Goal: Task Accomplishment & Management: Manage account settings

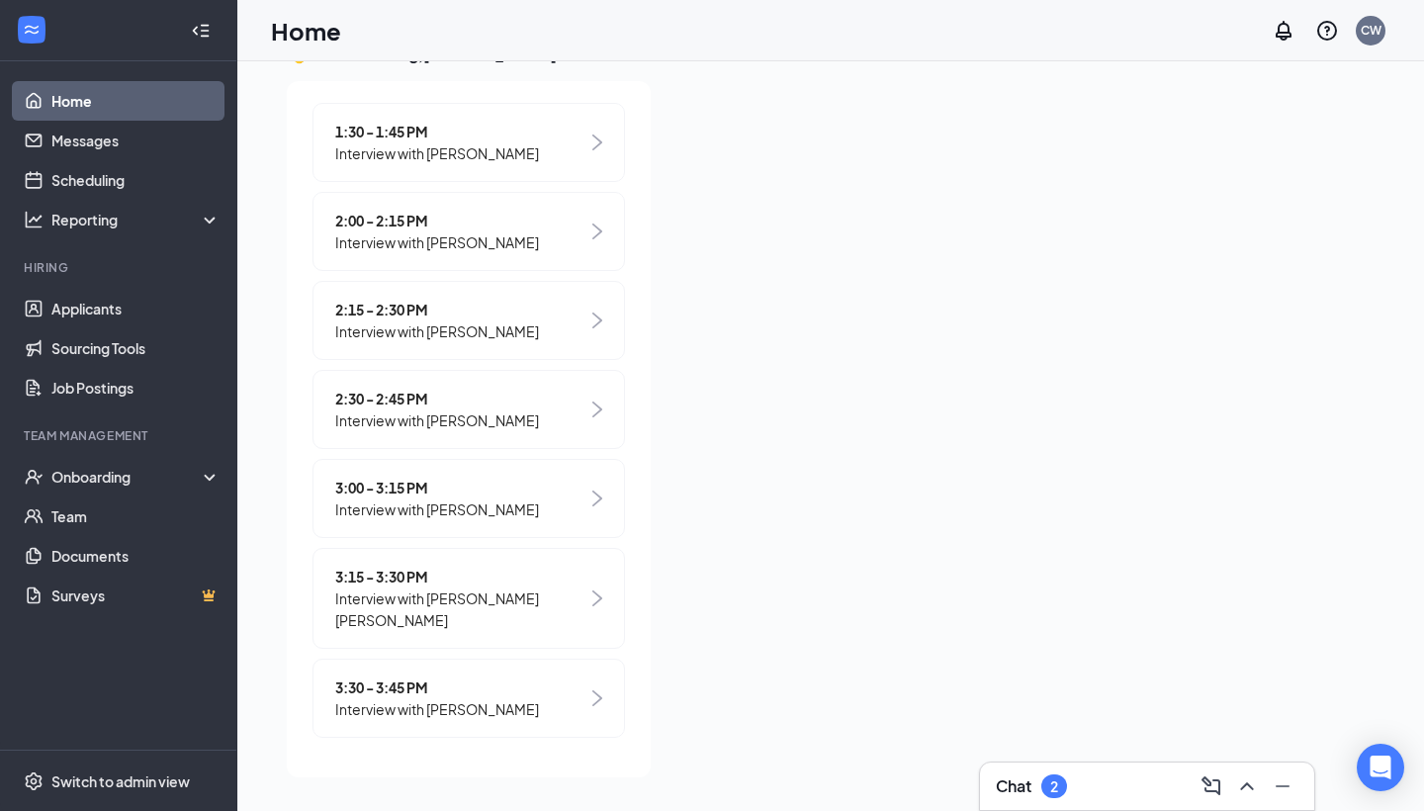
scroll to position [42, 0]
click at [1026, 781] on h3 "Chat" at bounding box center [1014, 786] width 36 height 22
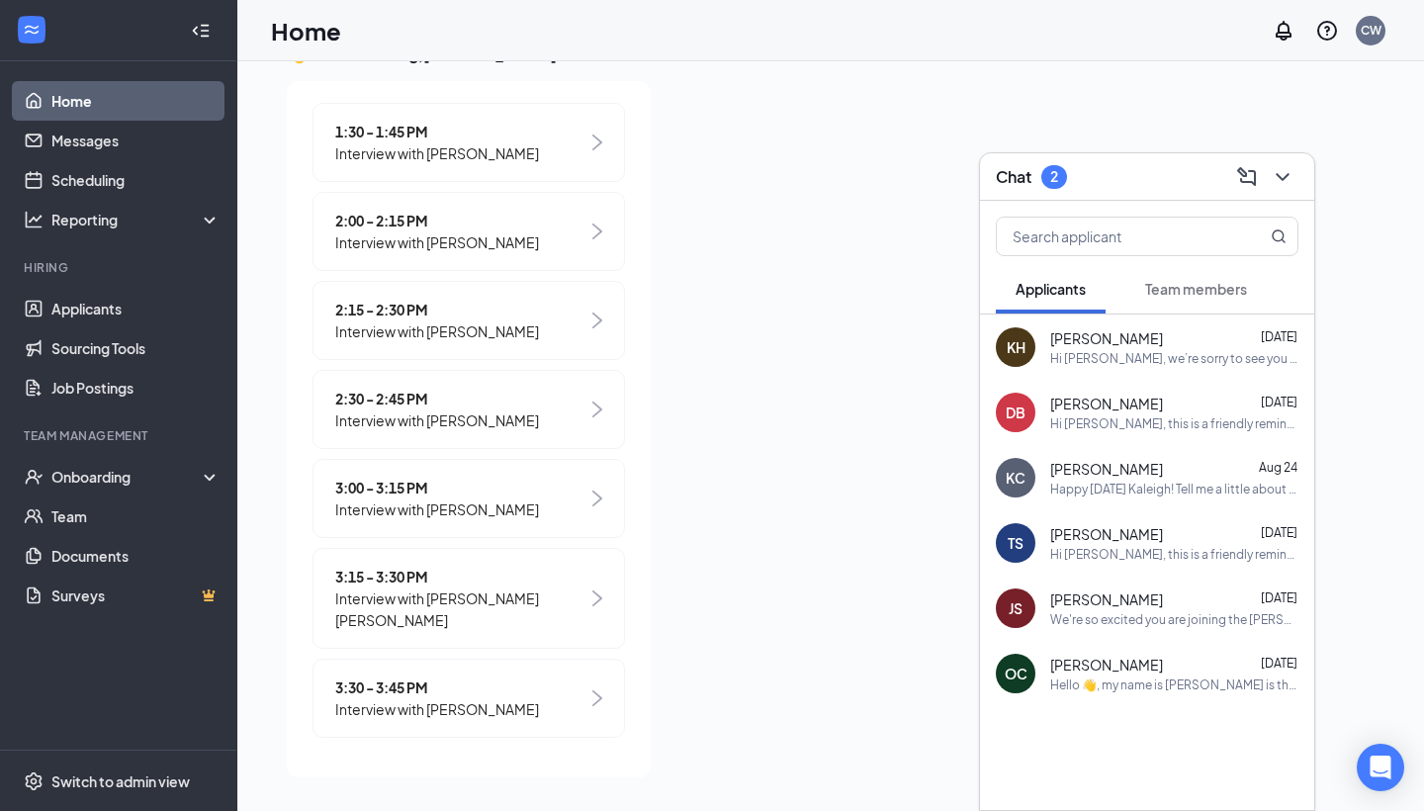
click at [1100, 357] on div "Hi [PERSON_NAME], we’re sorry to see you go! Your meeting with [DEMOGRAPHIC_DAT…" at bounding box center [1174, 358] width 248 height 17
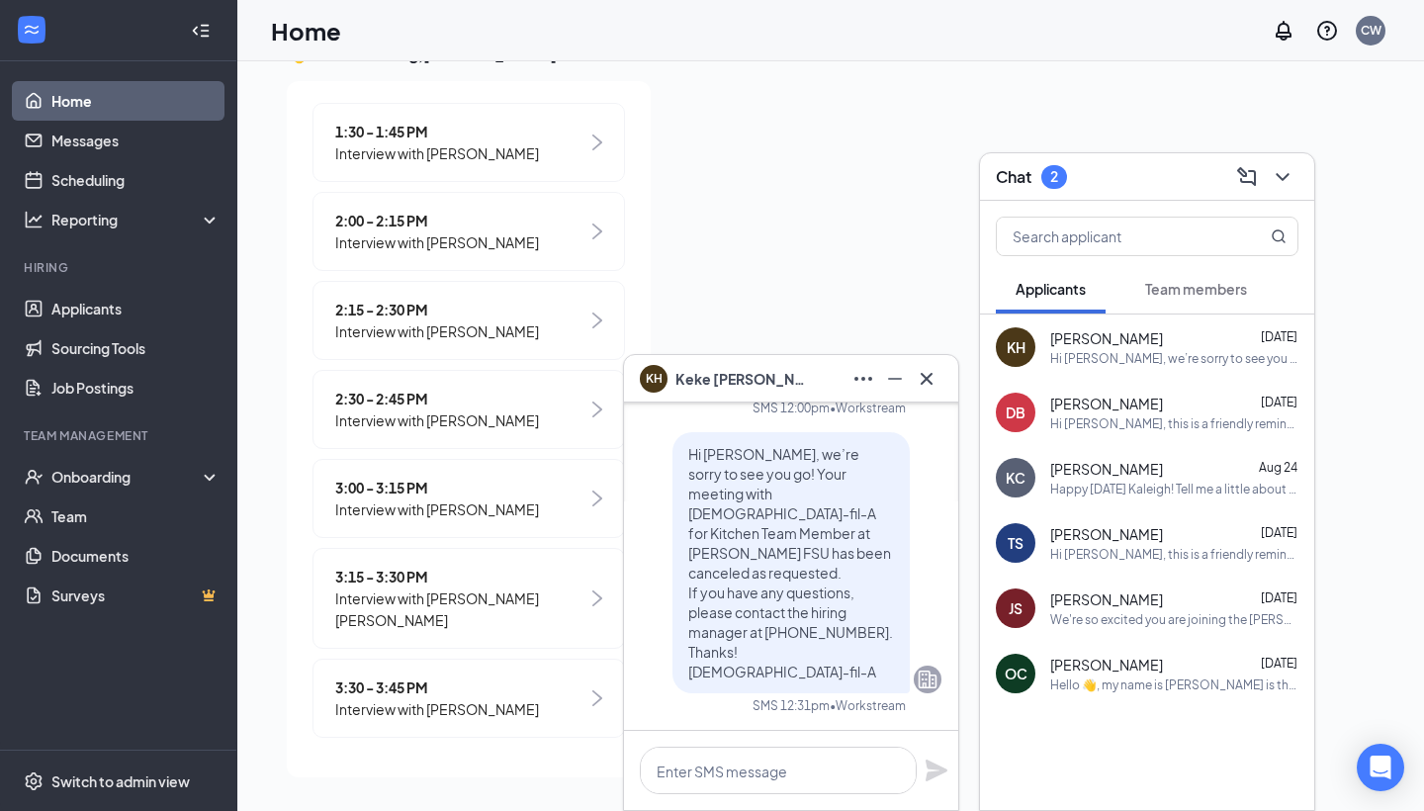
scroll to position [0, 0]
click at [1103, 419] on div "Hi [PERSON_NAME], this is a friendly reminder. Your interview with [DEMOGRAPHIC…" at bounding box center [1174, 423] width 248 height 17
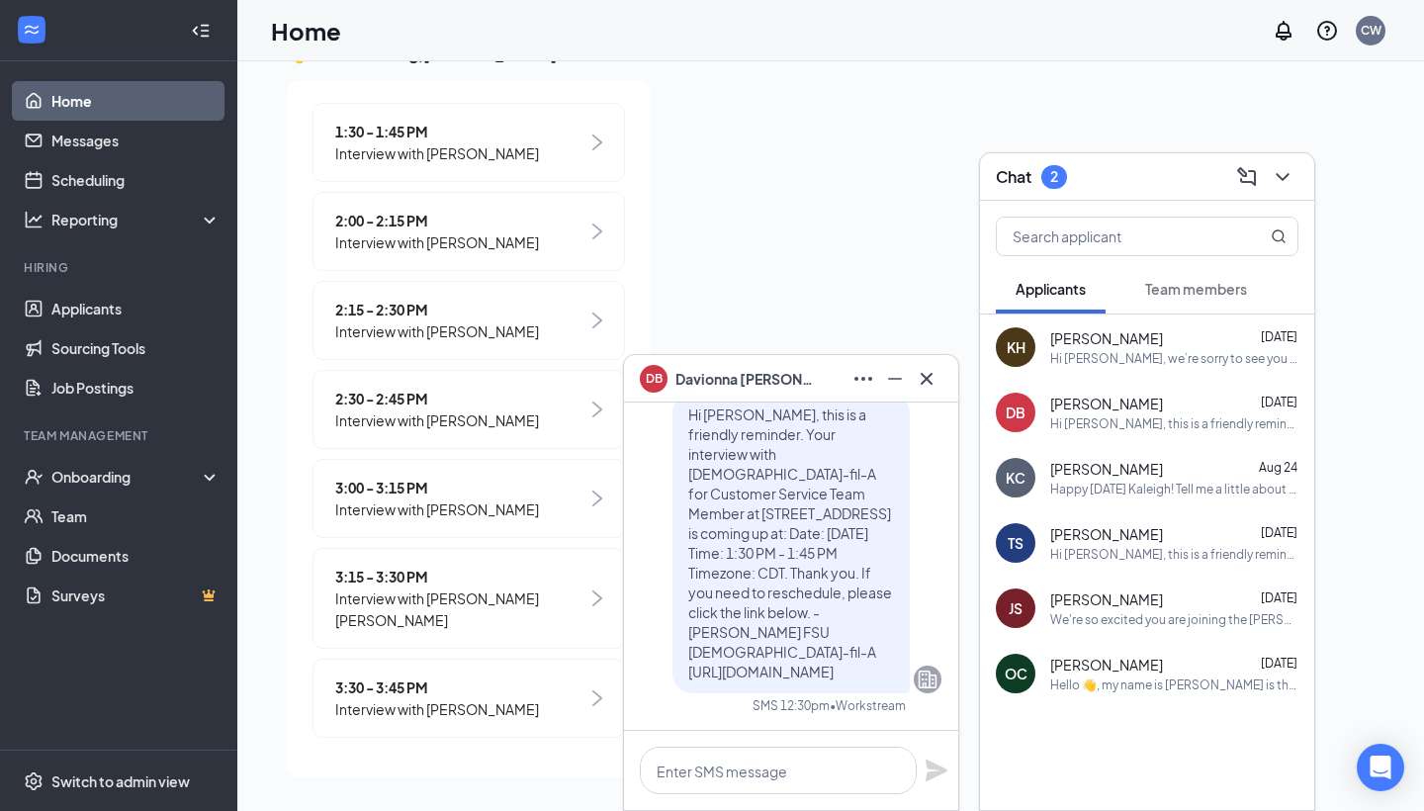
scroll to position [42, 0]
click at [1195, 485] on div "Happy [DATE] Kaleigh! Tell me a little about yourself, why you chose to apply t…" at bounding box center [1174, 489] width 248 height 17
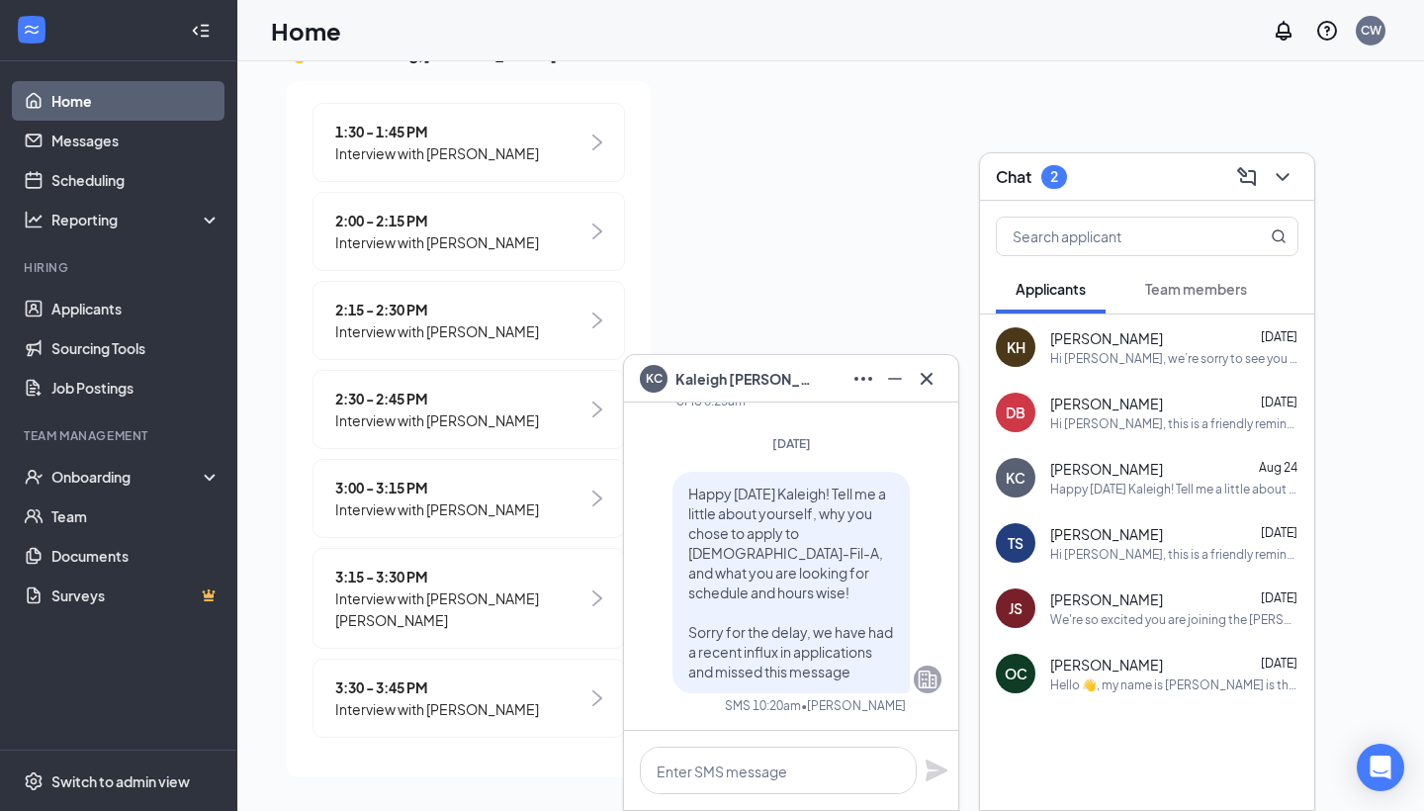
click at [731, 374] on span "[PERSON_NAME]" at bounding box center [744, 379] width 138 height 22
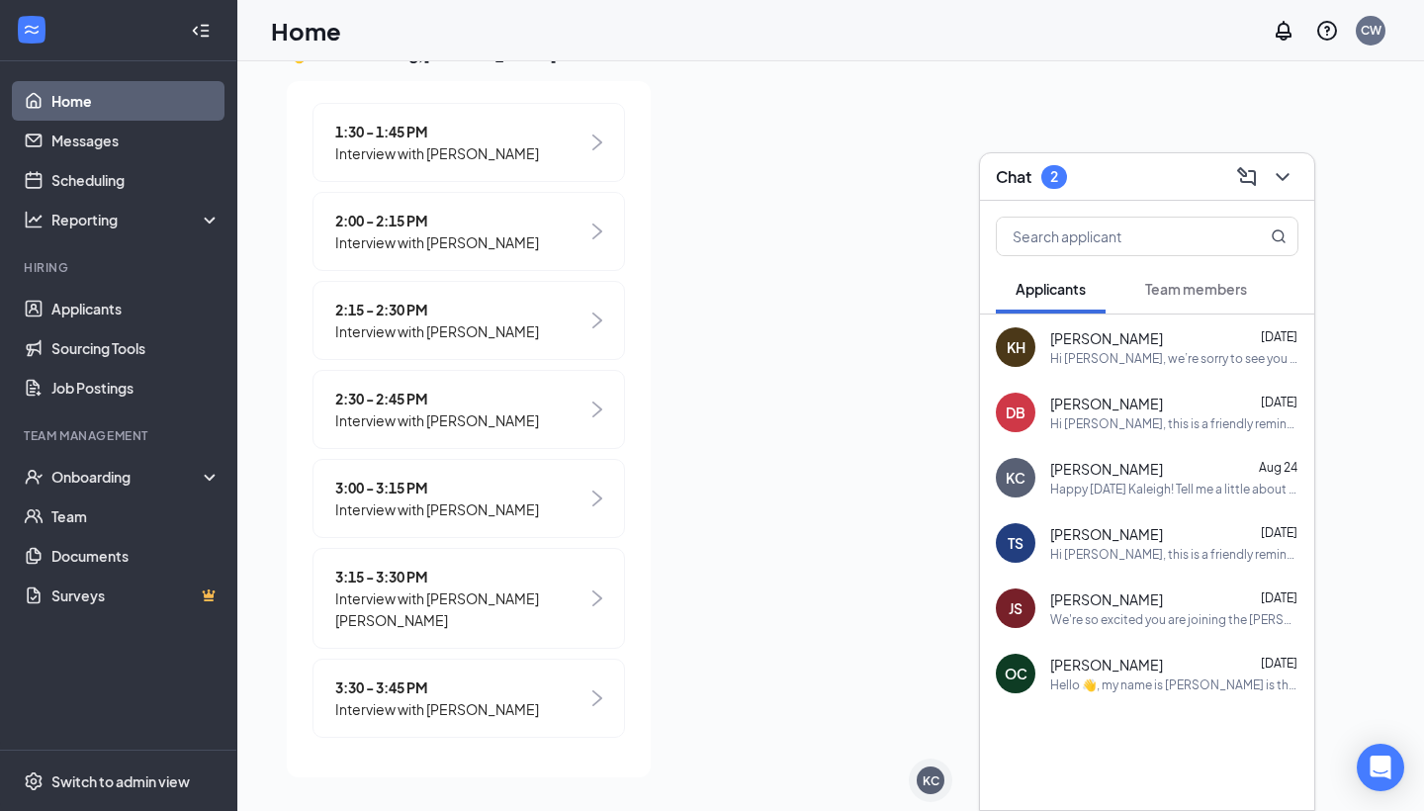
click at [1159, 672] on div "[PERSON_NAME] [DATE]" at bounding box center [1174, 665] width 248 height 20
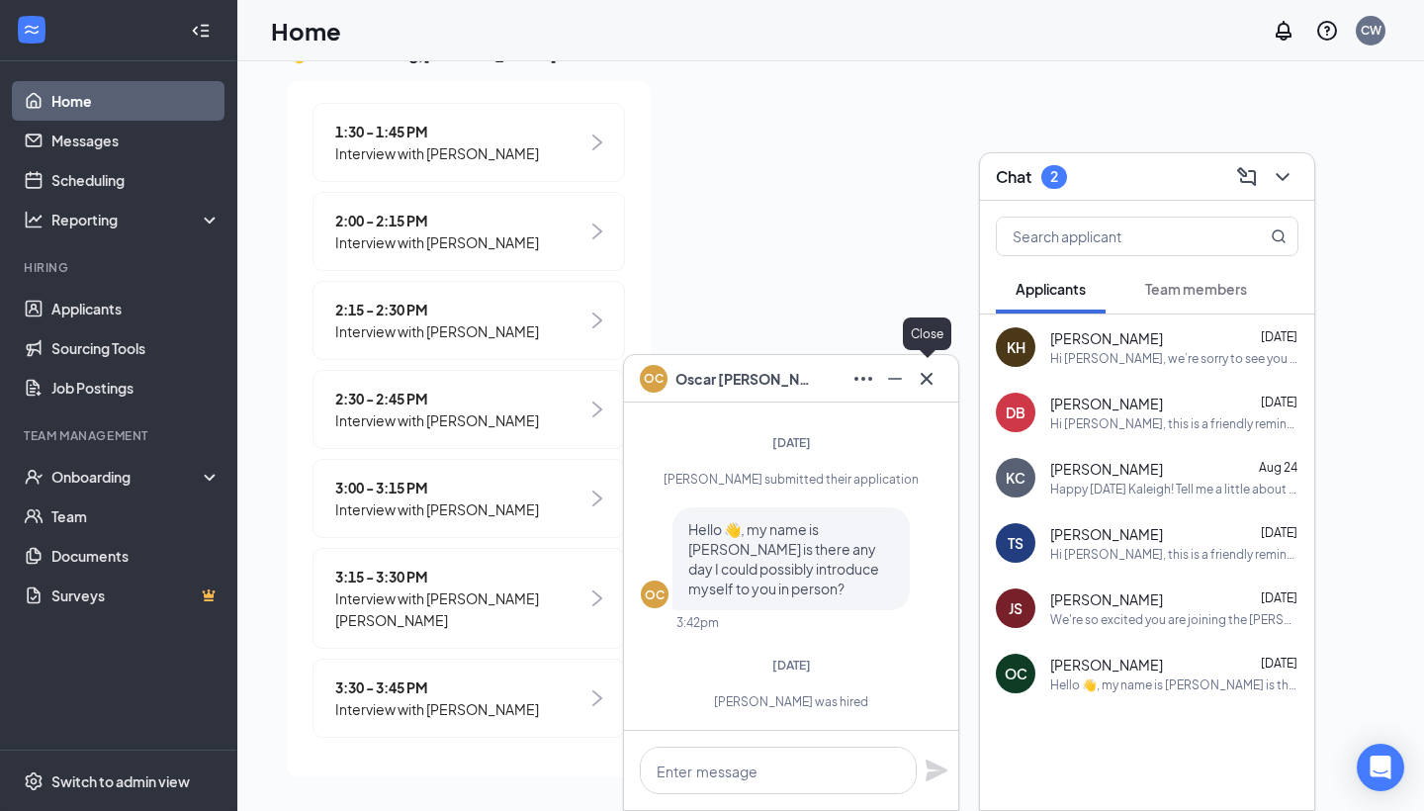
click at [930, 391] on button at bounding box center [927, 379] width 32 height 32
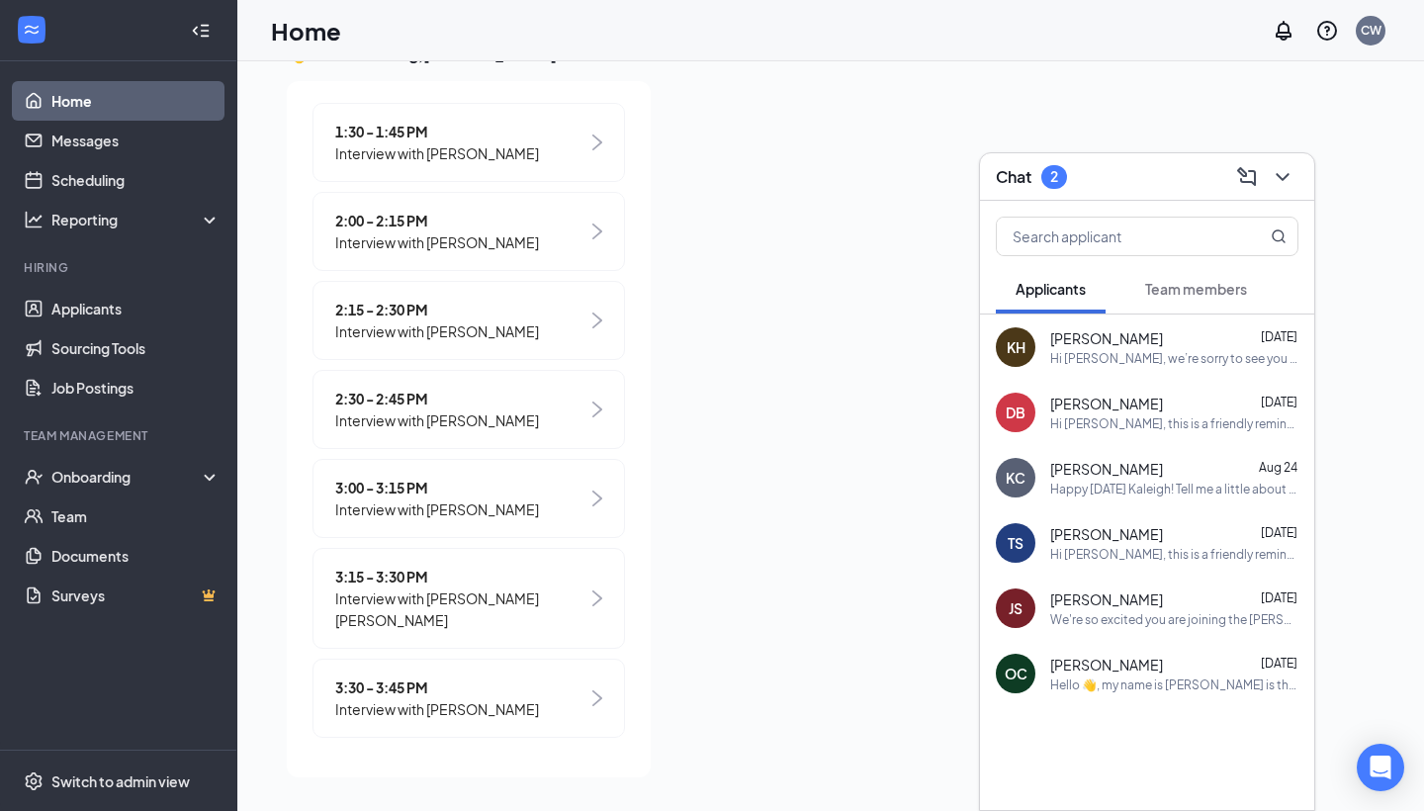
click at [1102, 499] on div "KC [PERSON_NAME] [DATE] Happy [DATE] Kaleigh! Tell me a little about yourself, …" at bounding box center [1147, 477] width 334 height 65
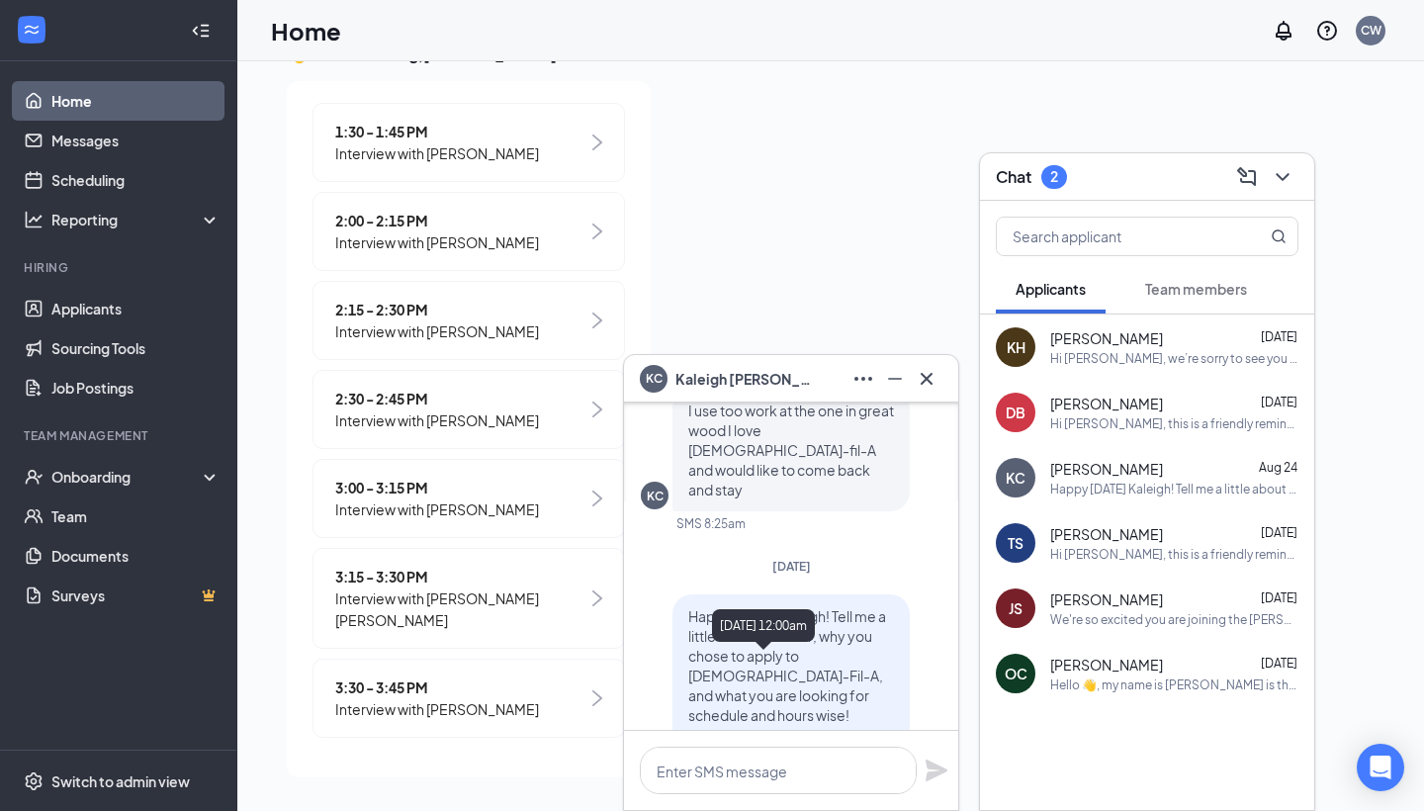
scroll to position [-119, 0]
click at [933, 393] on div at bounding box center [927, 379] width 32 height 32
click at [929, 393] on button at bounding box center [927, 379] width 32 height 32
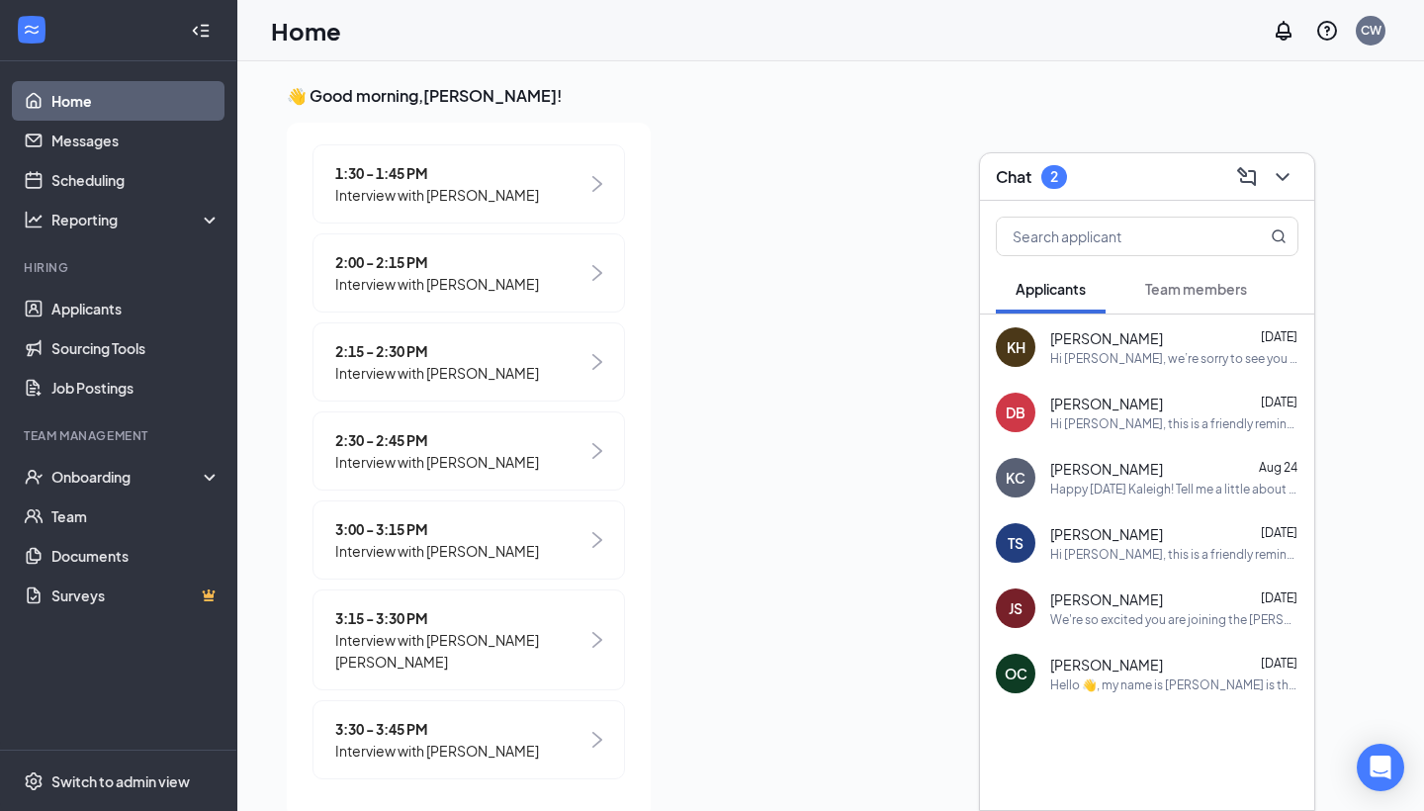
scroll to position [0, 0]
click at [1288, 180] on icon "ChevronDown" at bounding box center [1283, 177] width 24 height 24
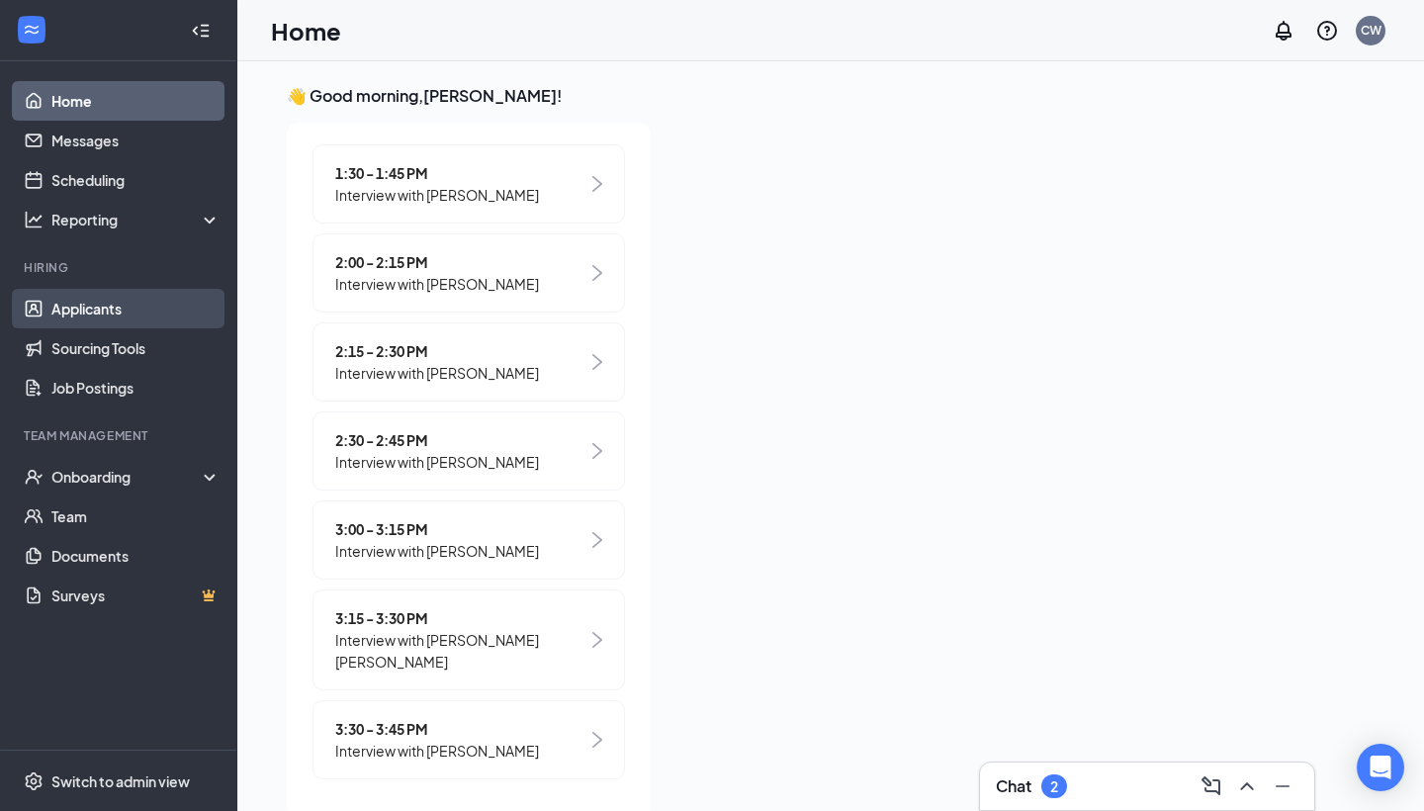
click at [100, 314] on link "Applicants" at bounding box center [135, 309] width 169 height 40
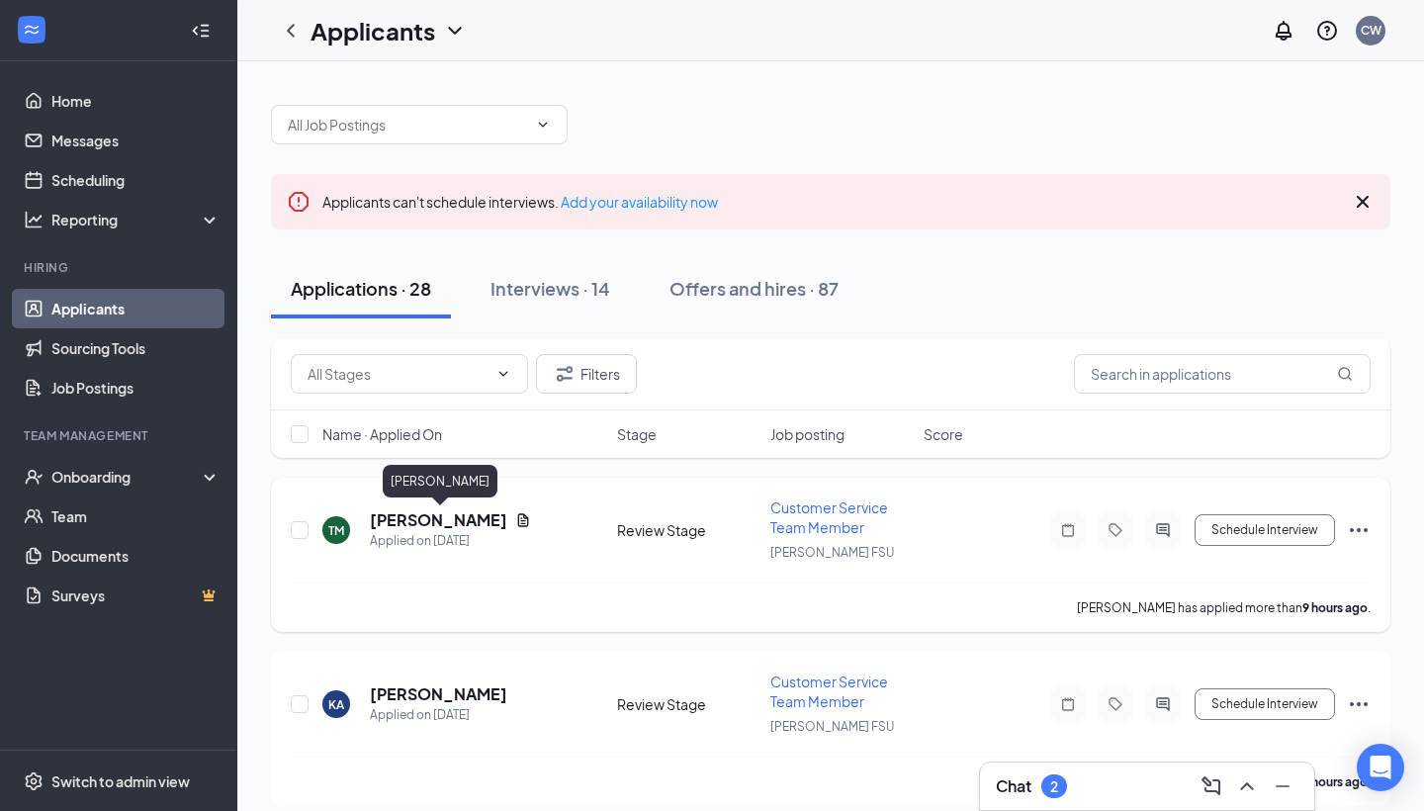
click at [473, 516] on h5 "[PERSON_NAME]" at bounding box center [438, 520] width 137 height 22
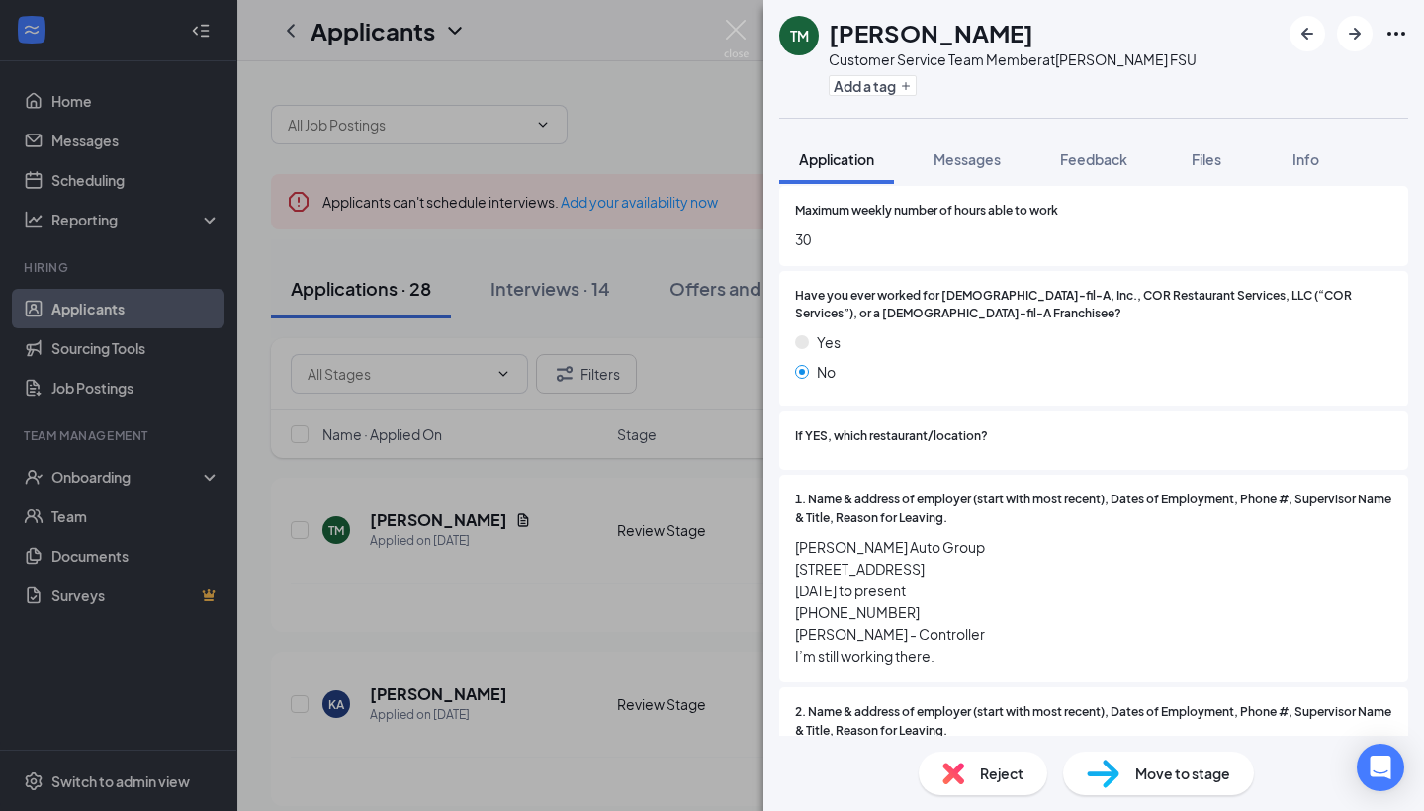
scroll to position [1206, 0]
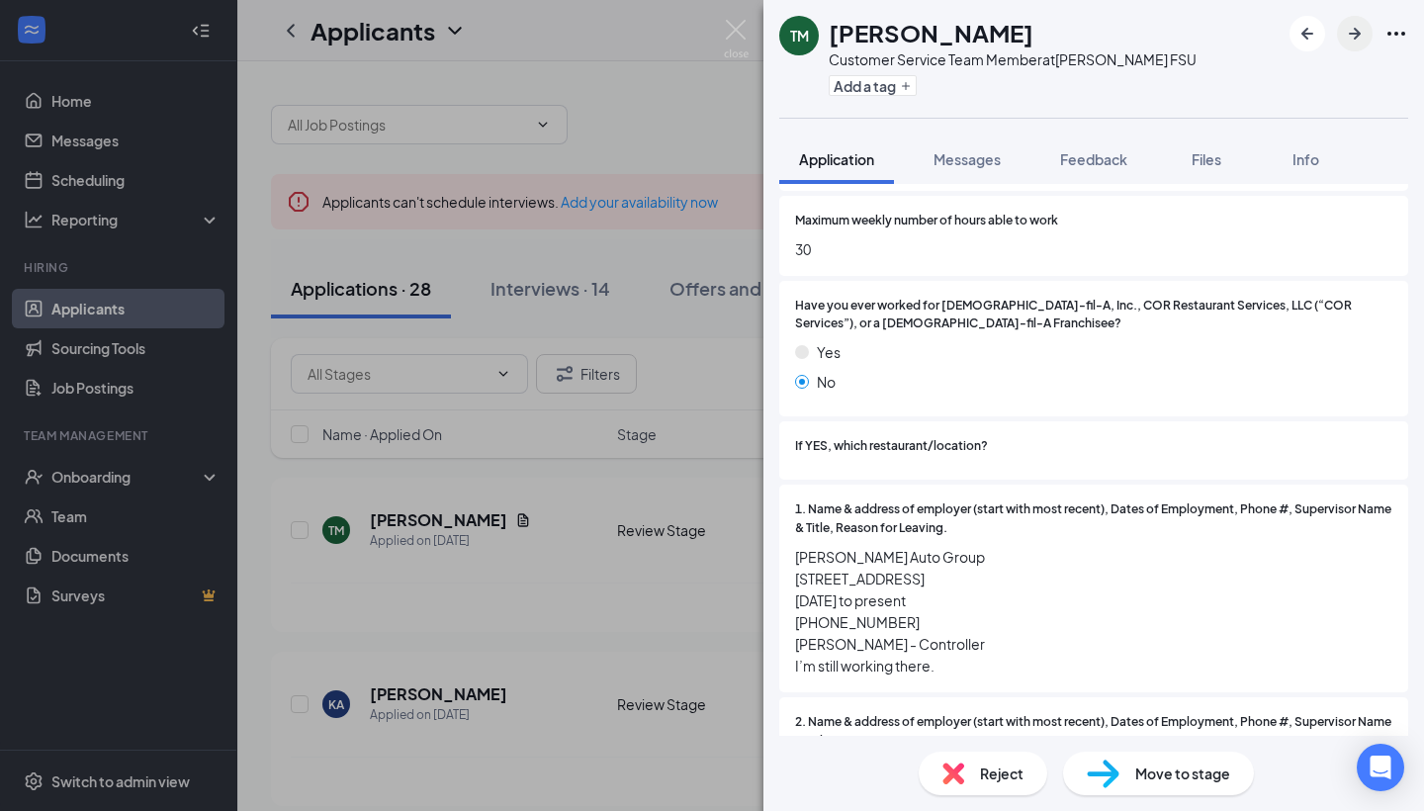
click at [1355, 36] on icon "ArrowRight" at bounding box center [1355, 34] width 24 height 24
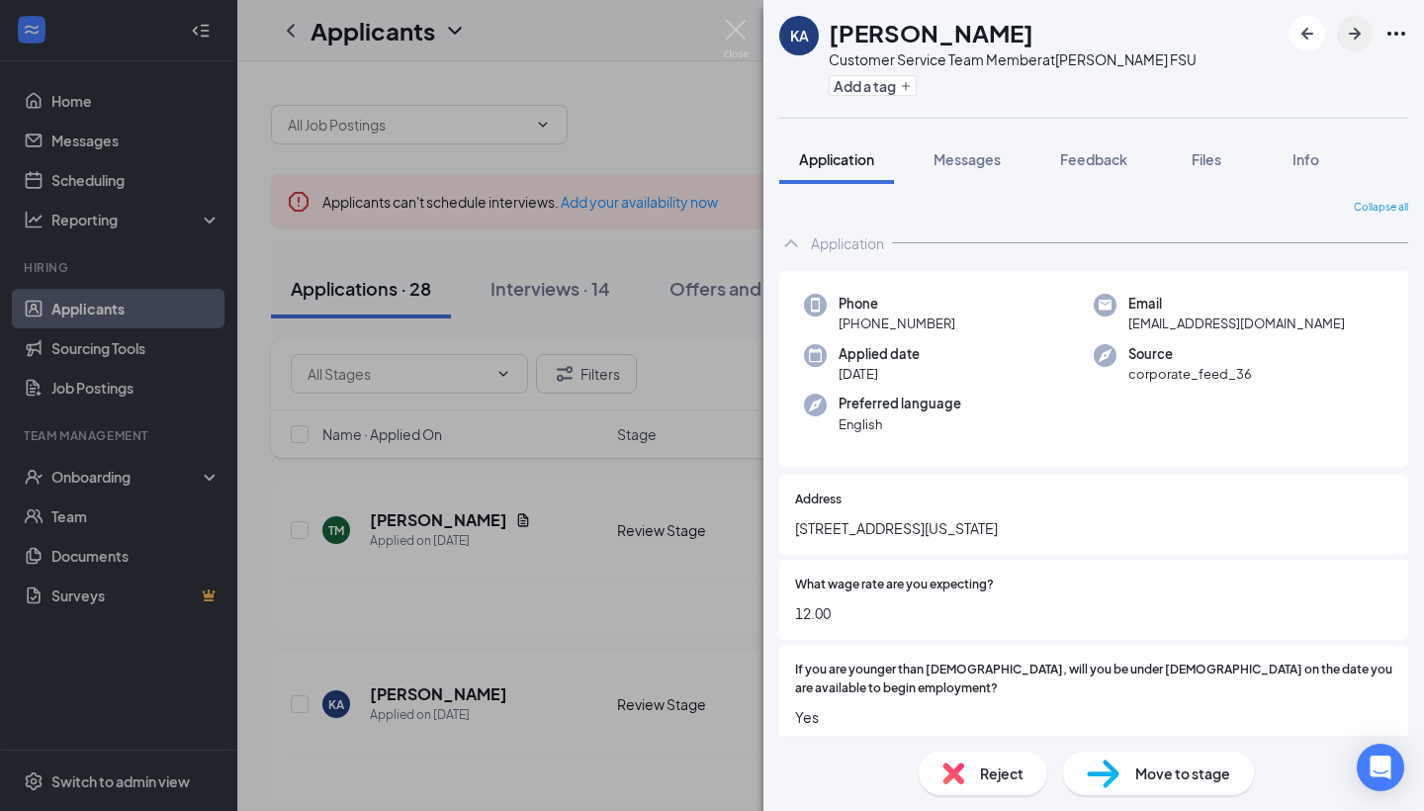
click at [1359, 41] on icon "ArrowRight" at bounding box center [1355, 34] width 24 height 24
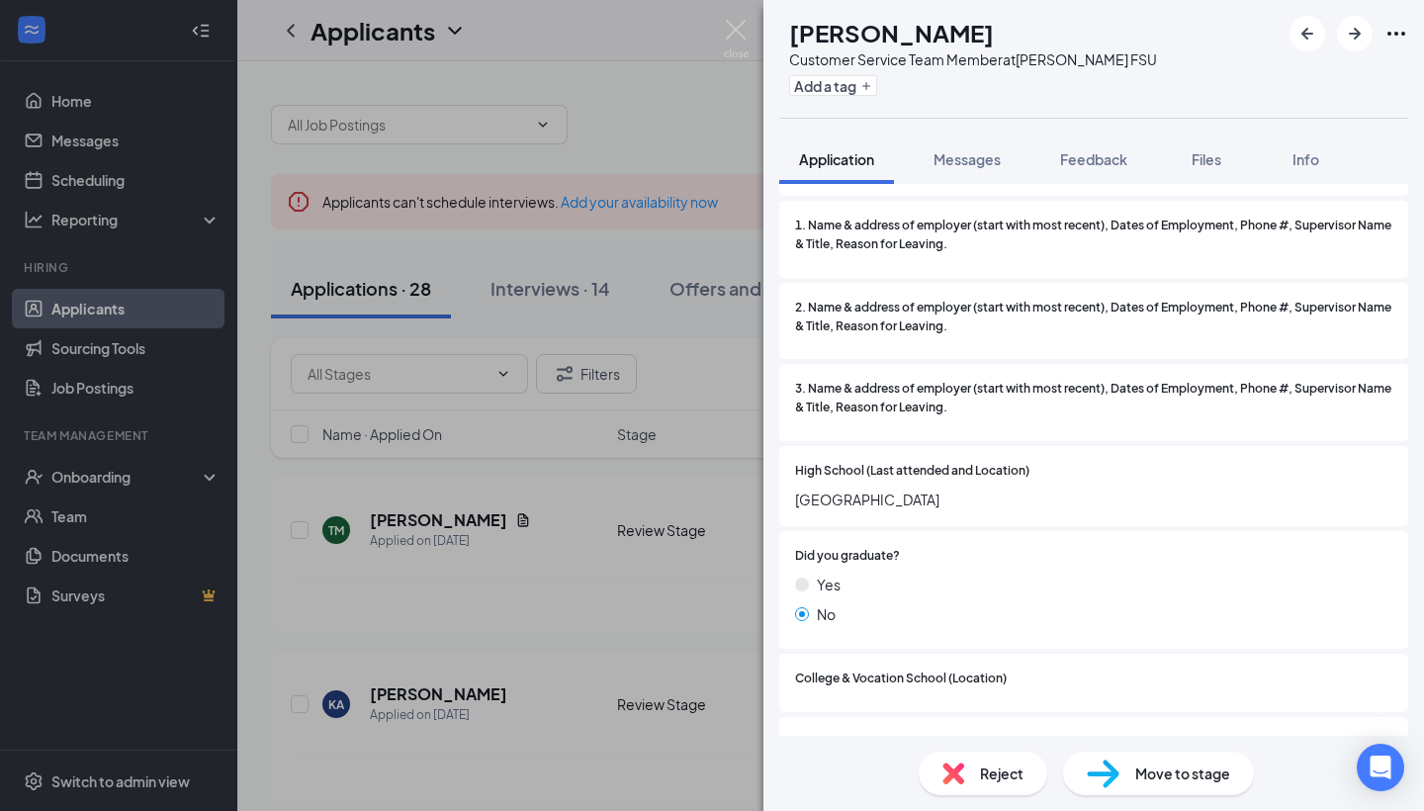
scroll to position [1492, 0]
click at [1355, 36] on icon "ArrowRight" at bounding box center [1355, 34] width 24 height 24
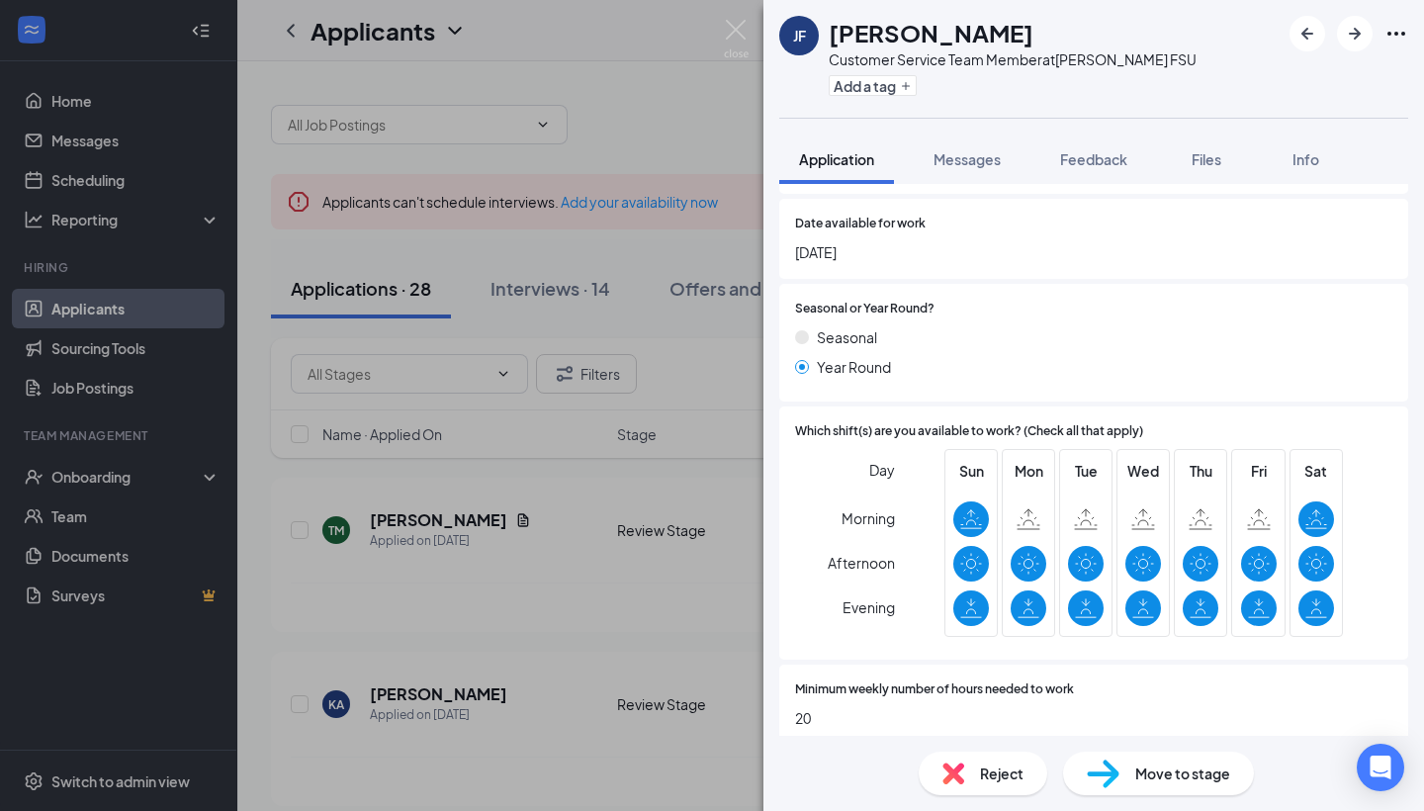
scroll to position [771, 0]
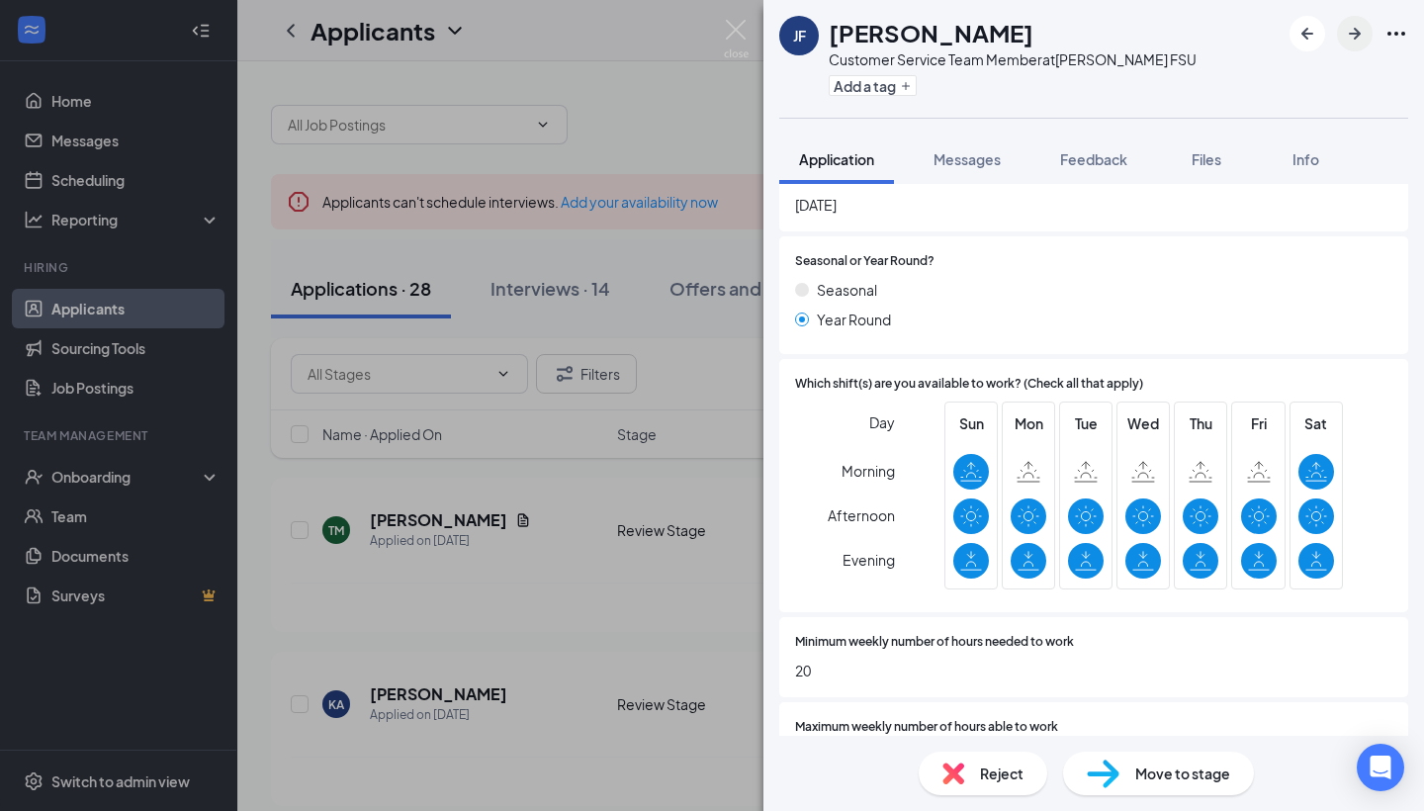
click at [1365, 35] on icon "ArrowRight" at bounding box center [1355, 34] width 24 height 24
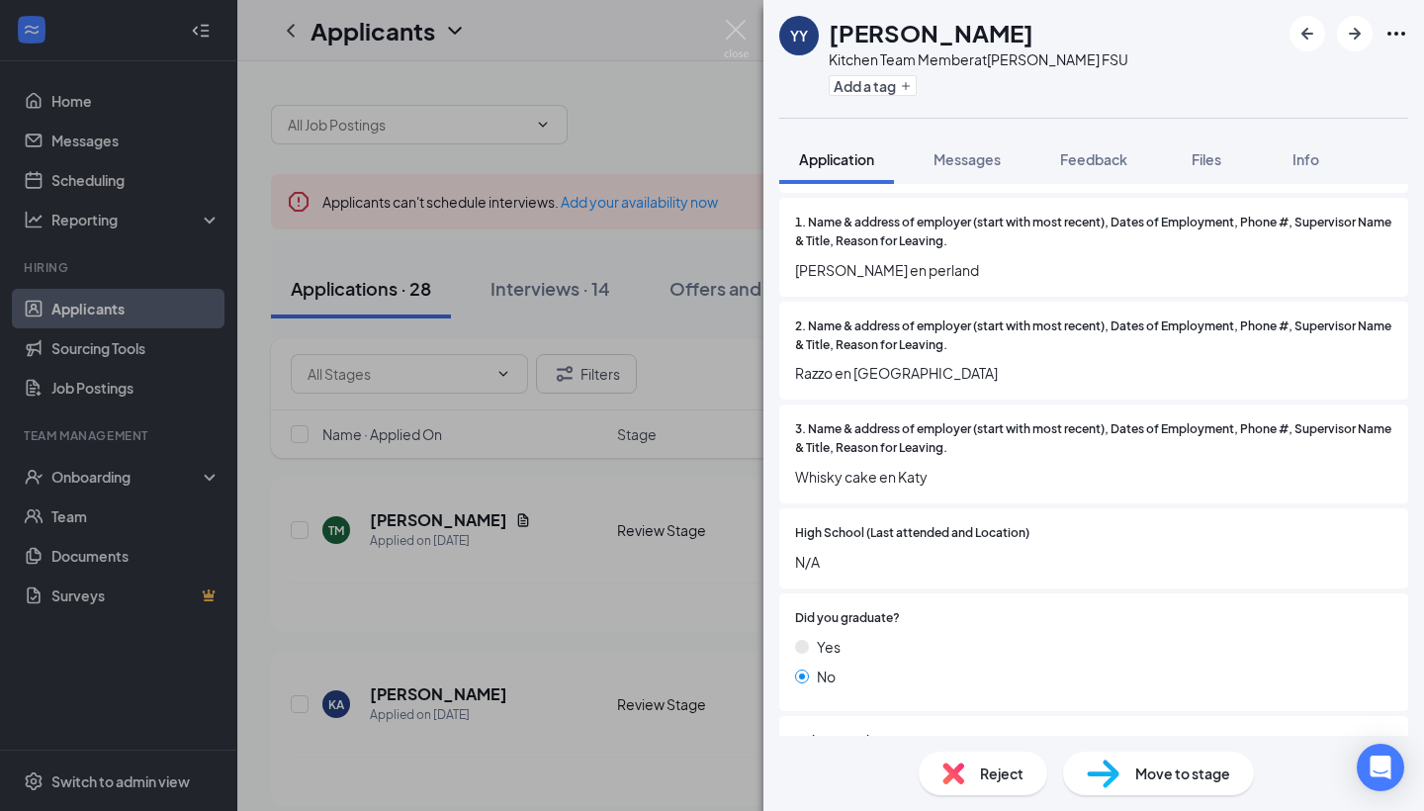
scroll to position [1523, 0]
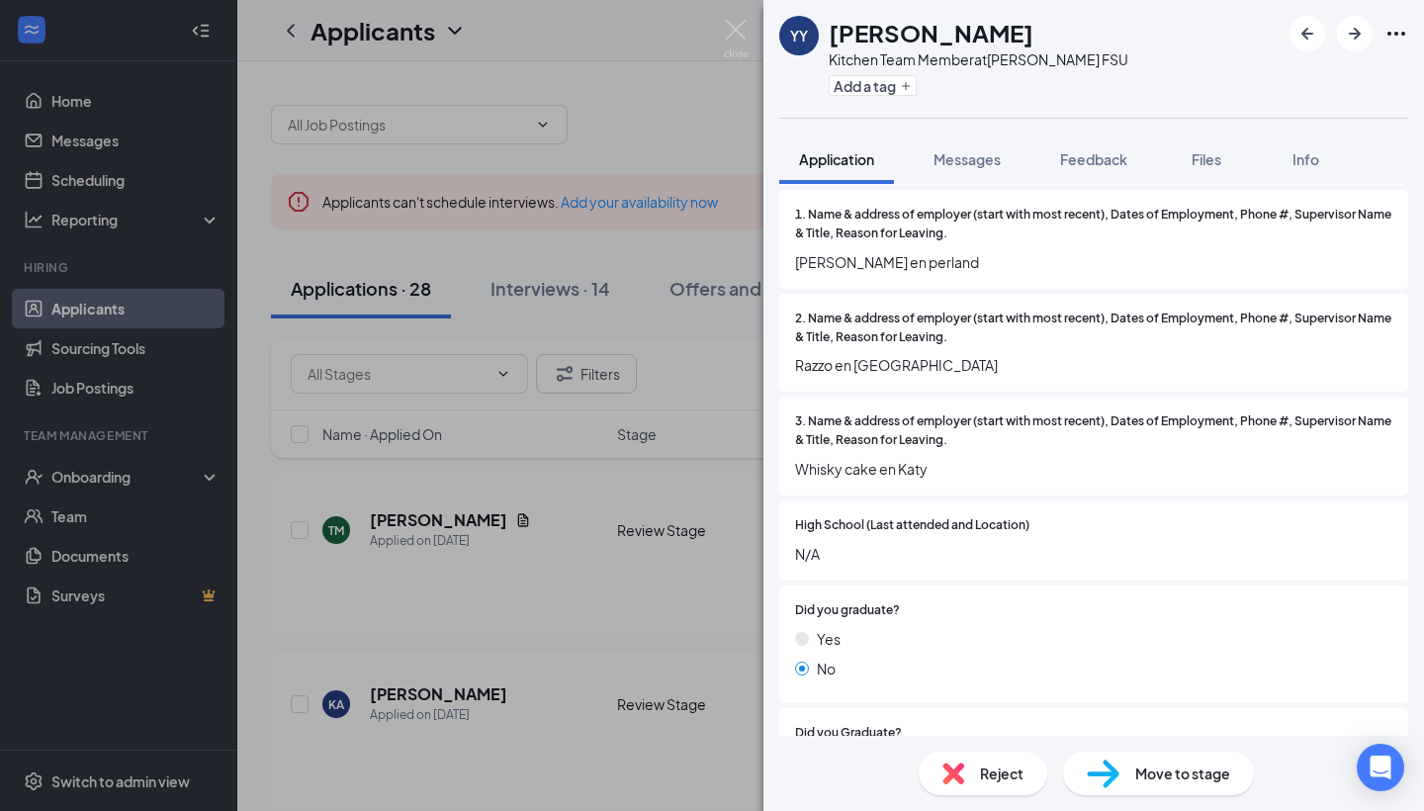
click at [1187, 783] on span "Move to stage" at bounding box center [1182, 773] width 95 height 22
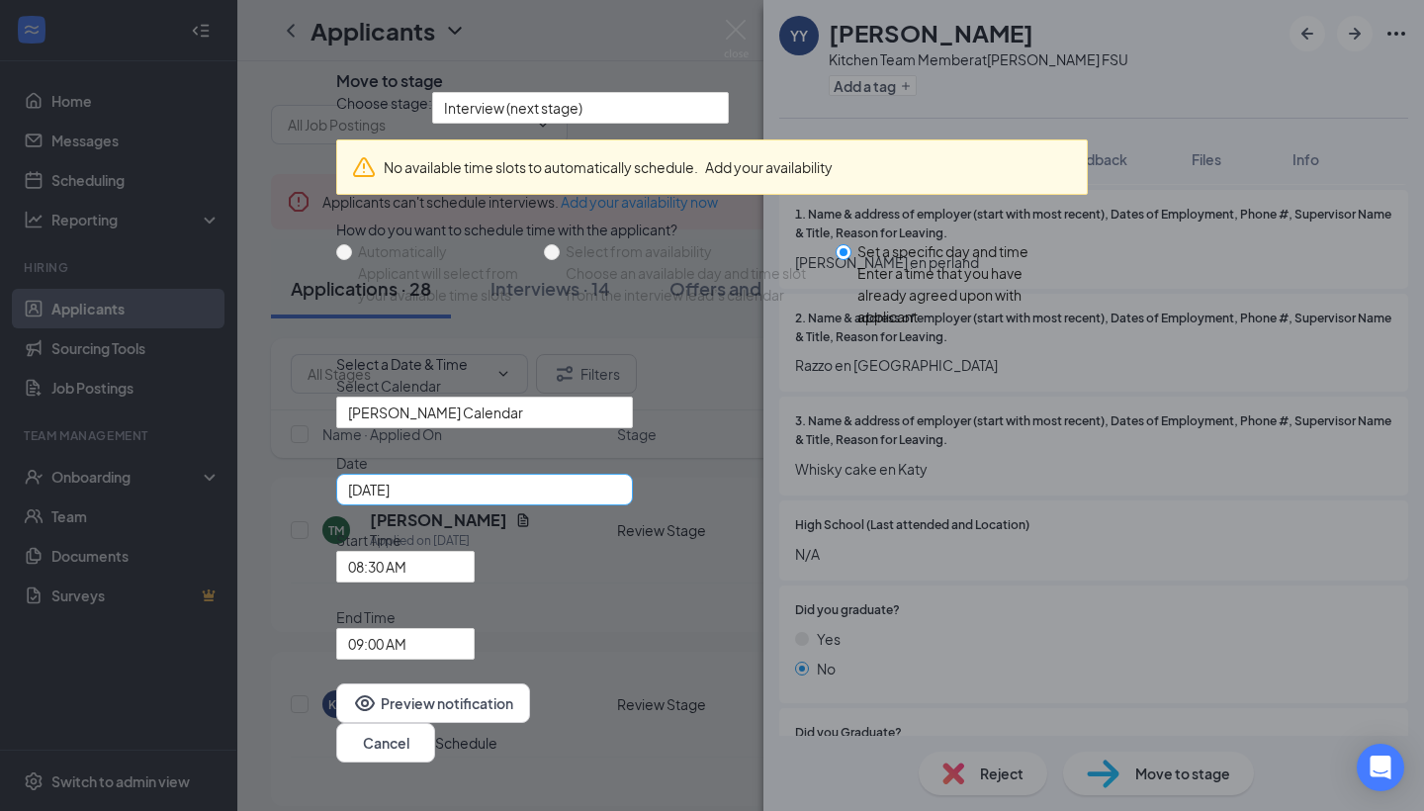
click at [621, 500] on div "[DATE]" at bounding box center [484, 490] width 273 height 22
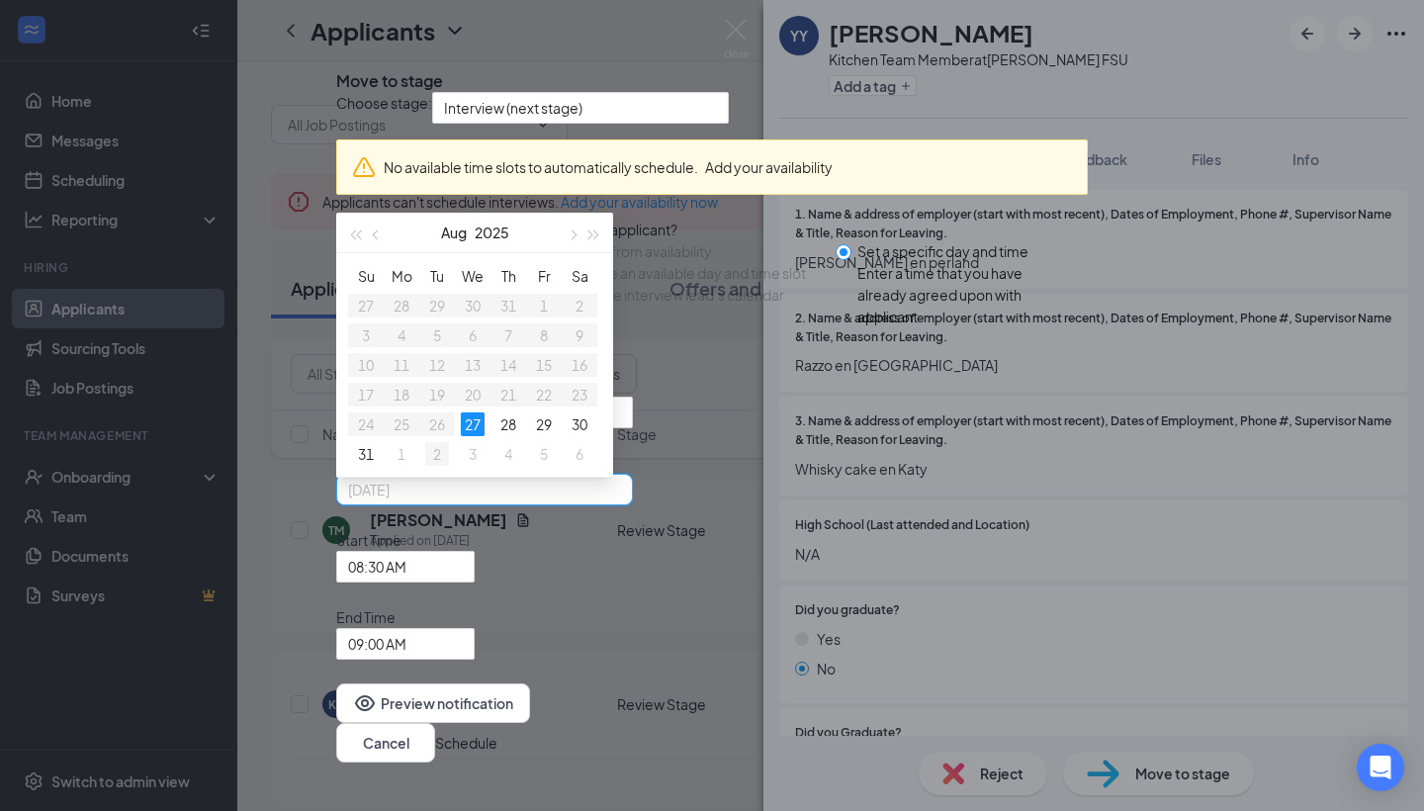
type input "[DATE]"
click at [449, 466] on div "2" at bounding box center [437, 454] width 24 height 24
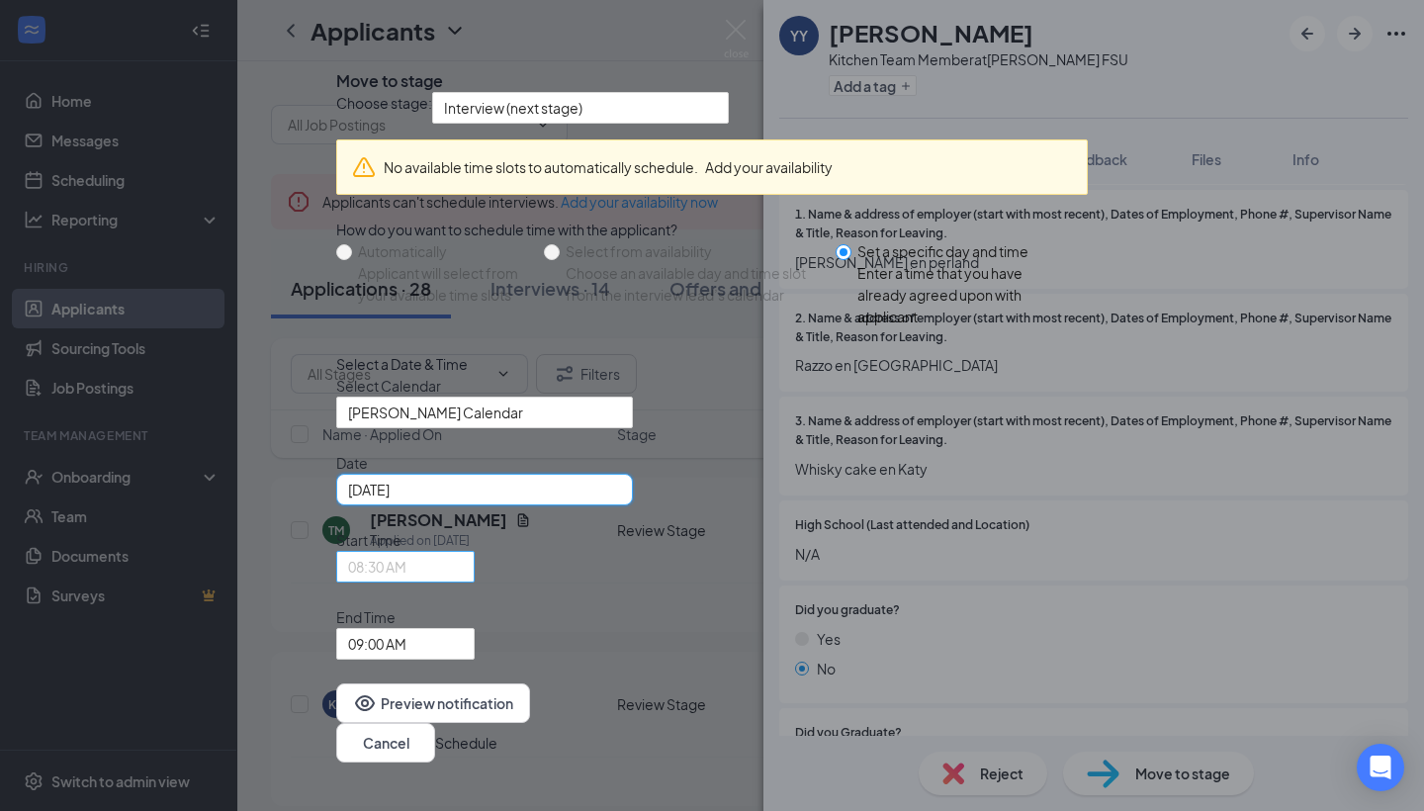
click at [463, 581] on span "08:30 AM" at bounding box center [405, 567] width 115 height 30
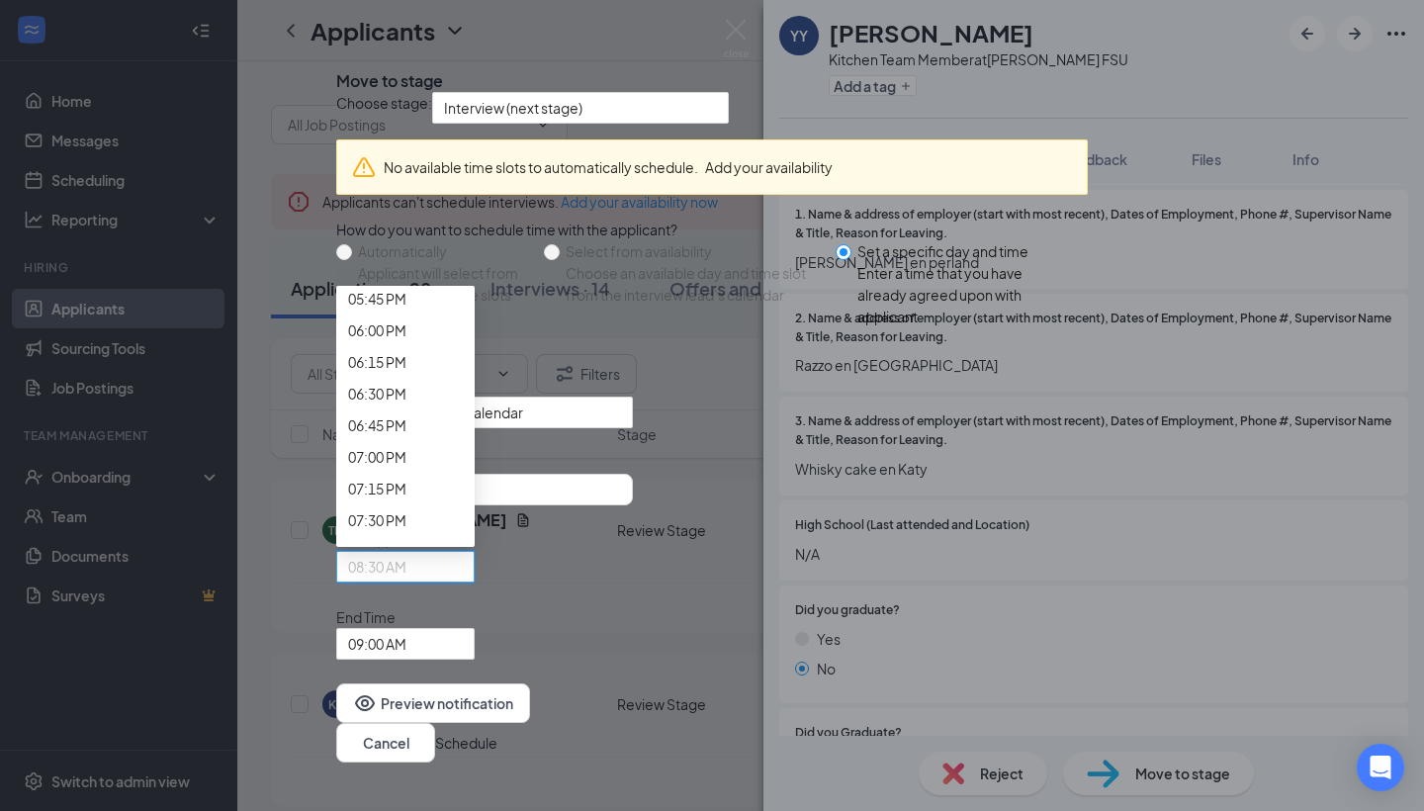
scroll to position [2278, 0]
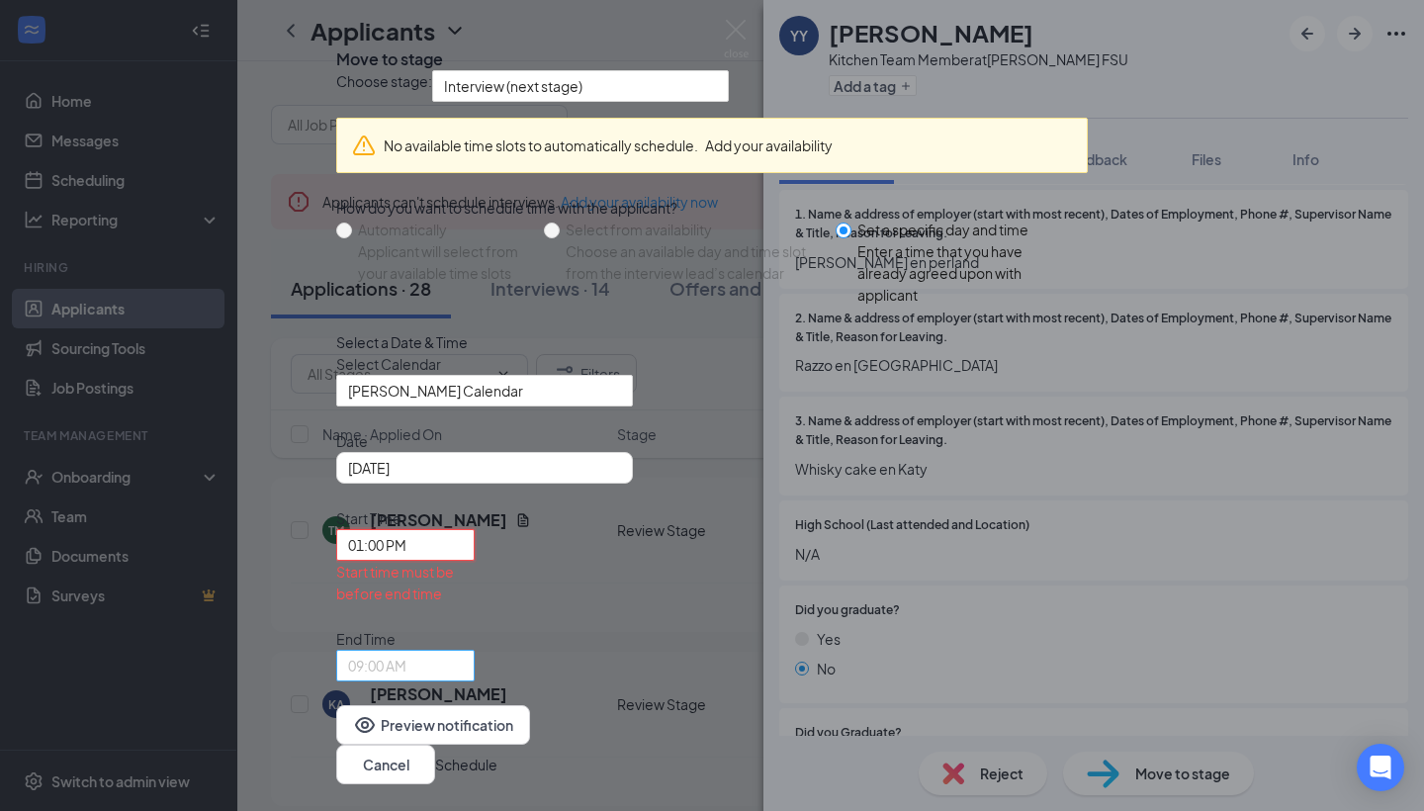
click at [406, 651] on span "09:00 AM" at bounding box center [377, 666] width 58 height 30
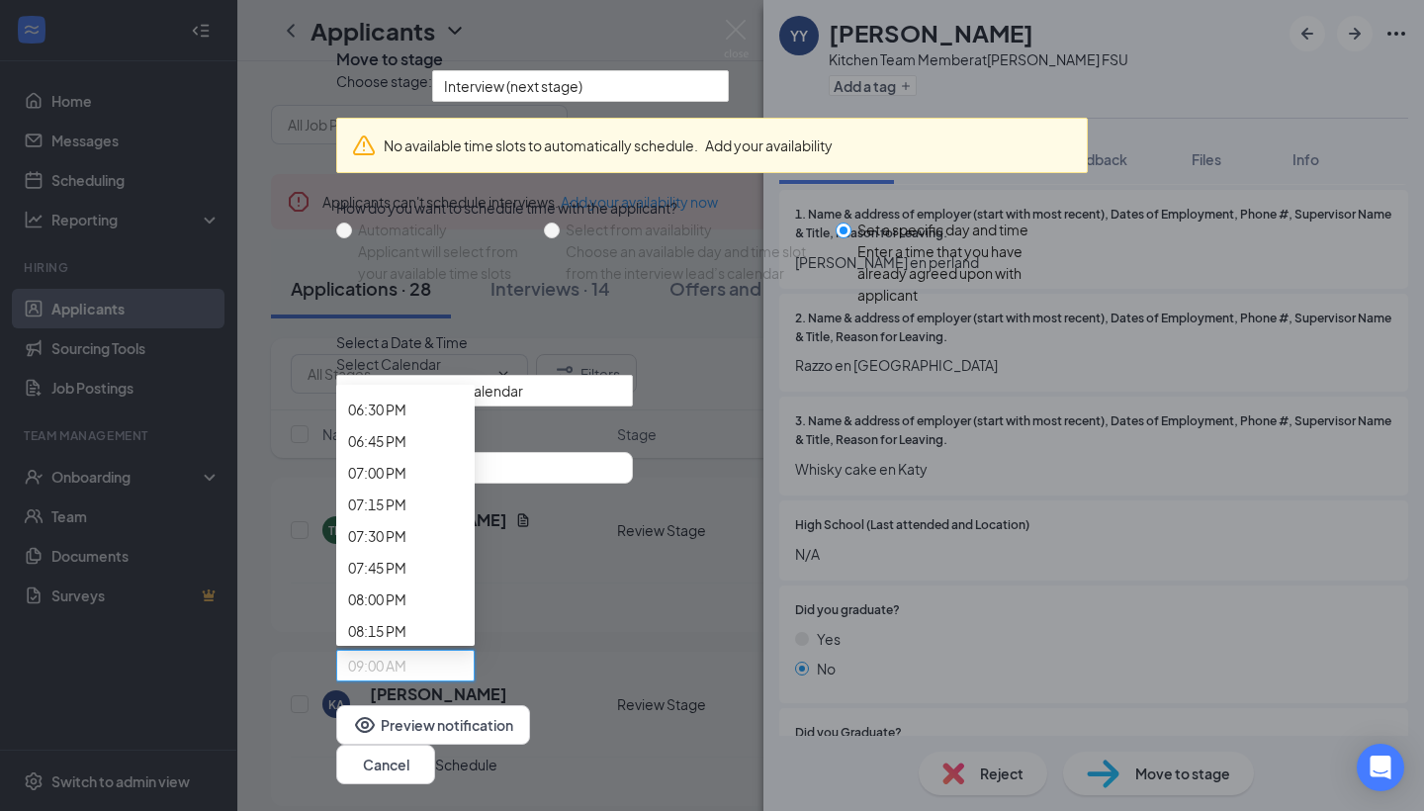
scroll to position [2357, 0]
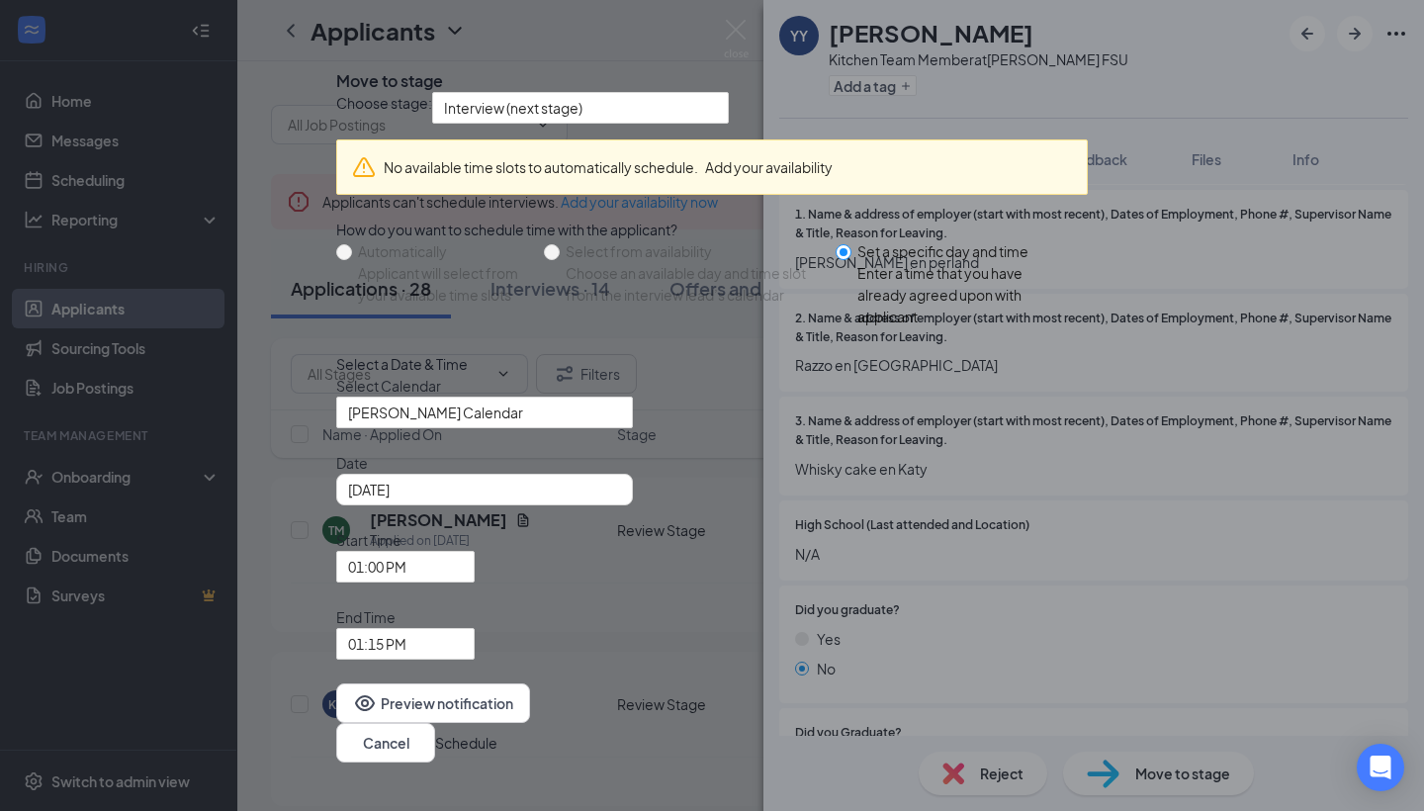
click at [497, 732] on button "Schedule" at bounding box center [466, 743] width 62 height 22
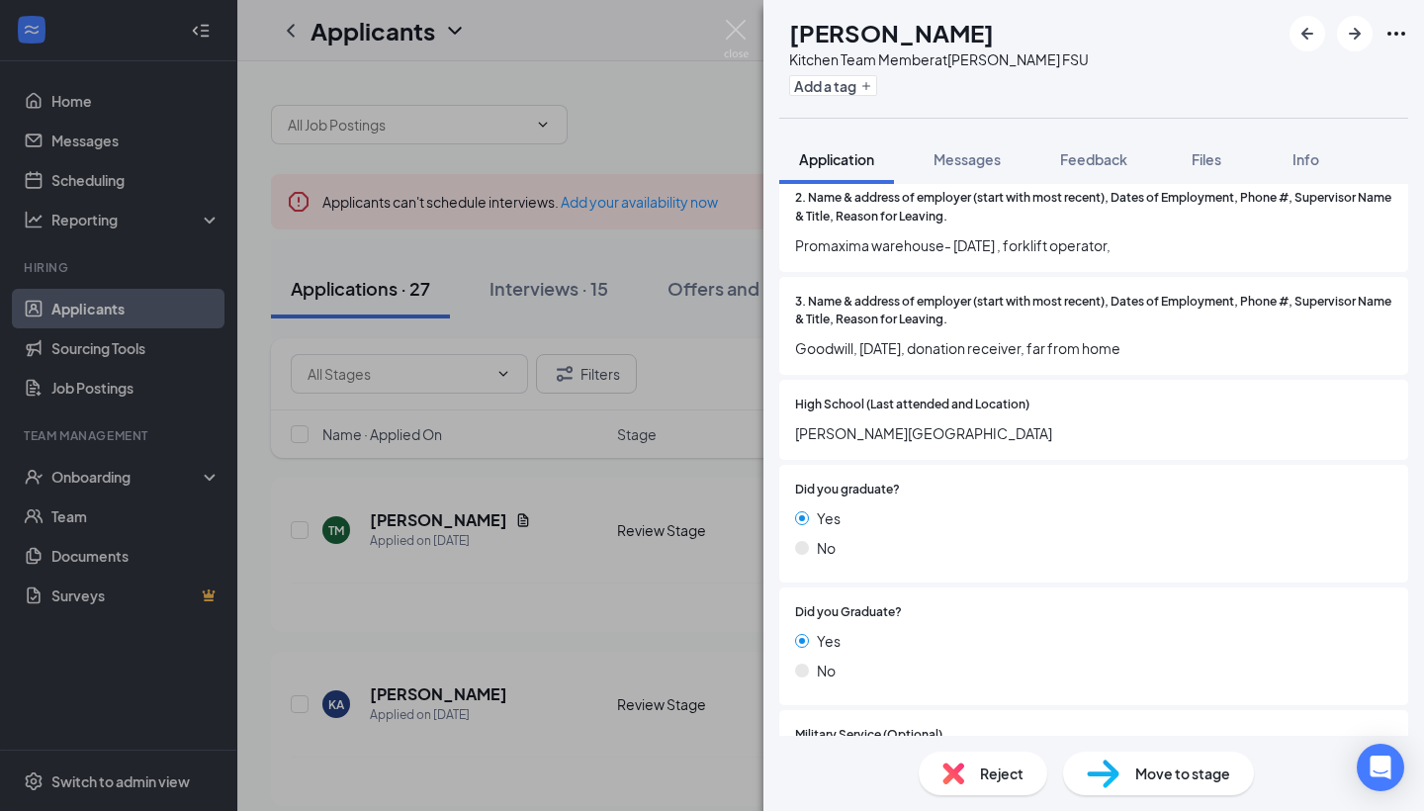
scroll to position [1640, 0]
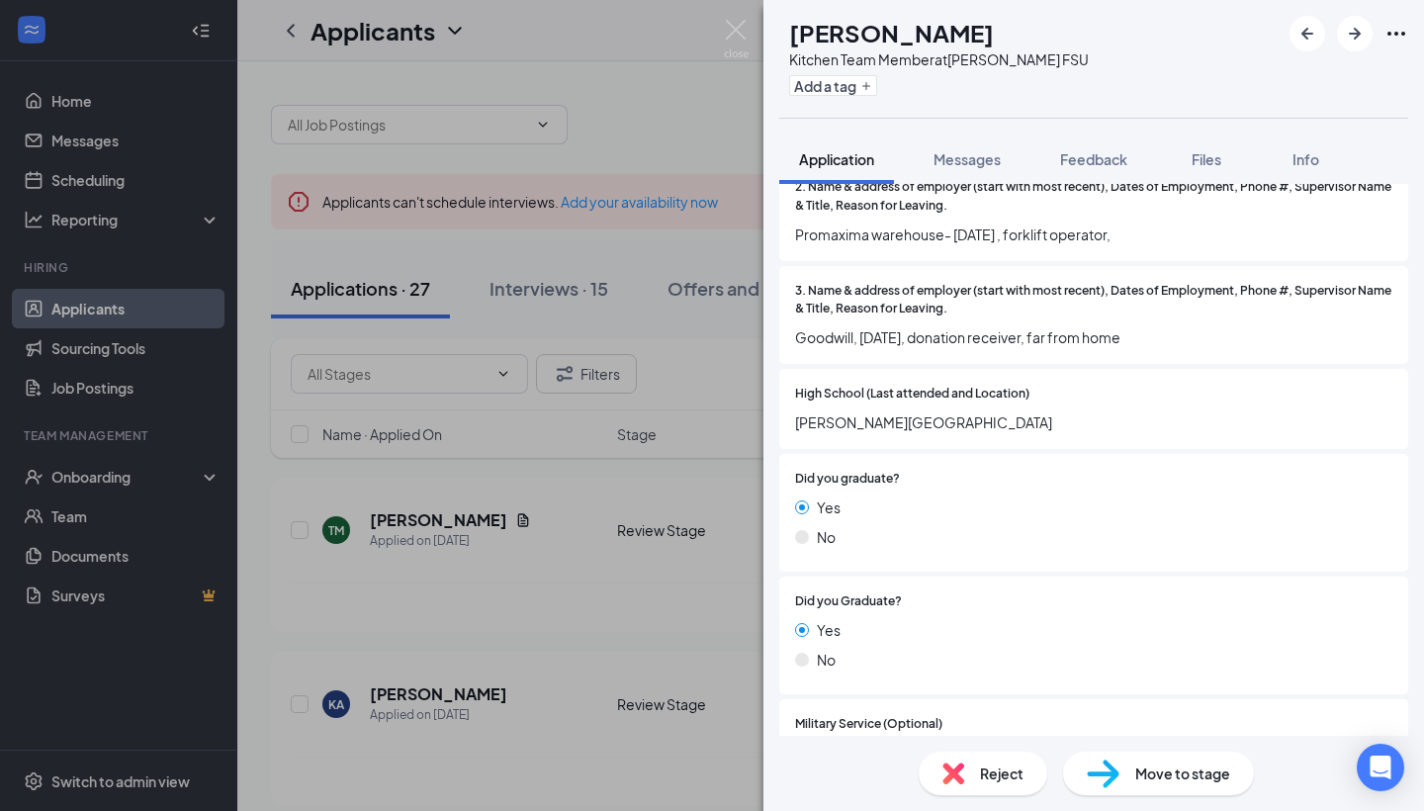
click at [1157, 765] on span "Move to stage" at bounding box center [1182, 773] width 95 height 22
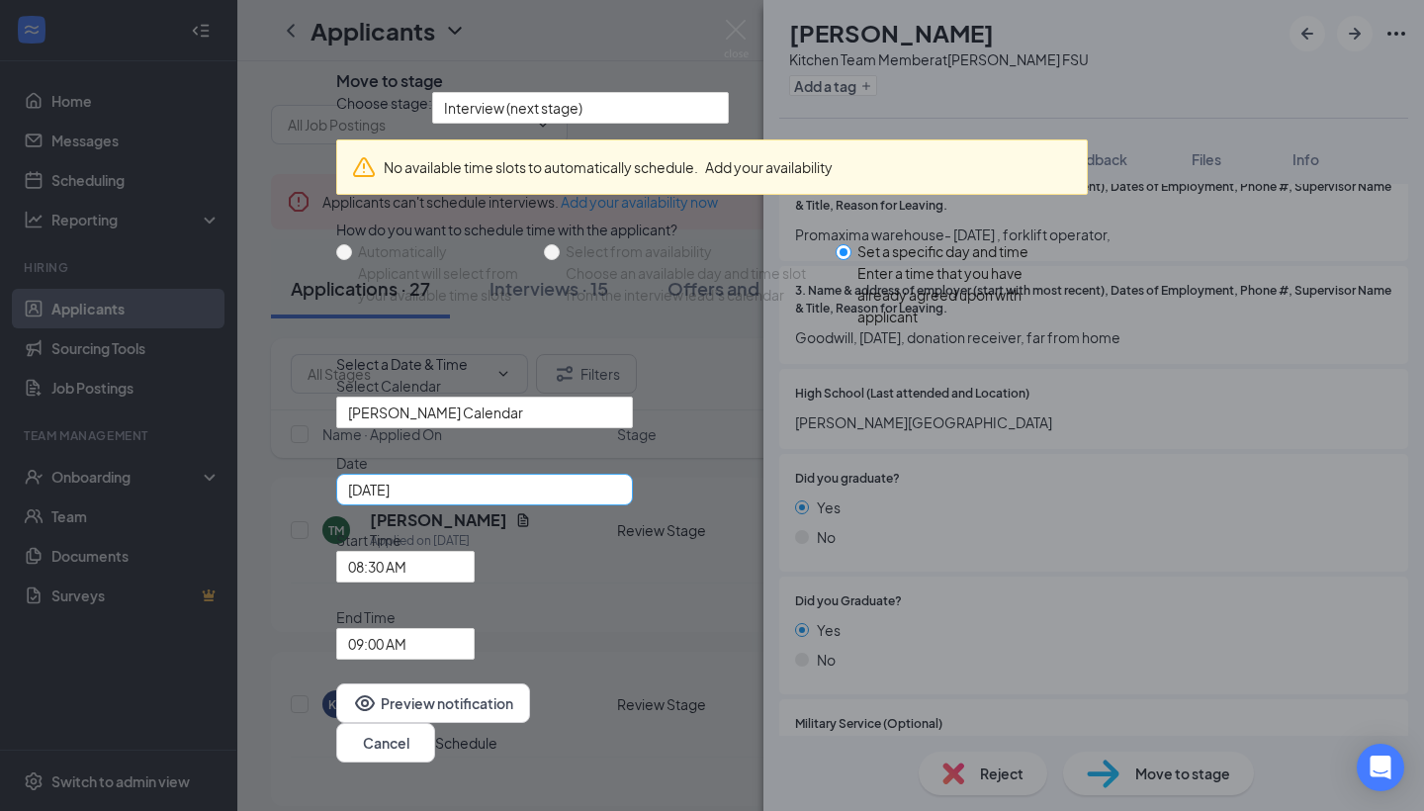
click at [621, 500] on div "[DATE]" at bounding box center [484, 490] width 273 height 22
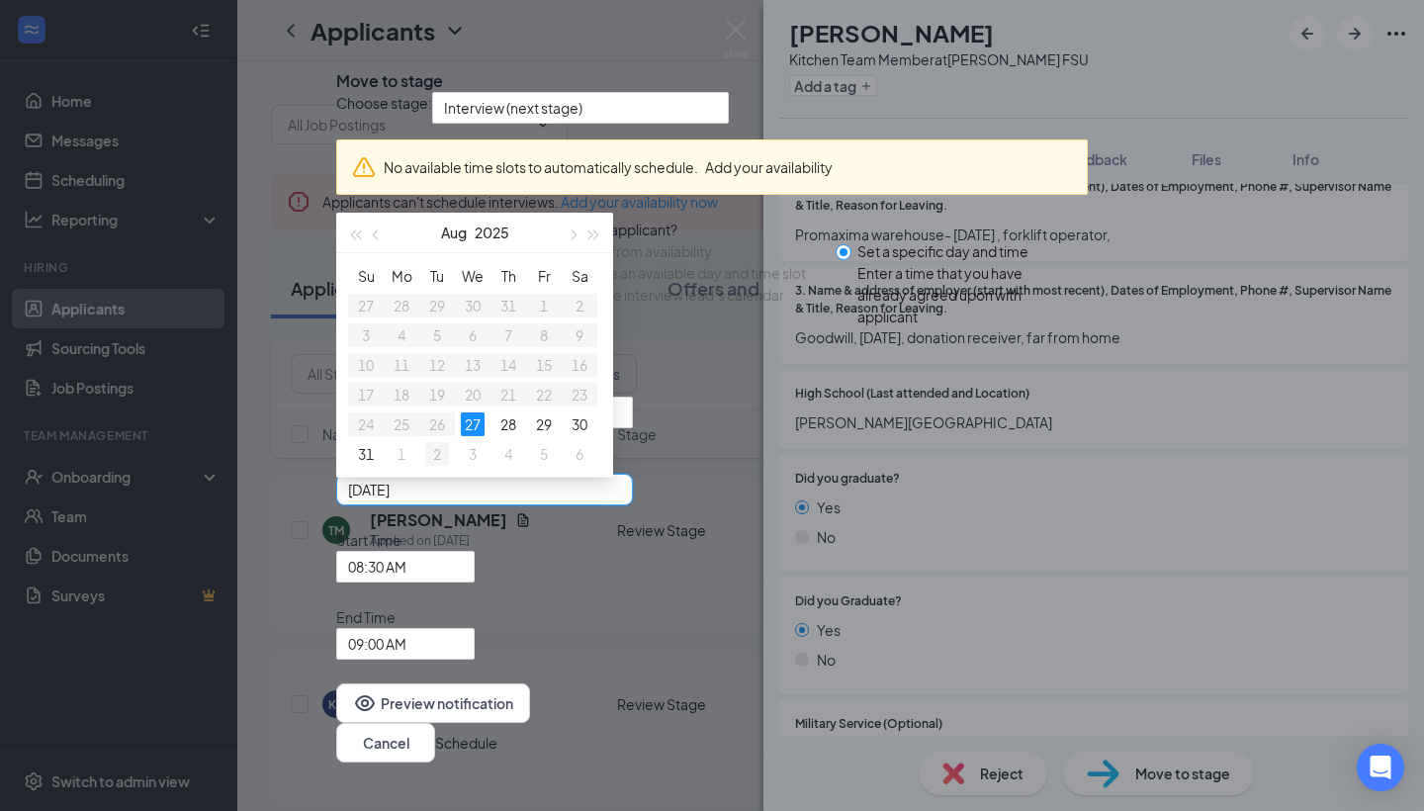
type input "[DATE]"
click at [449, 466] on div "2" at bounding box center [437, 454] width 24 height 24
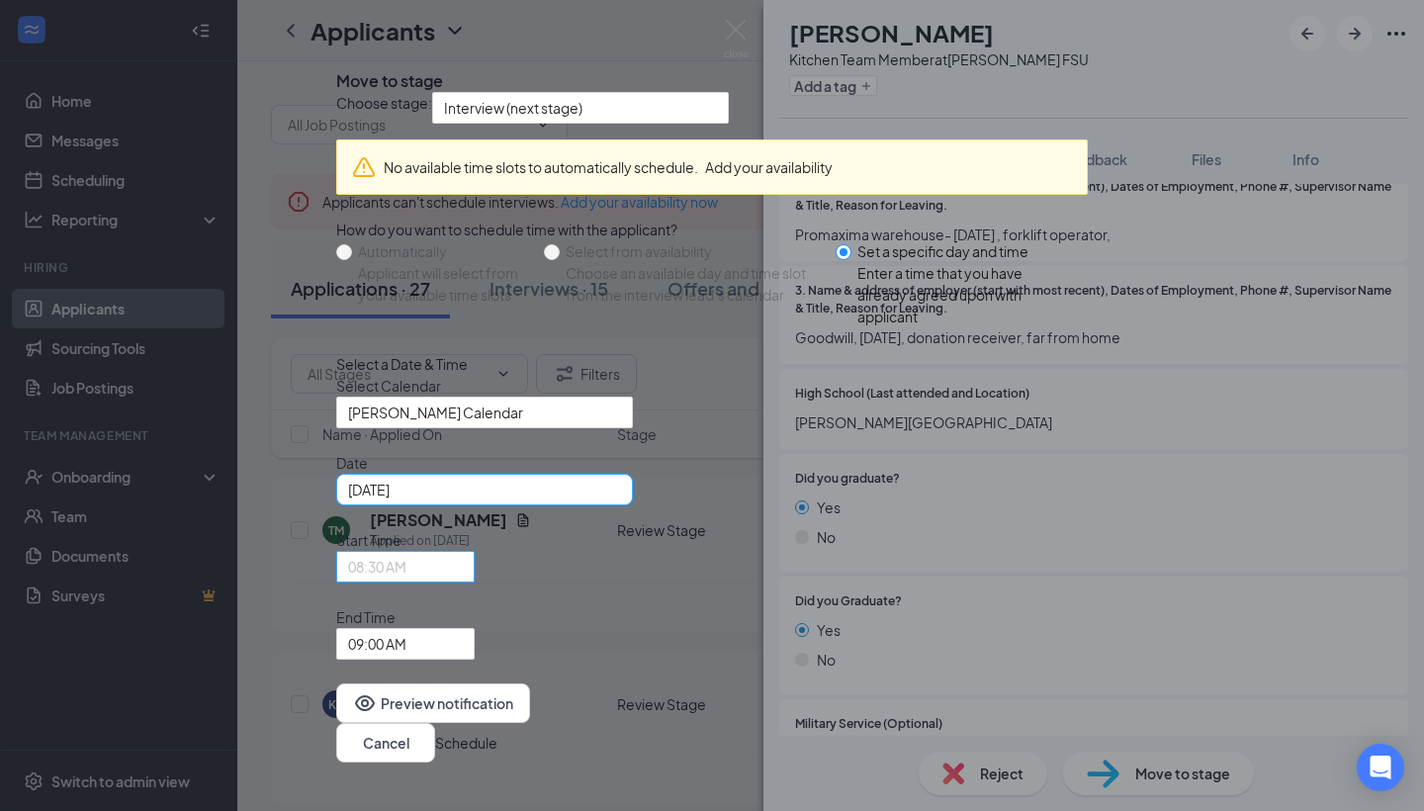
click at [445, 605] on span "08:30 AM" at bounding box center [396, 578] width 97 height 53
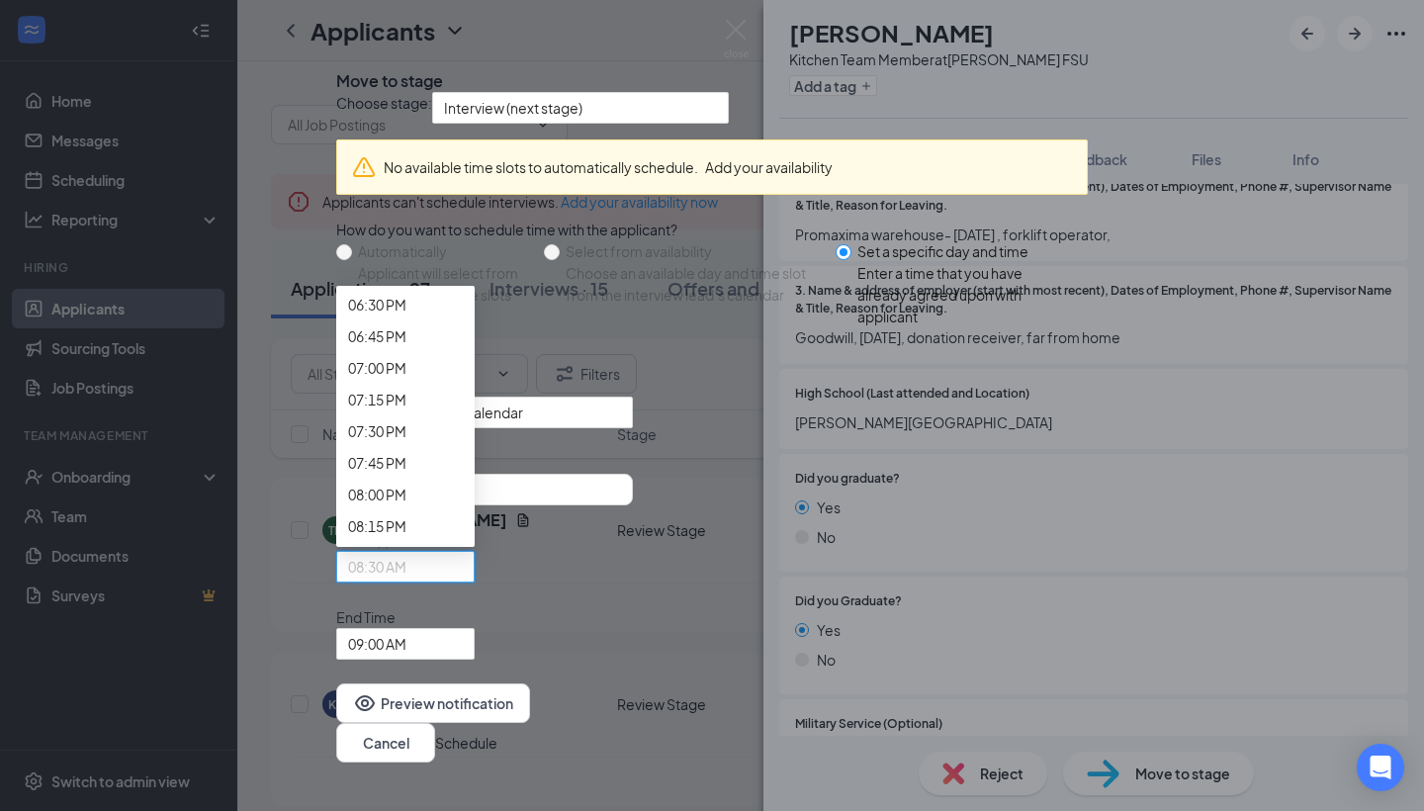
scroll to position [2353, 0]
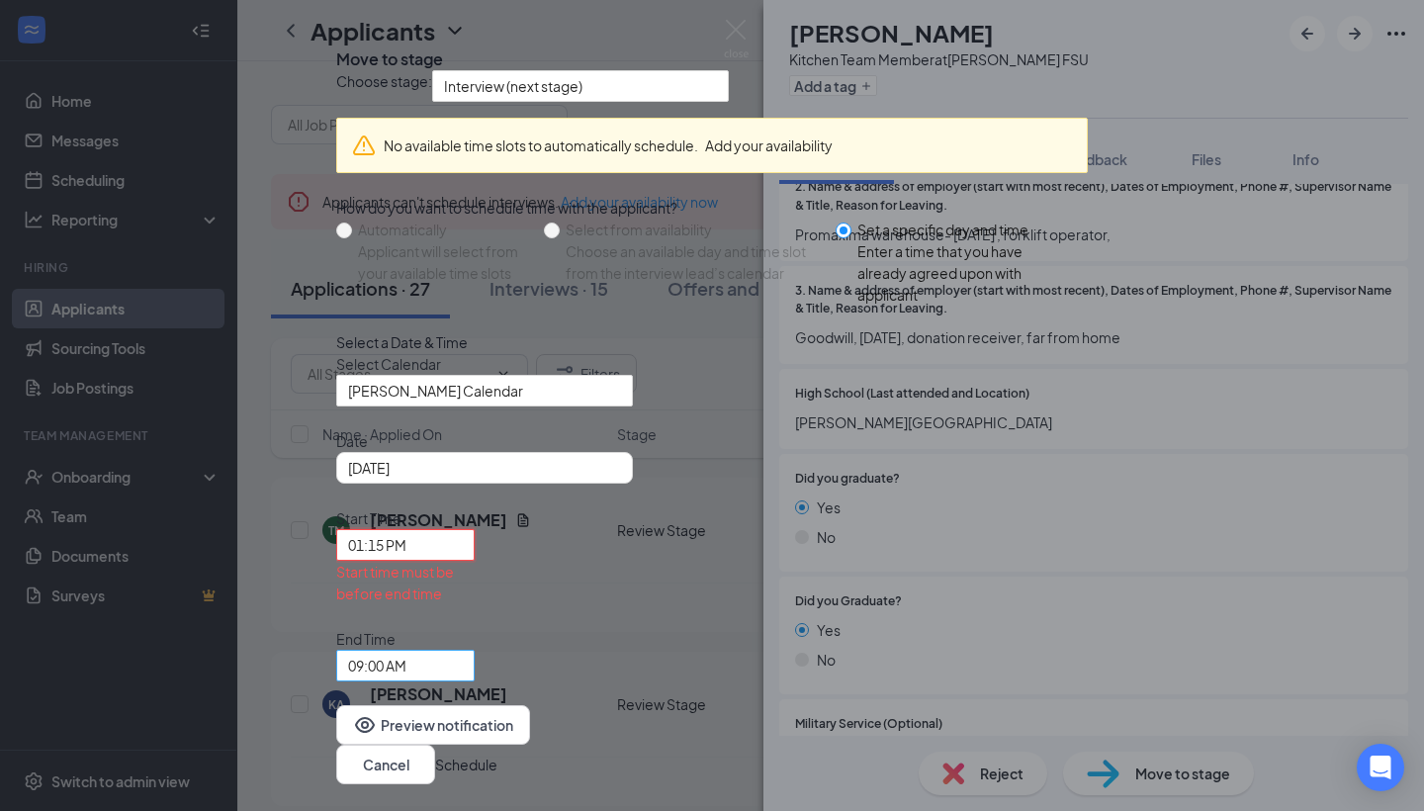
click at [406, 651] on span "09:00 AM" at bounding box center [377, 666] width 58 height 30
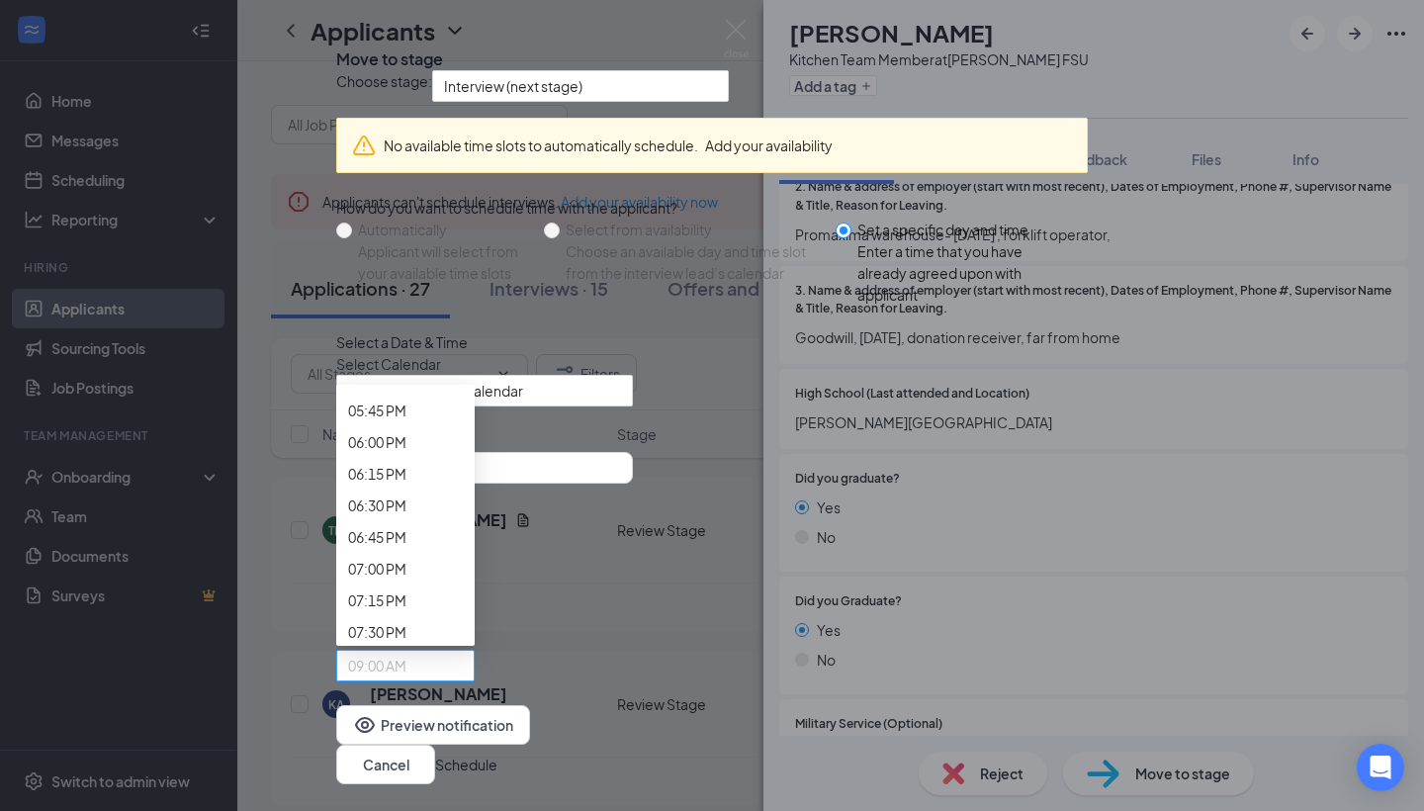
scroll to position [2266, 0]
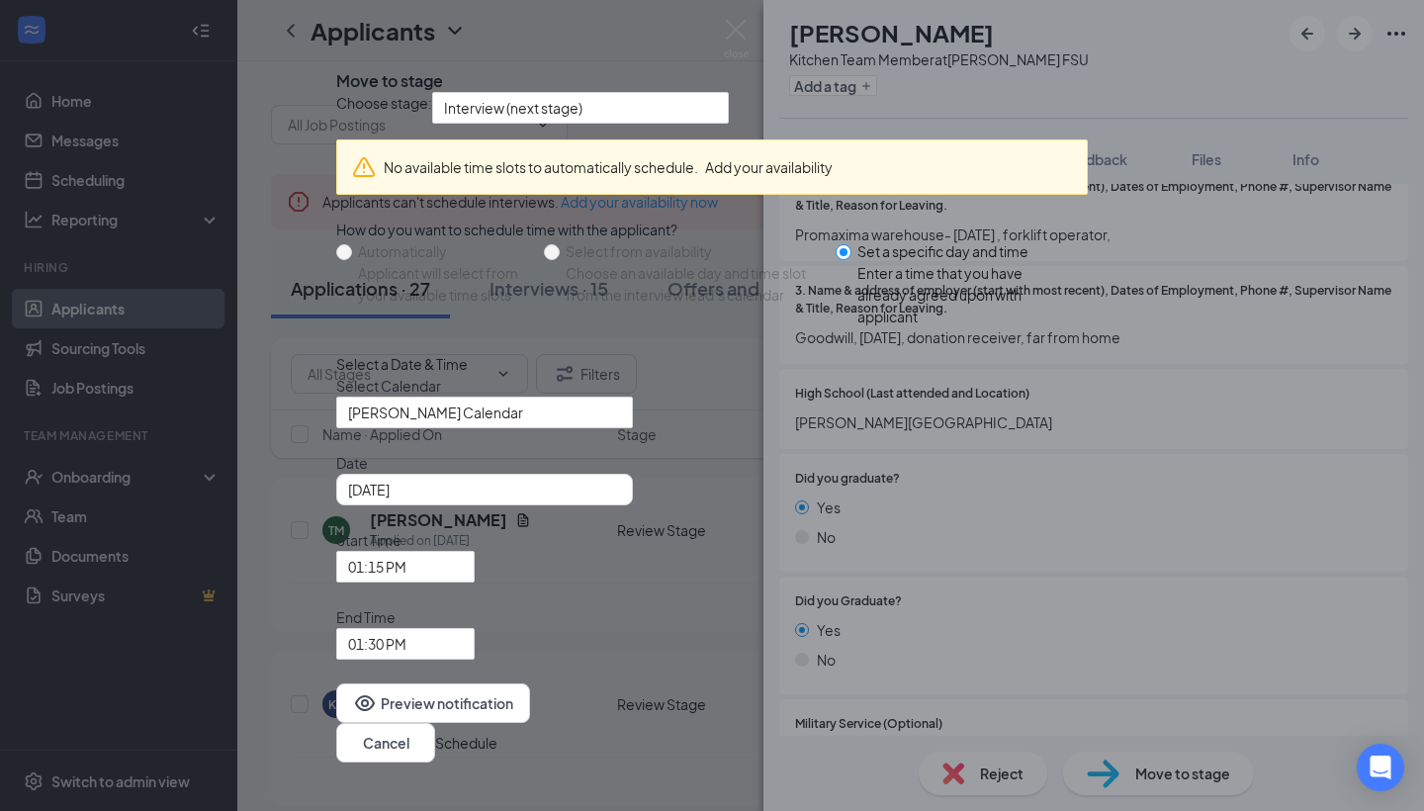
click at [497, 732] on button "Schedule" at bounding box center [466, 743] width 62 height 22
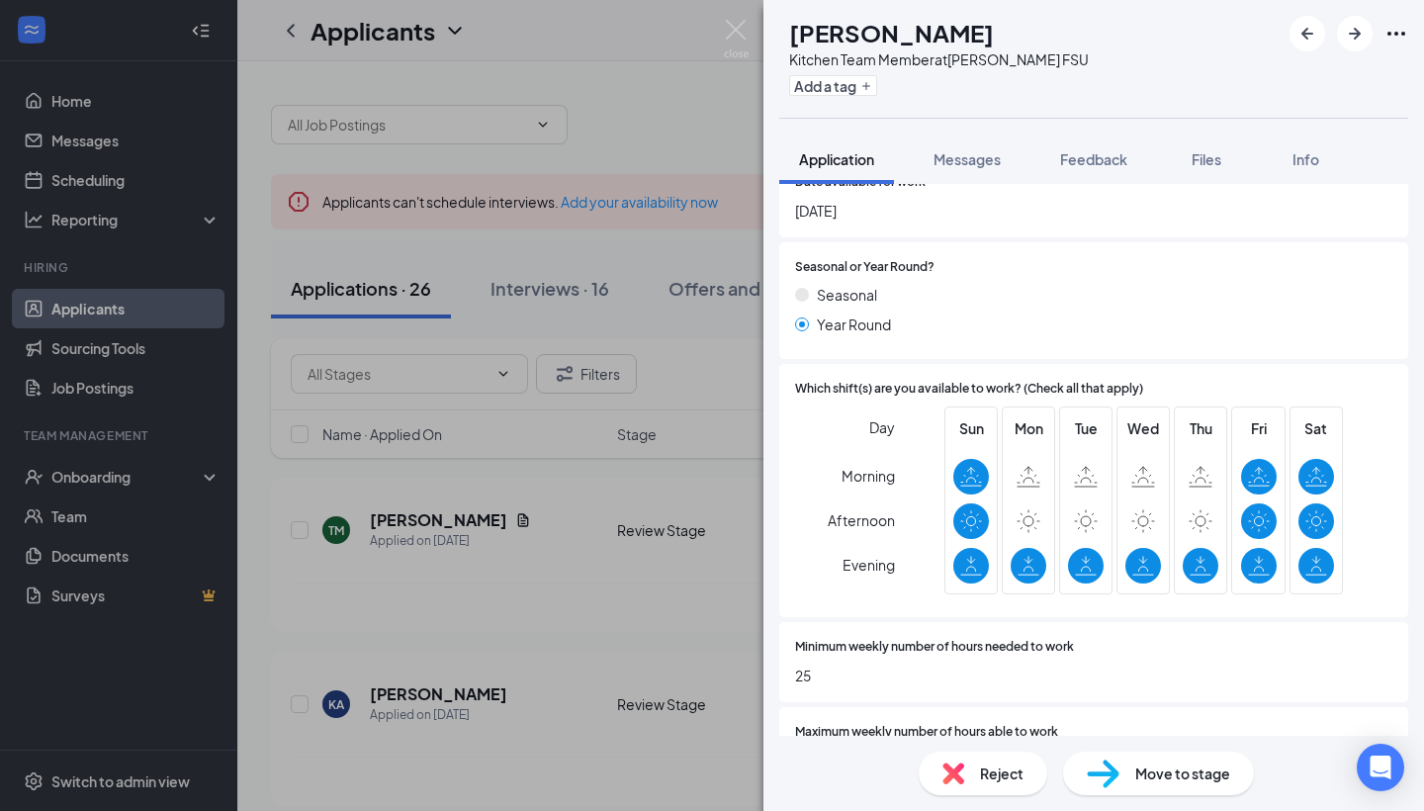
scroll to position [736, 0]
click at [1353, 39] on icon "ArrowRight" at bounding box center [1355, 34] width 24 height 24
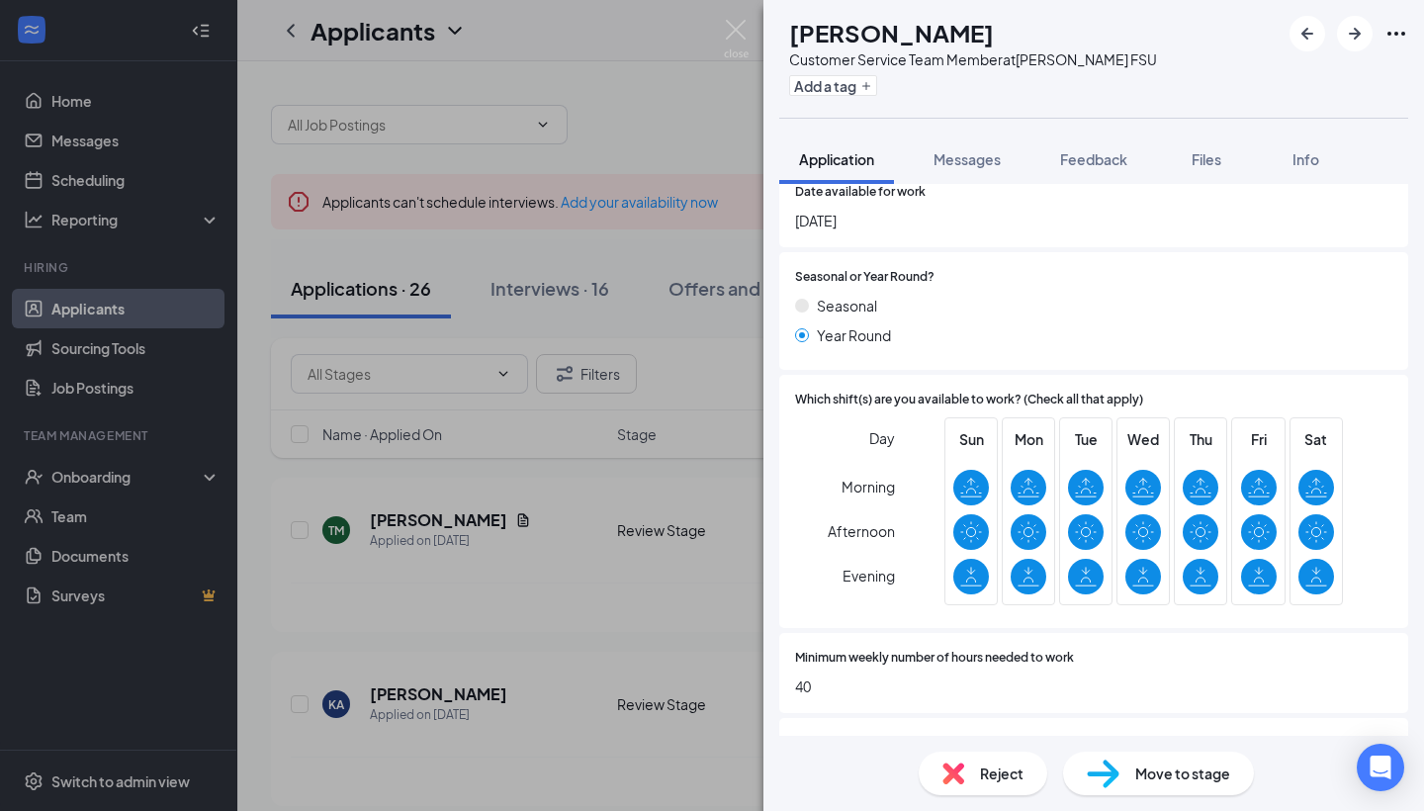
scroll to position [681, 0]
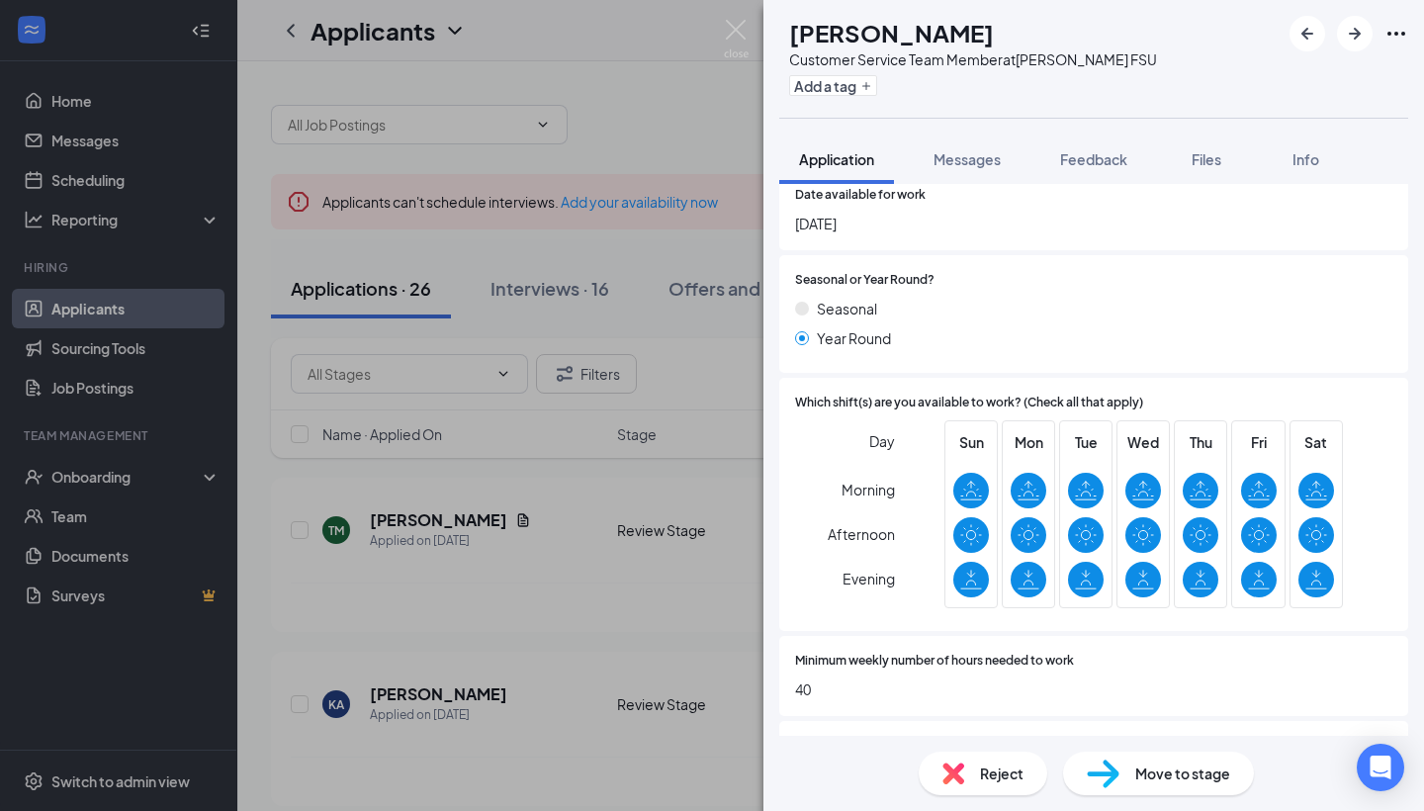
click at [1179, 779] on span "Move to stage" at bounding box center [1182, 773] width 95 height 22
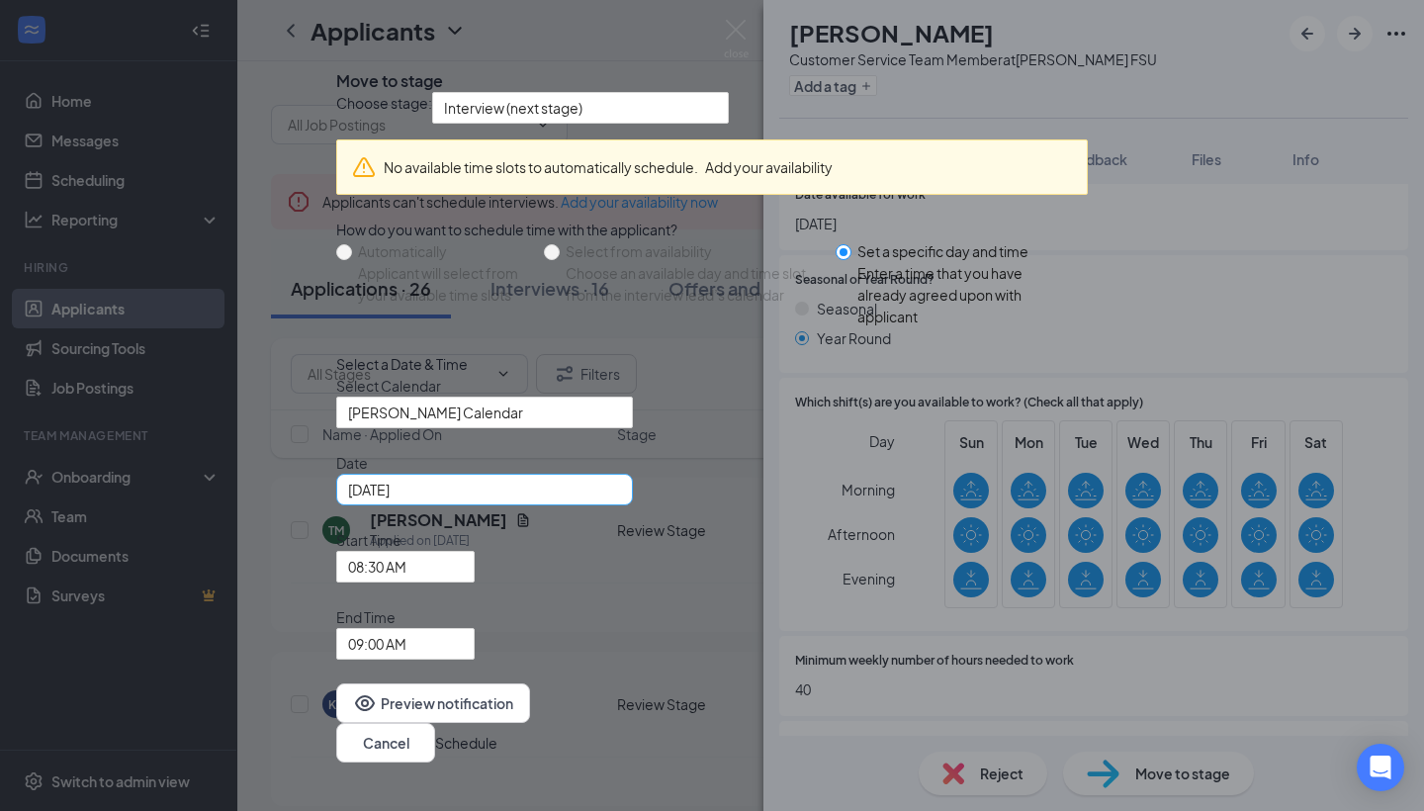
click at [621, 500] on div "[DATE]" at bounding box center [484, 490] width 273 height 22
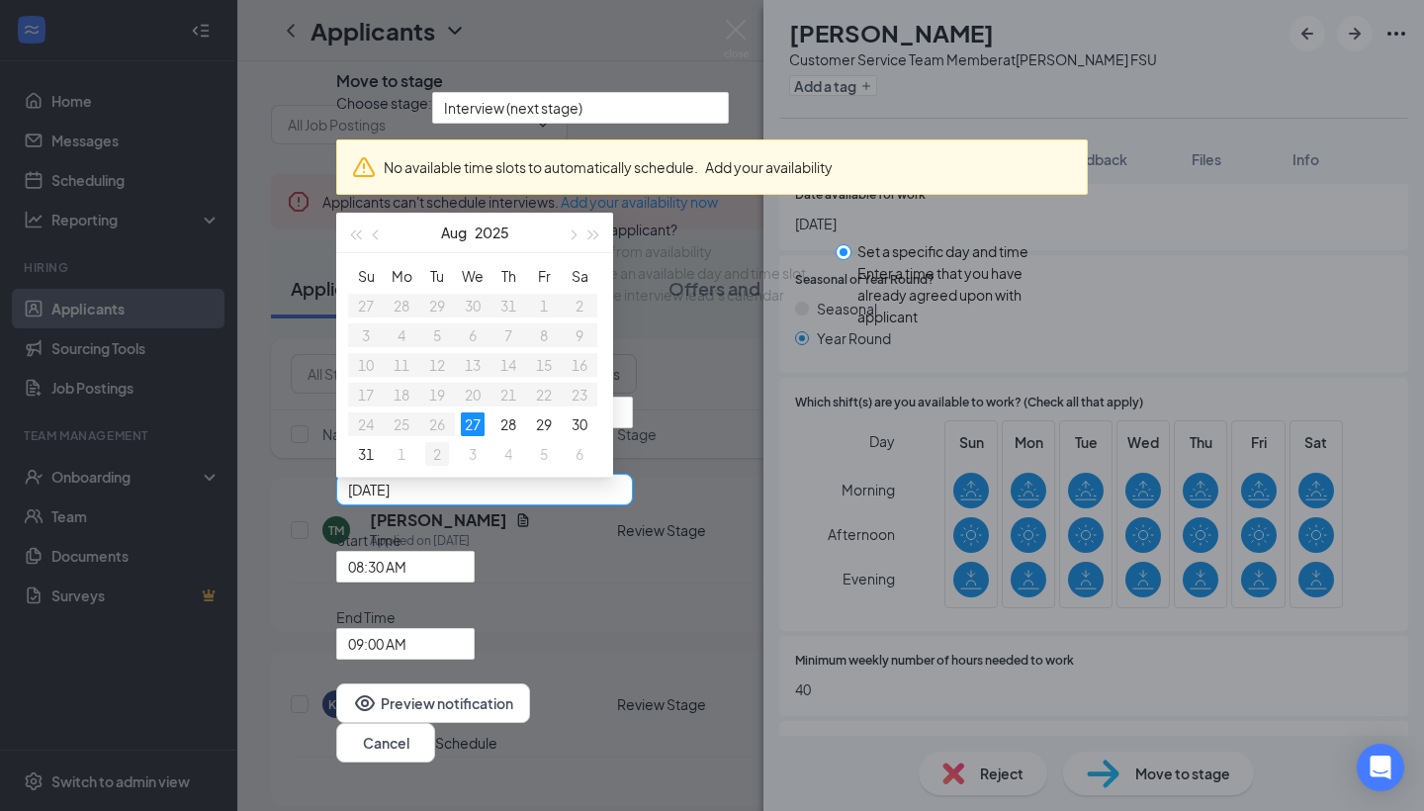
type input "[DATE]"
click at [449, 466] on div "2" at bounding box center [437, 454] width 24 height 24
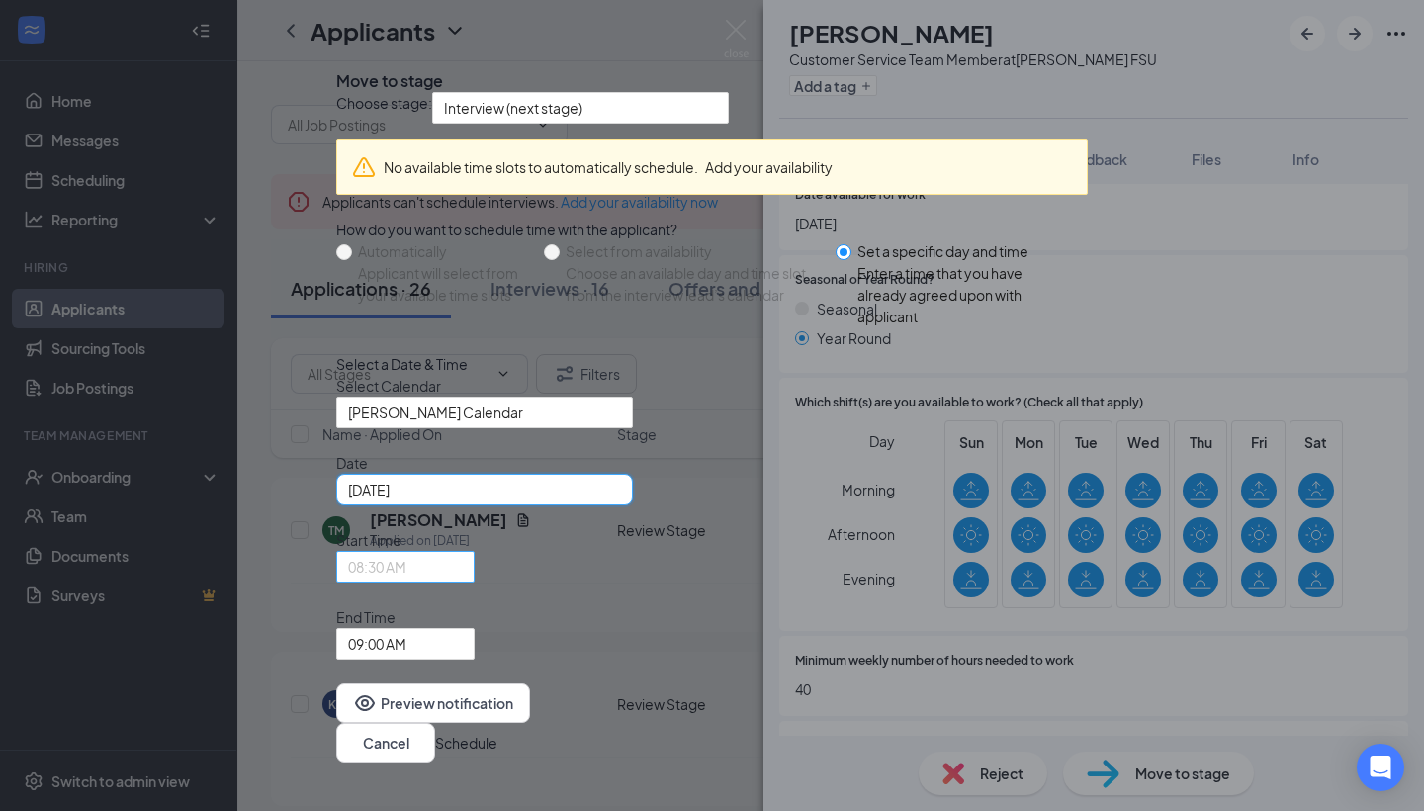
click at [406, 581] on span "08:30 AM" at bounding box center [377, 567] width 58 height 30
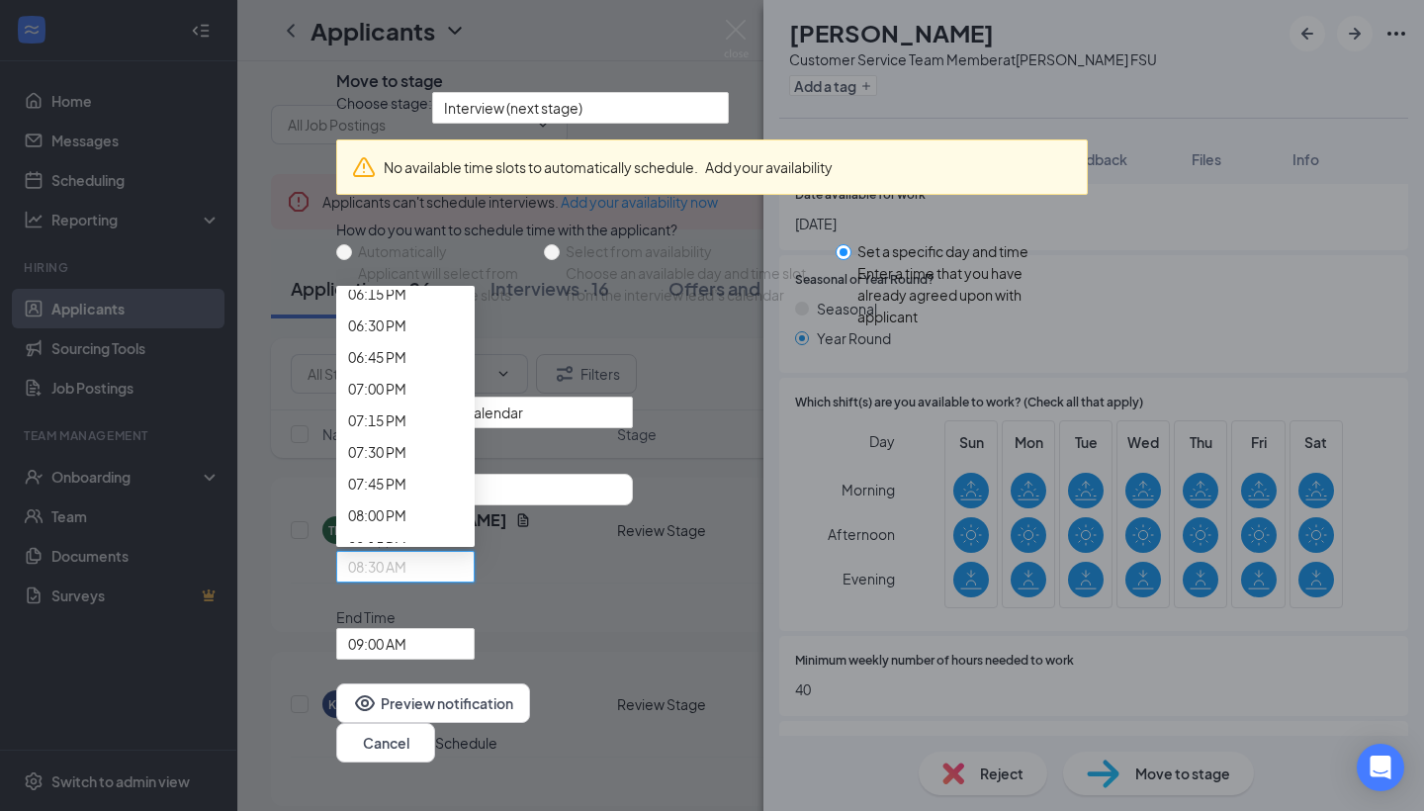
scroll to position [2339, 0]
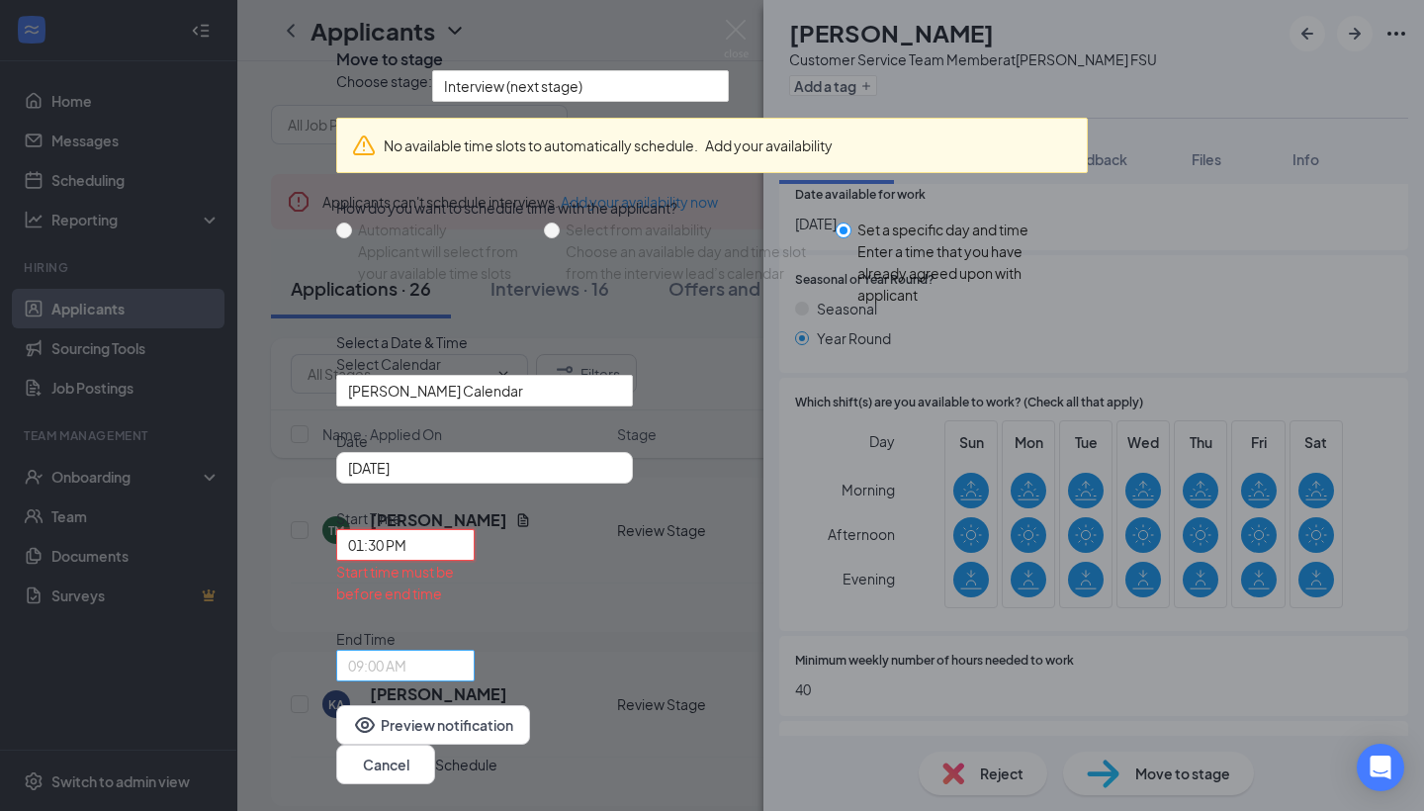
click at [445, 651] on span "09:00 AM" at bounding box center [396, 677] width 97 height 53
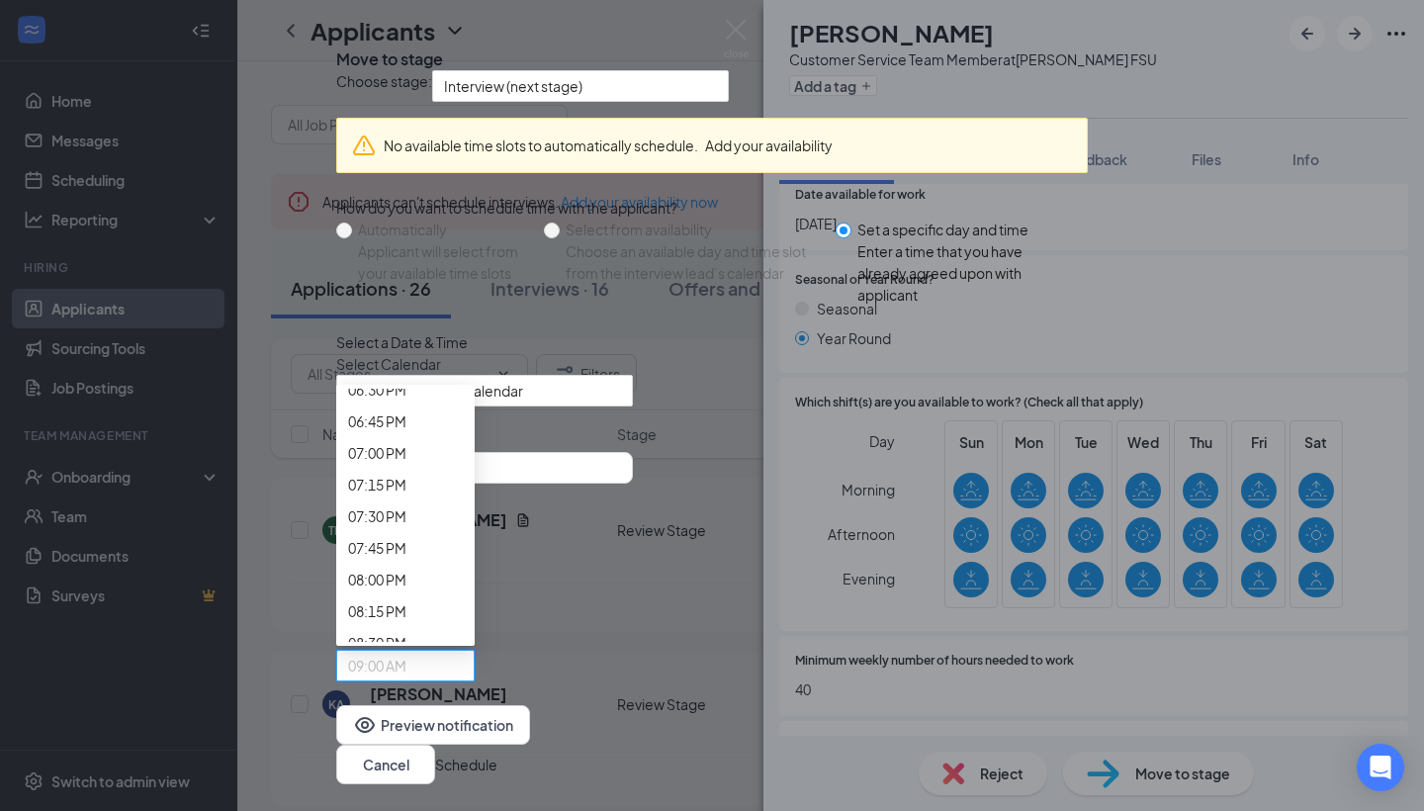
scroll to position [2384, 0]
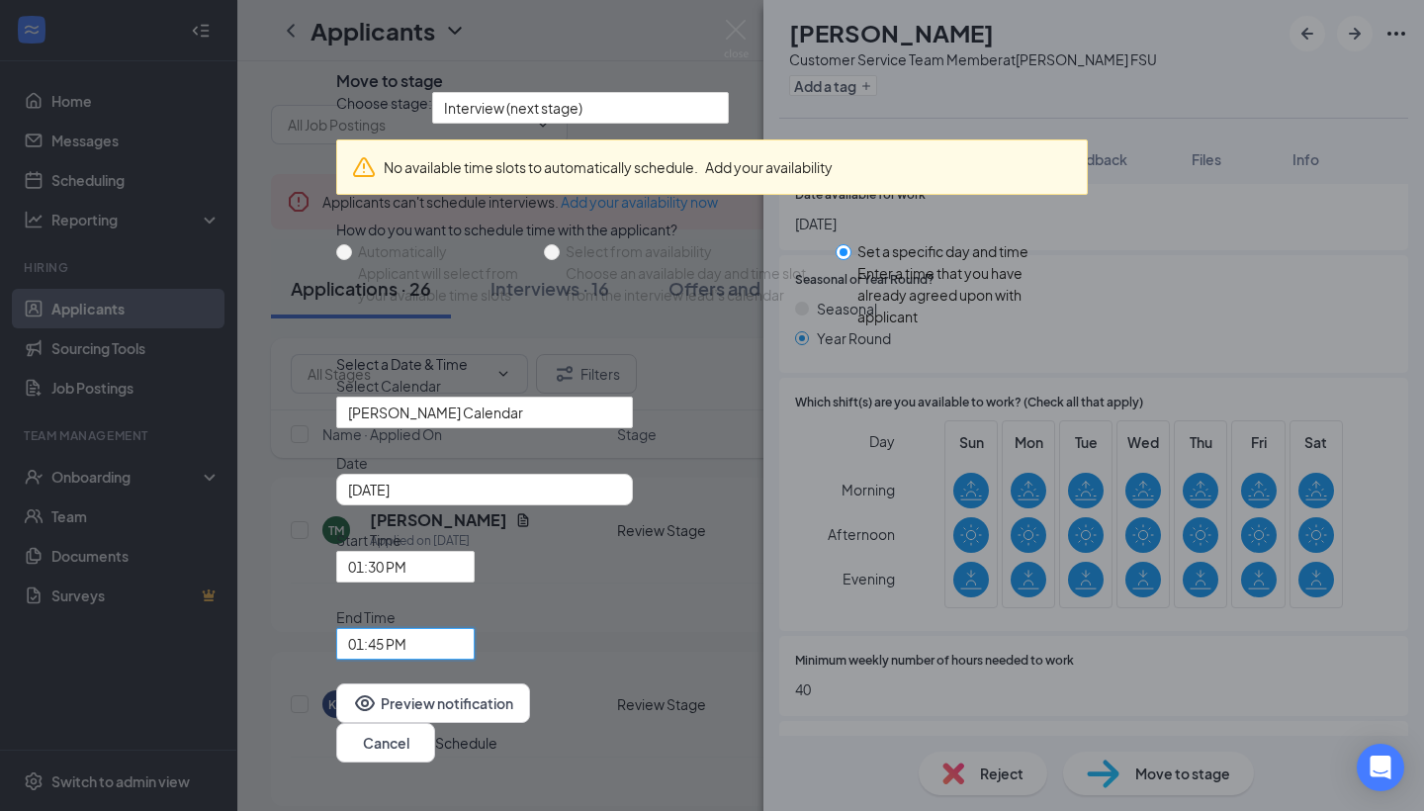
click at [497, 732] on button "Schedule" at bounding box center [466, 743] width 62 height 22
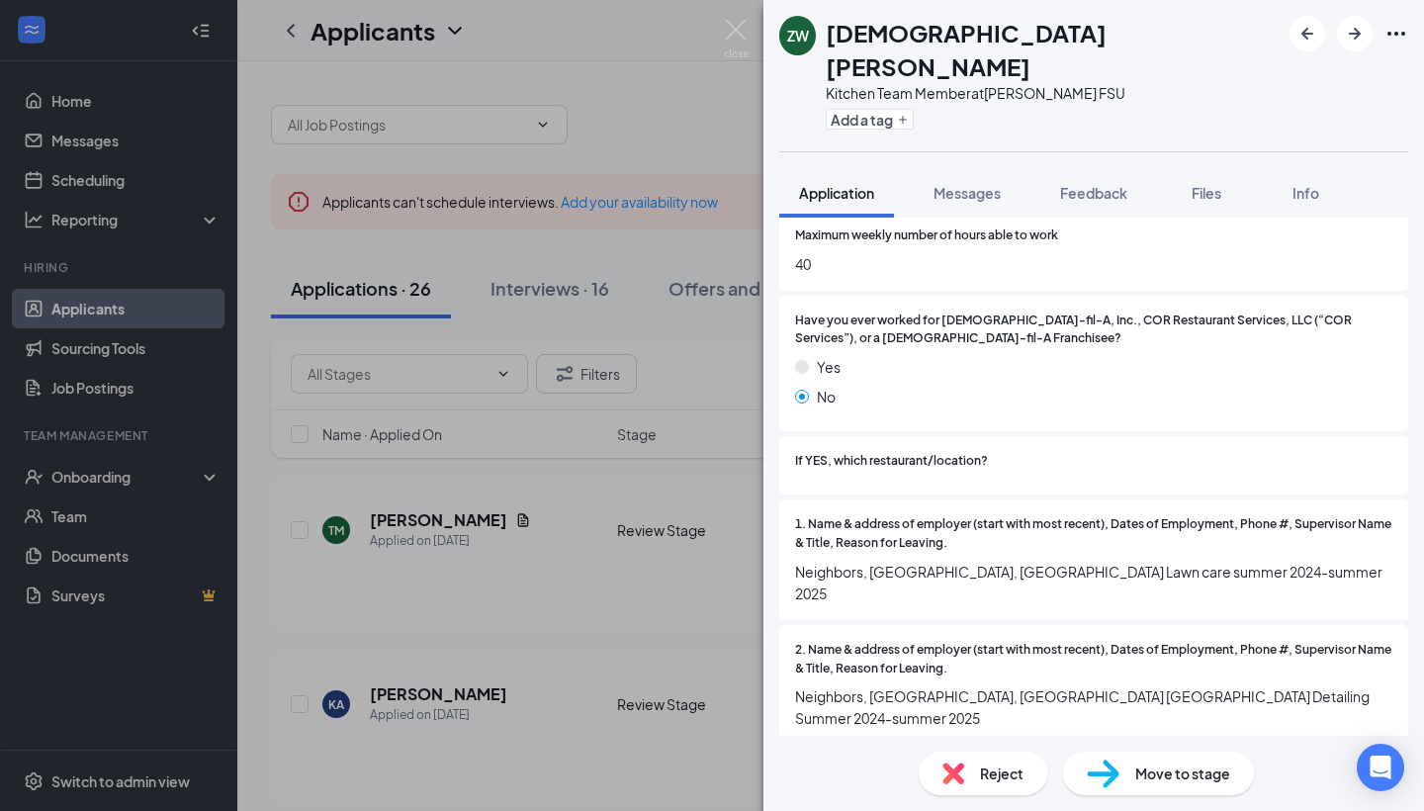
scroll to position [1233, 0]
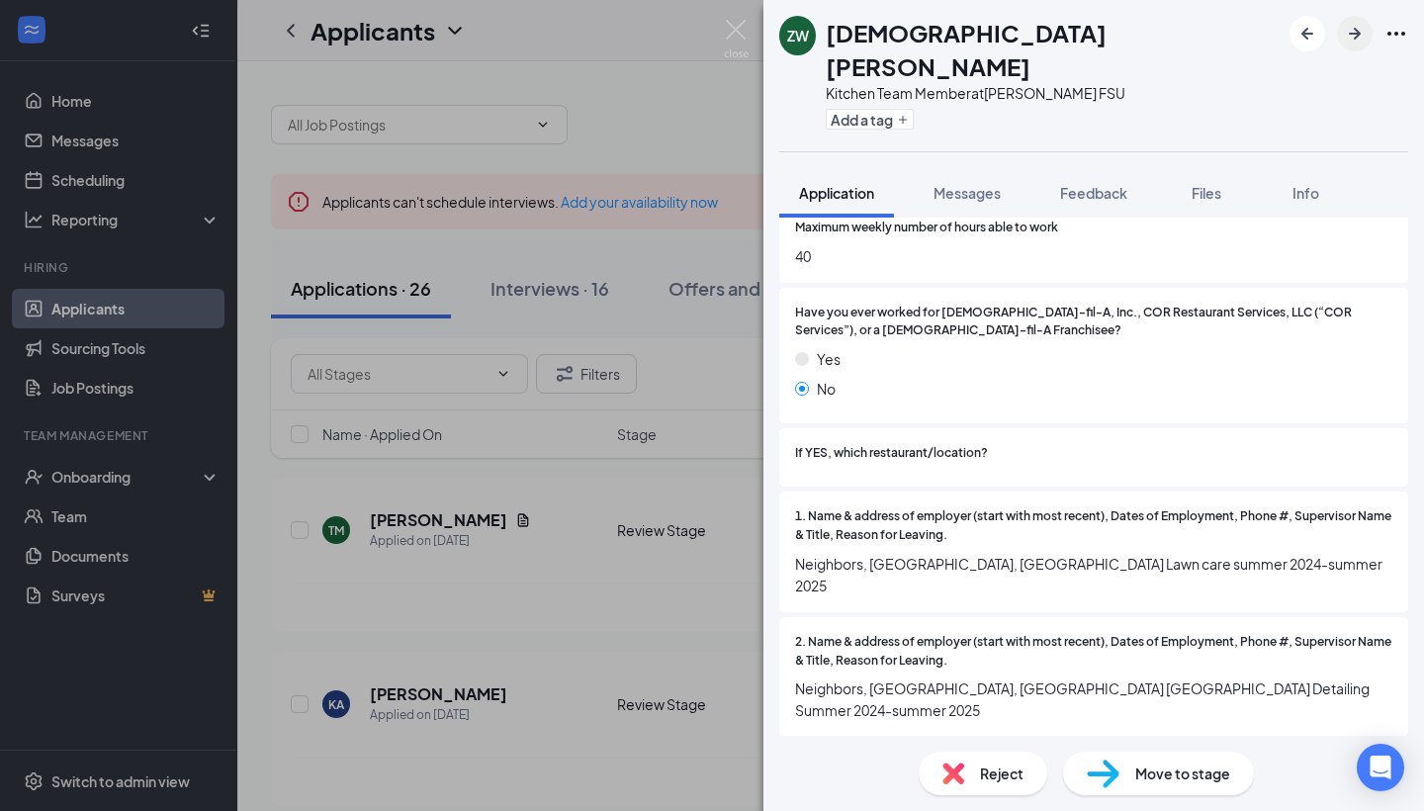
click at [1353, 37] on icon "ArrowRight" at bounding box center [1355, 34] width 24 height 24
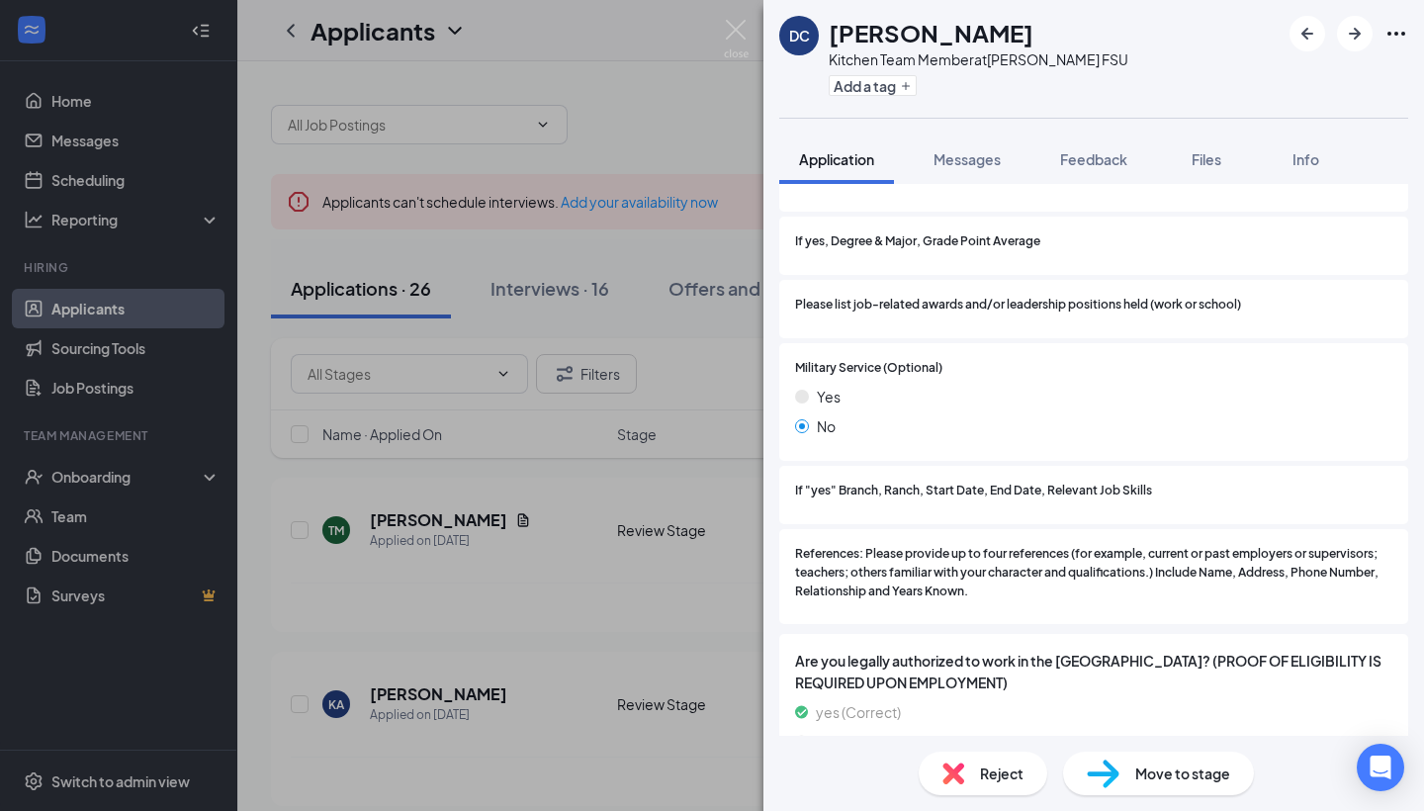
scroll to position [2133, 0]
click at [992, 770] on span "Reject" at bounding box center [1002, 773] width 44 height 22
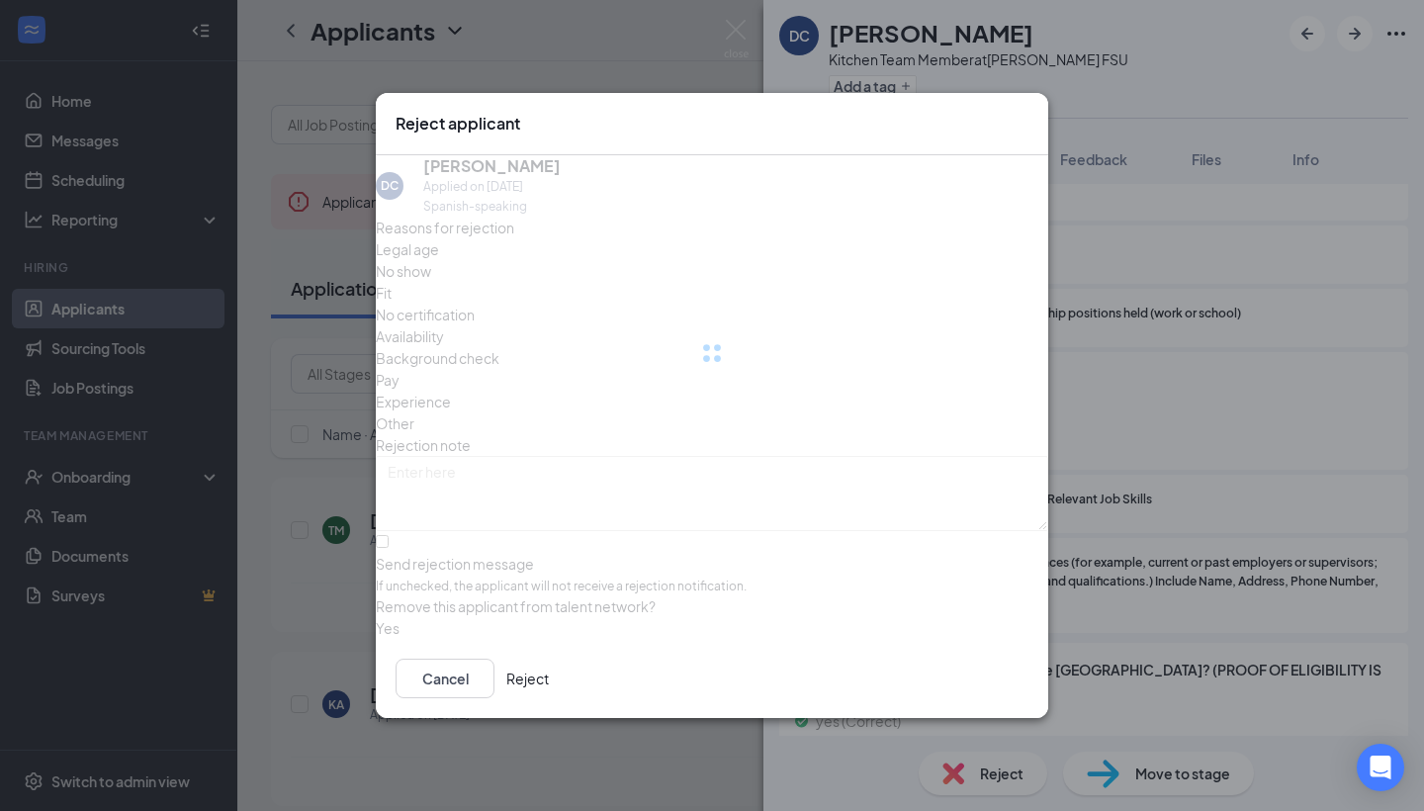
click at [991, 640] on div "DC [PERSON_NAME] Applied on [DATE] Spanish-speaking Reasons for rejection Legal…" at bounding box center [712, 397] width 672 height 485
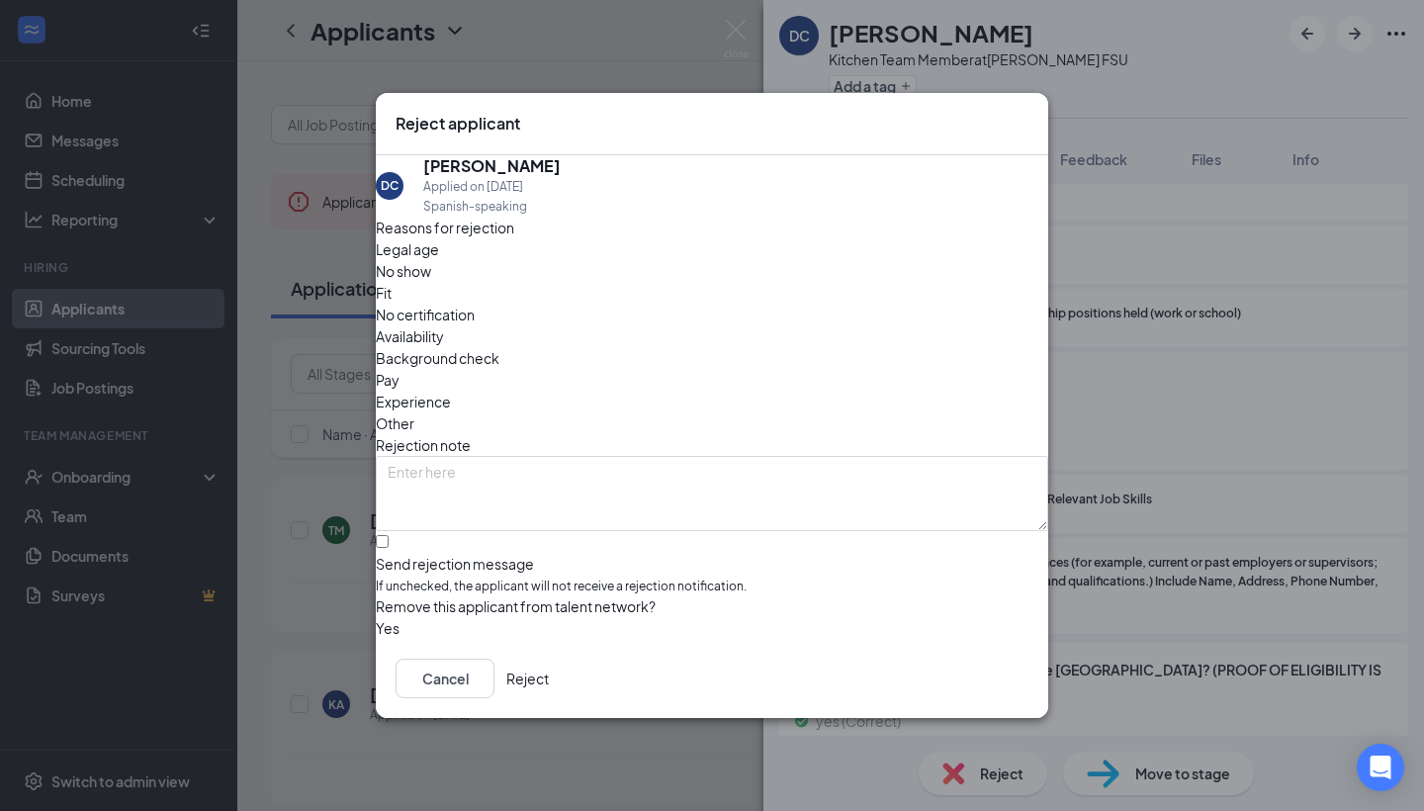
click at [549, 698] on button "Reject" at bounding box center [527, 679] width 43 height 40
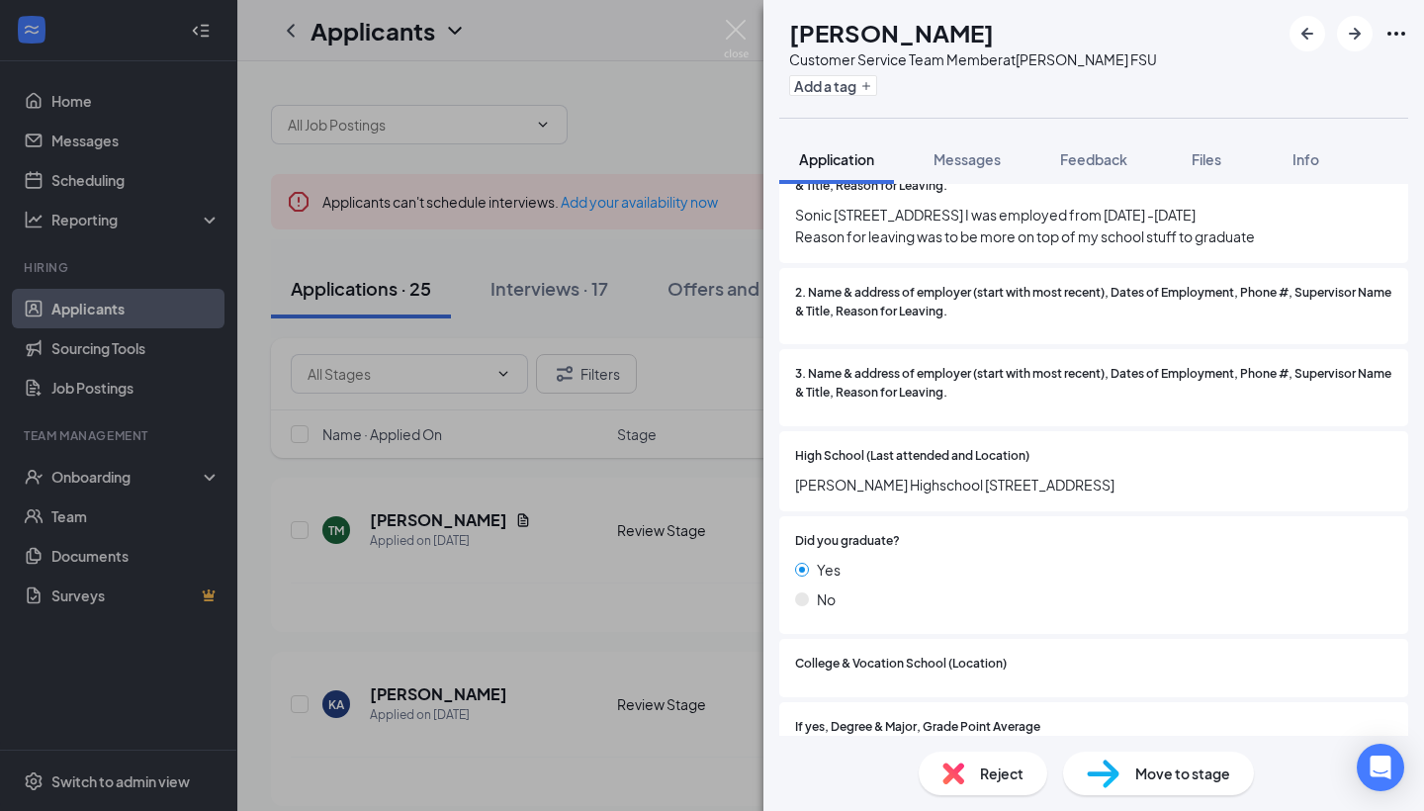
scroll to position [1599, 0]
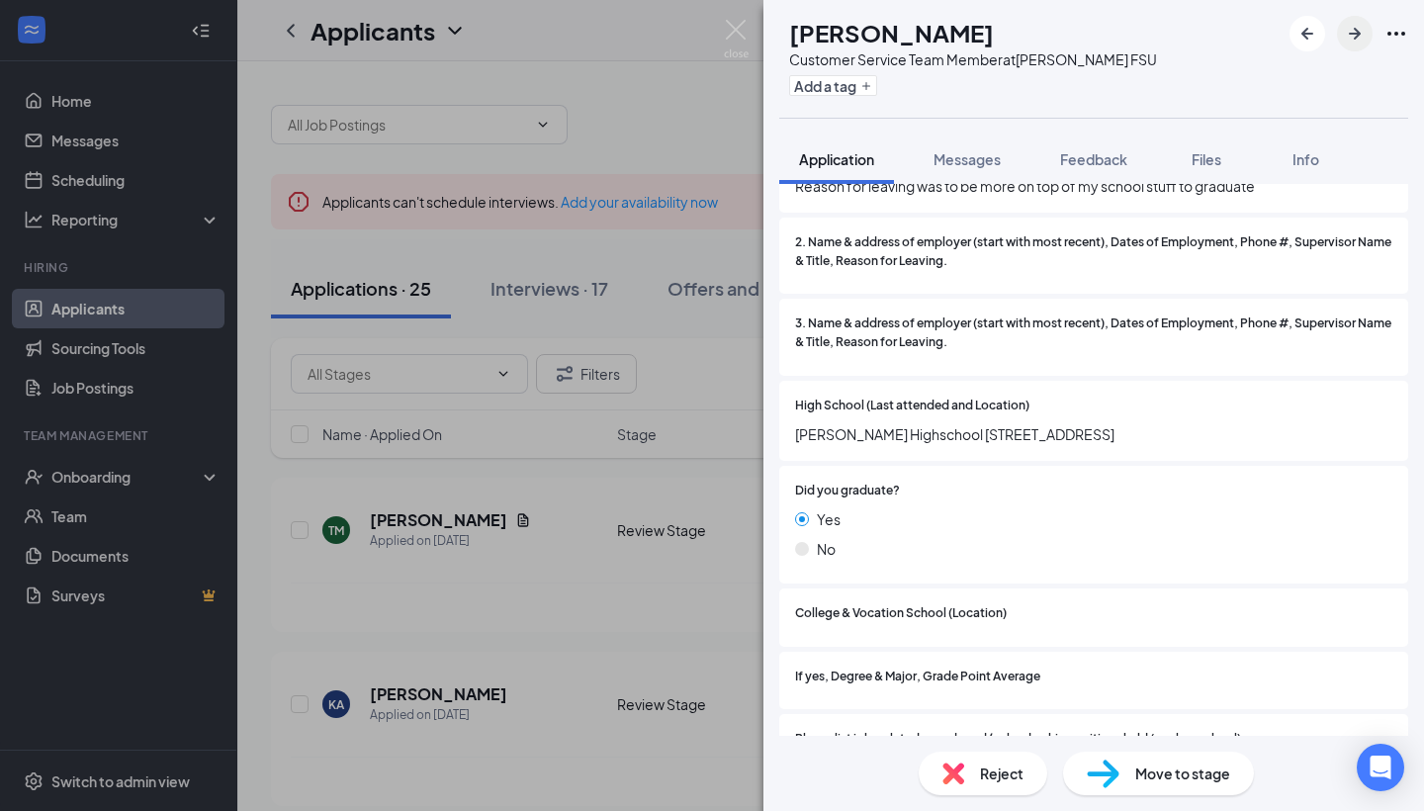
click at [1356, 43] on icon "ArrowRight" at bounding box center [1355, 34] width 24 height 24
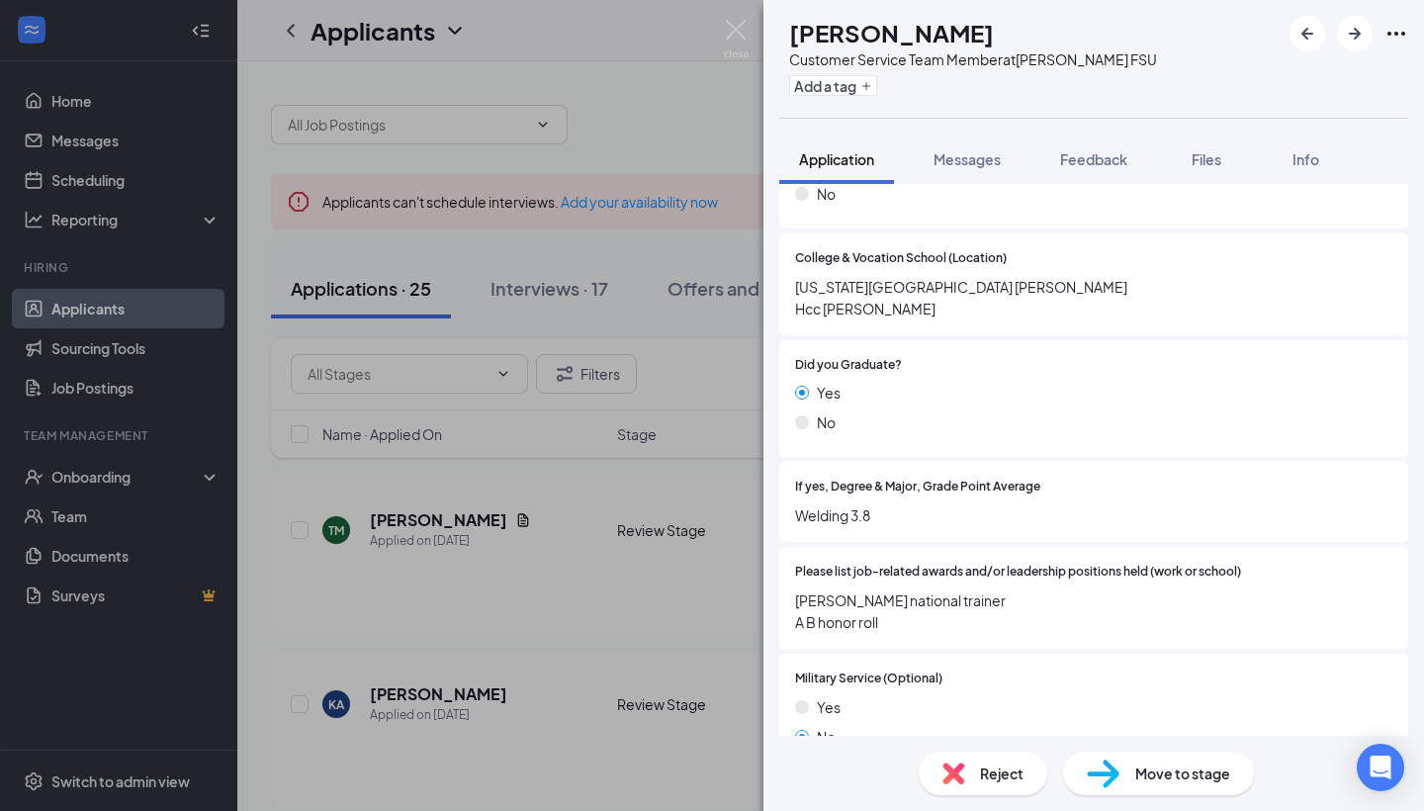
scroll to position [2219, 0]
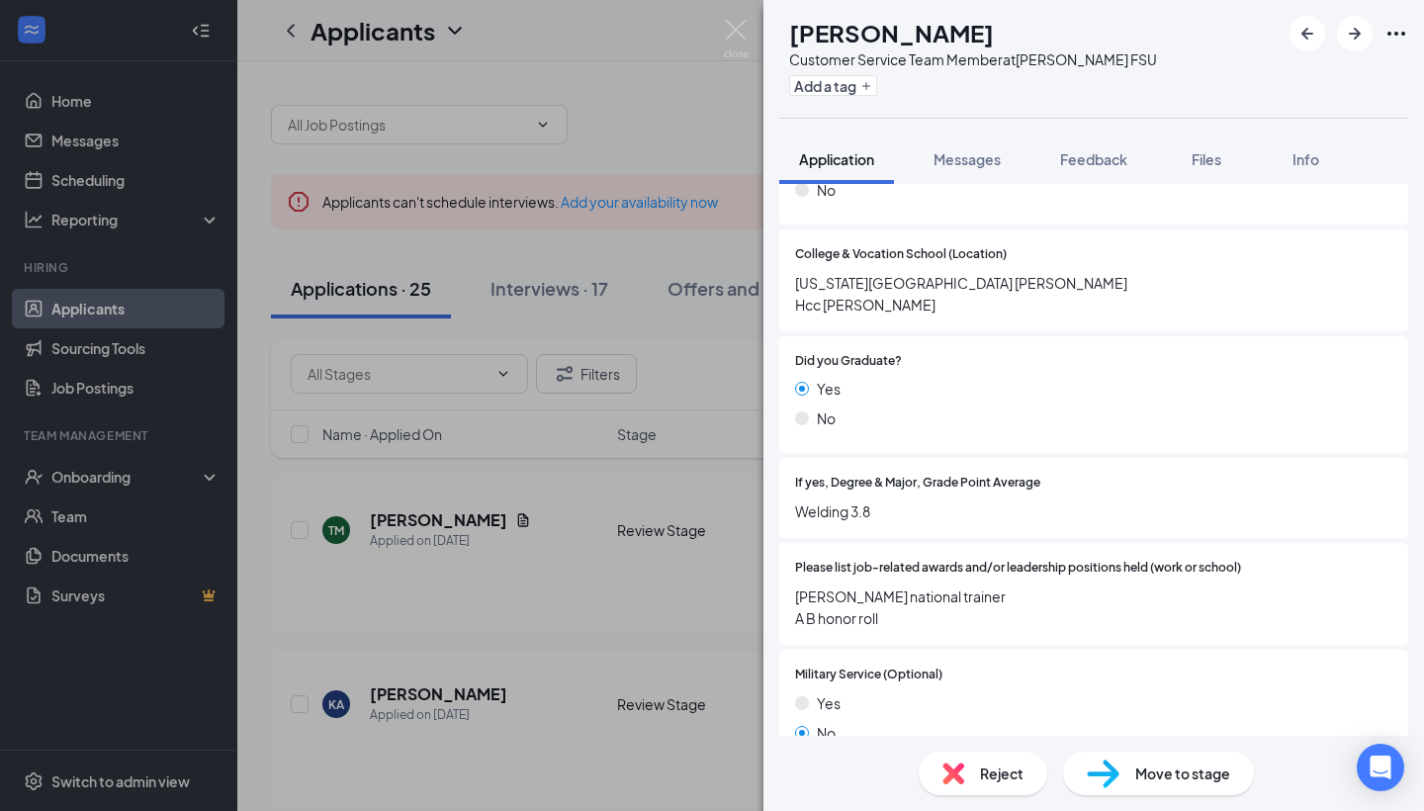
click at [1156, 779] on span "Move to stage" at bounding box center [1182, 773] width 95 height 22
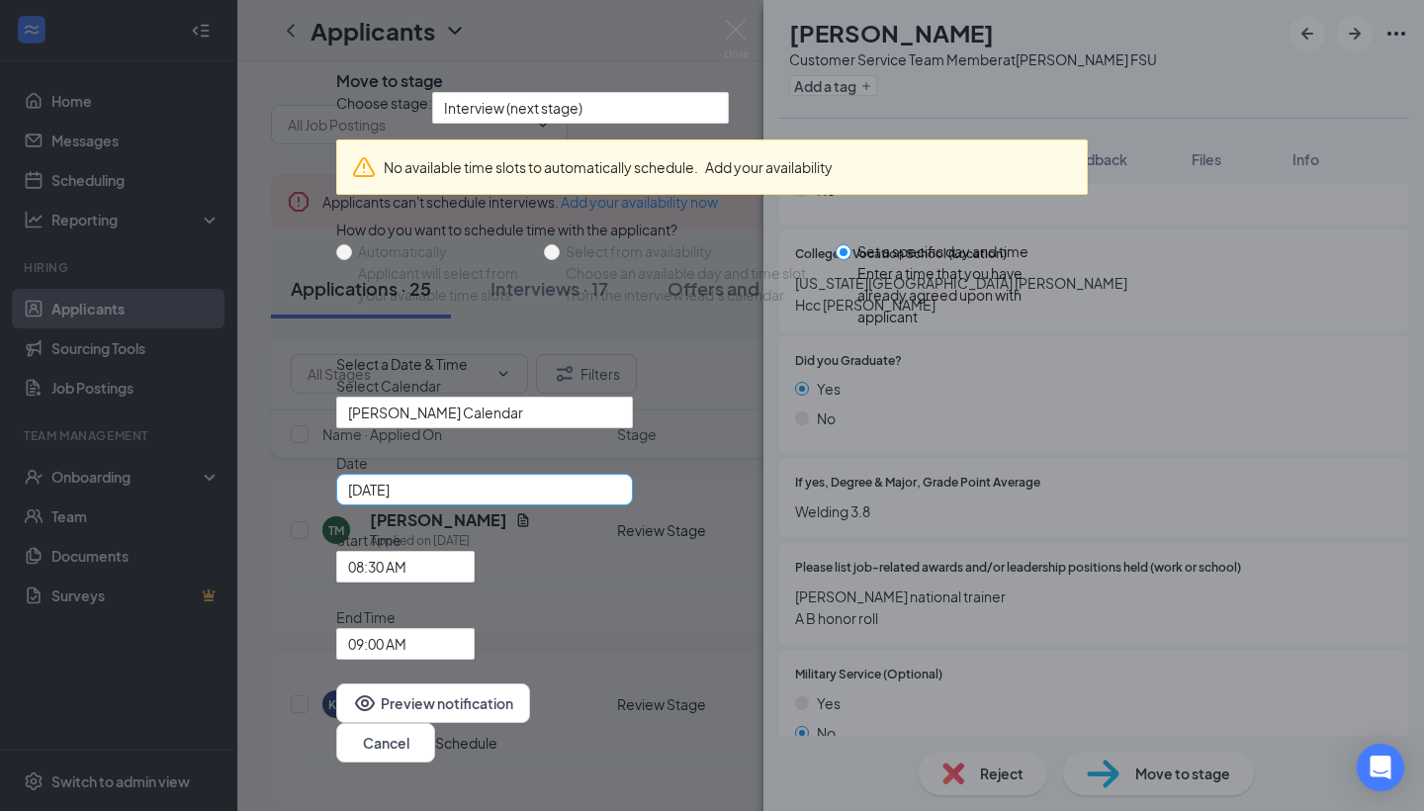
click at [621, 500] on div "[DATE]" at bounding box center [484, 490] width 273 height 22
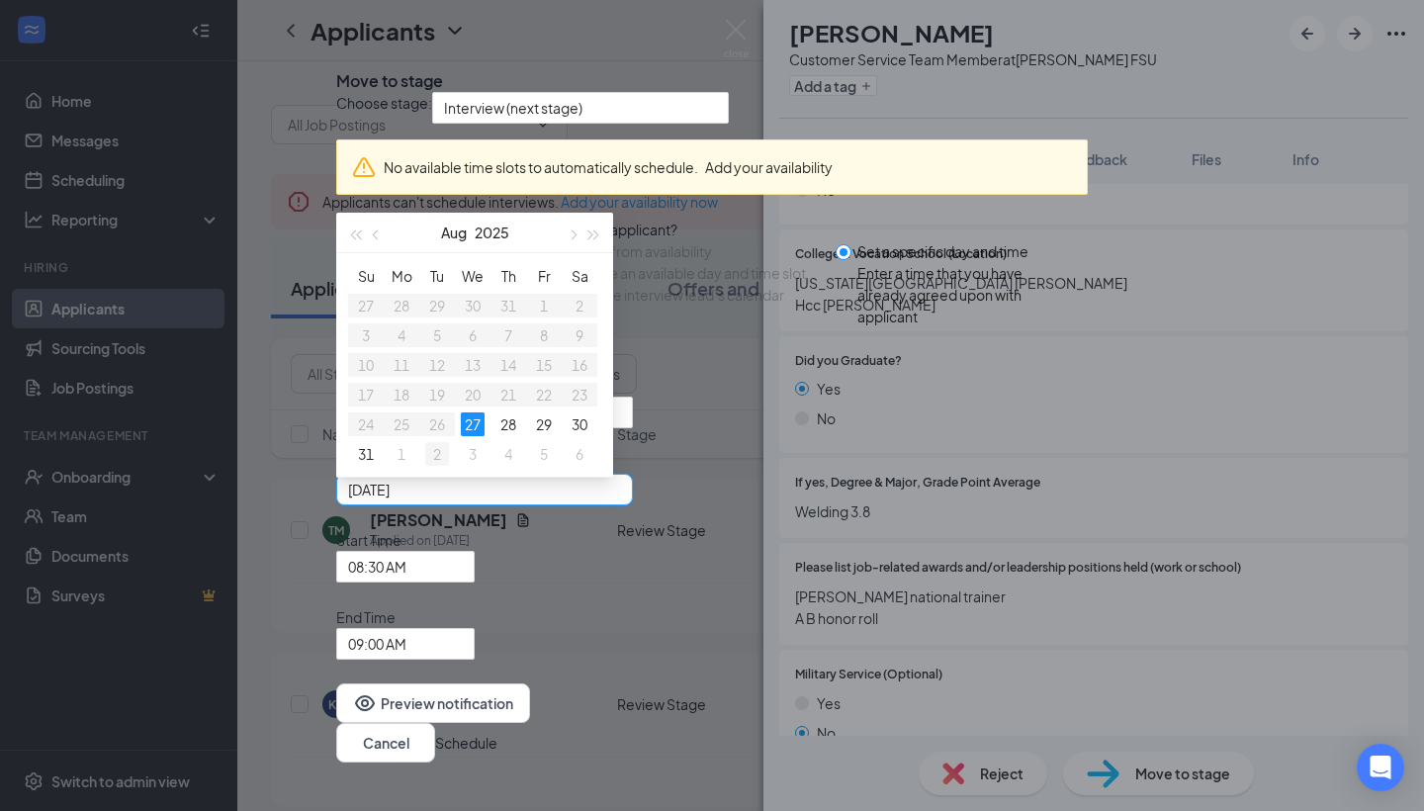
type input "[DATE]"
click at [449, 466] on div "2" at bounding box center [437, 454] width 24 height 24
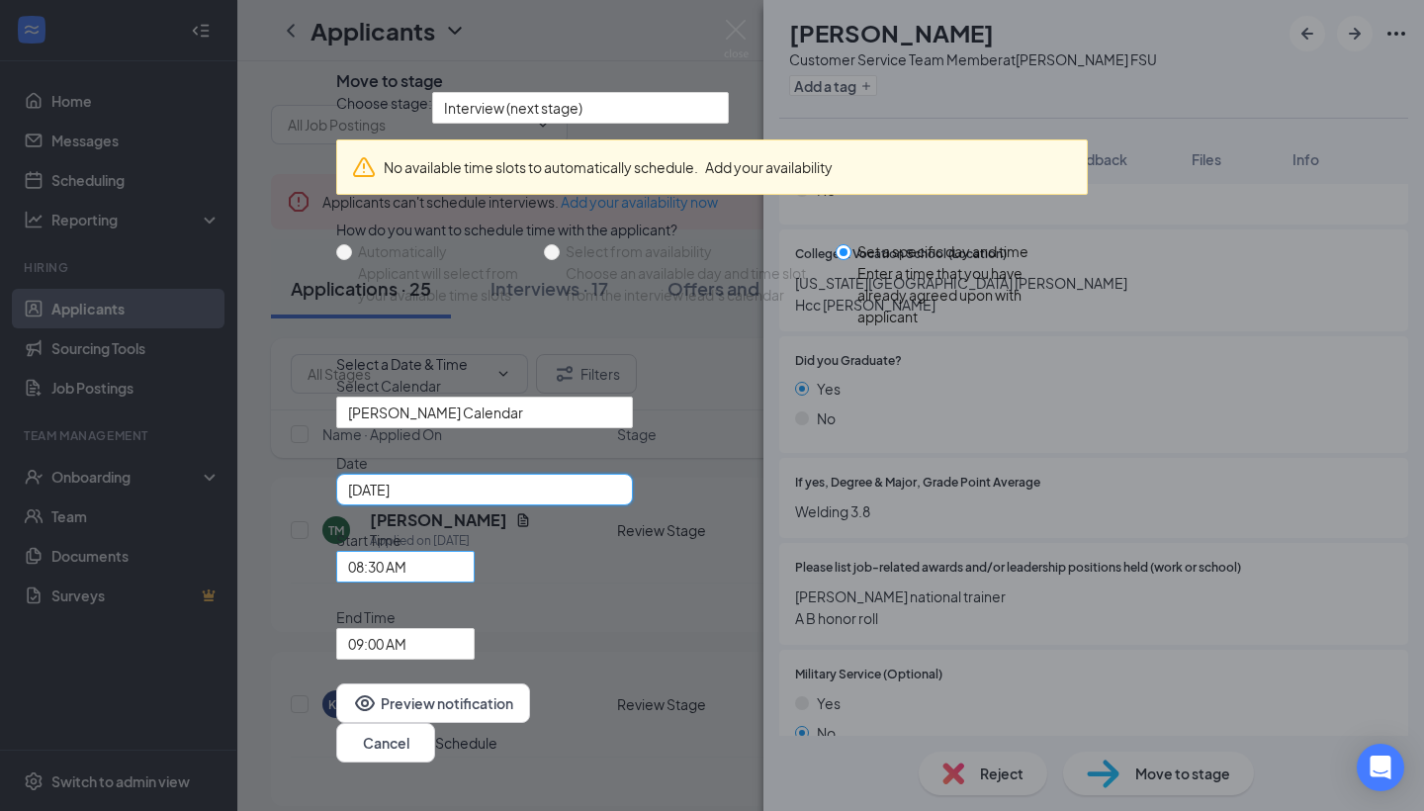
click at [445, 605] on span "08:30 AM" at bounding box center [396, 578] width 97 height 53
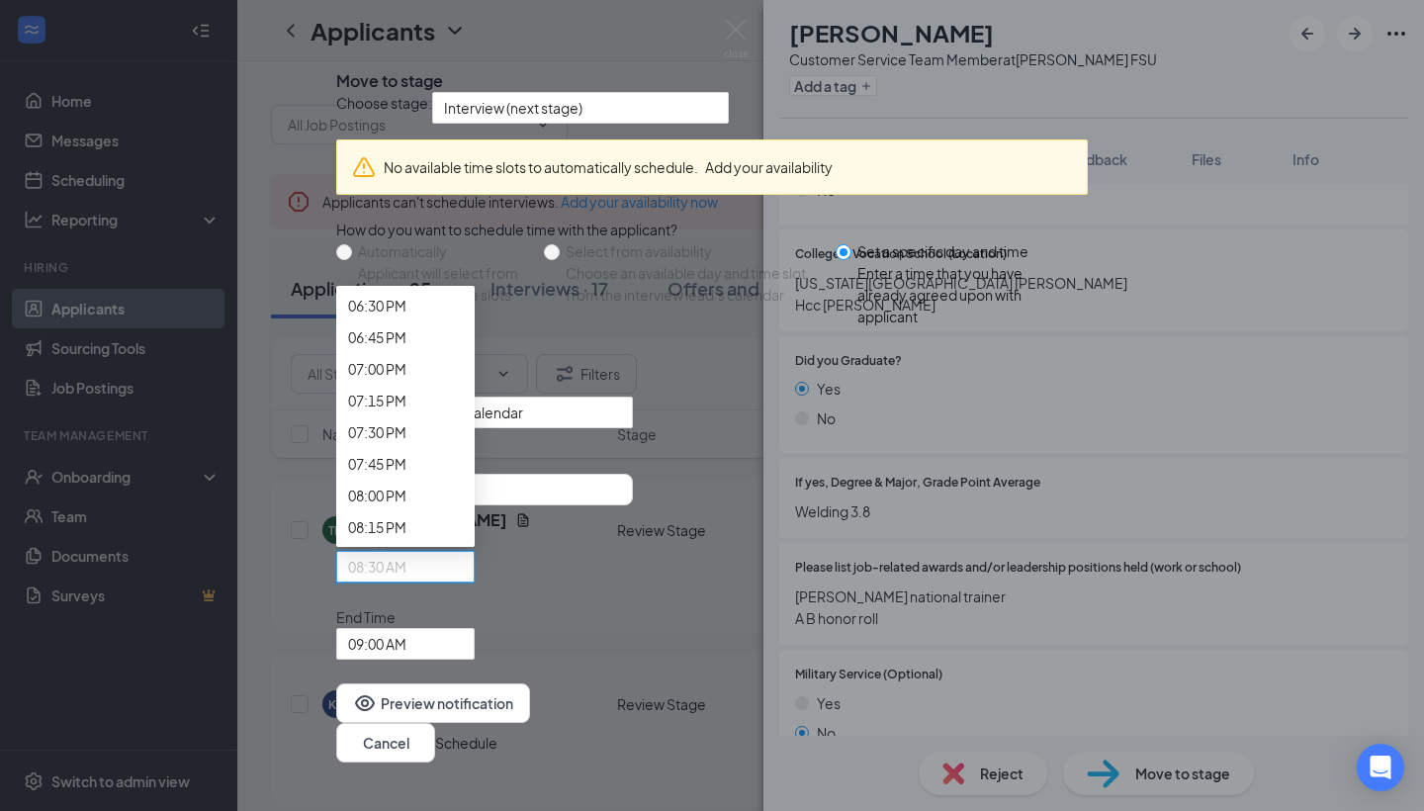
scroll to position [2360, 0]
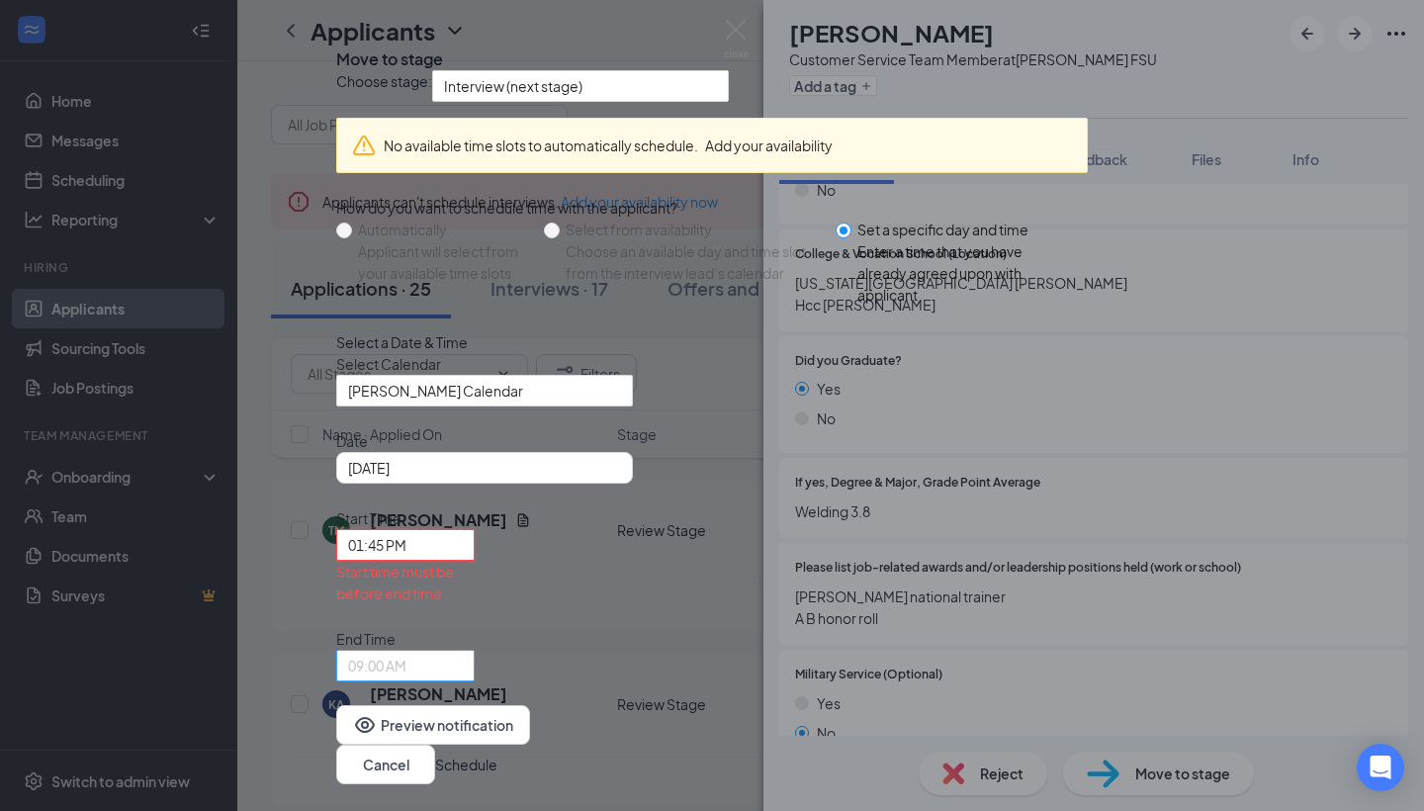
click at [406, 651] on span "09:00 AM" at bounding box center [377, 666] width 58 height 30
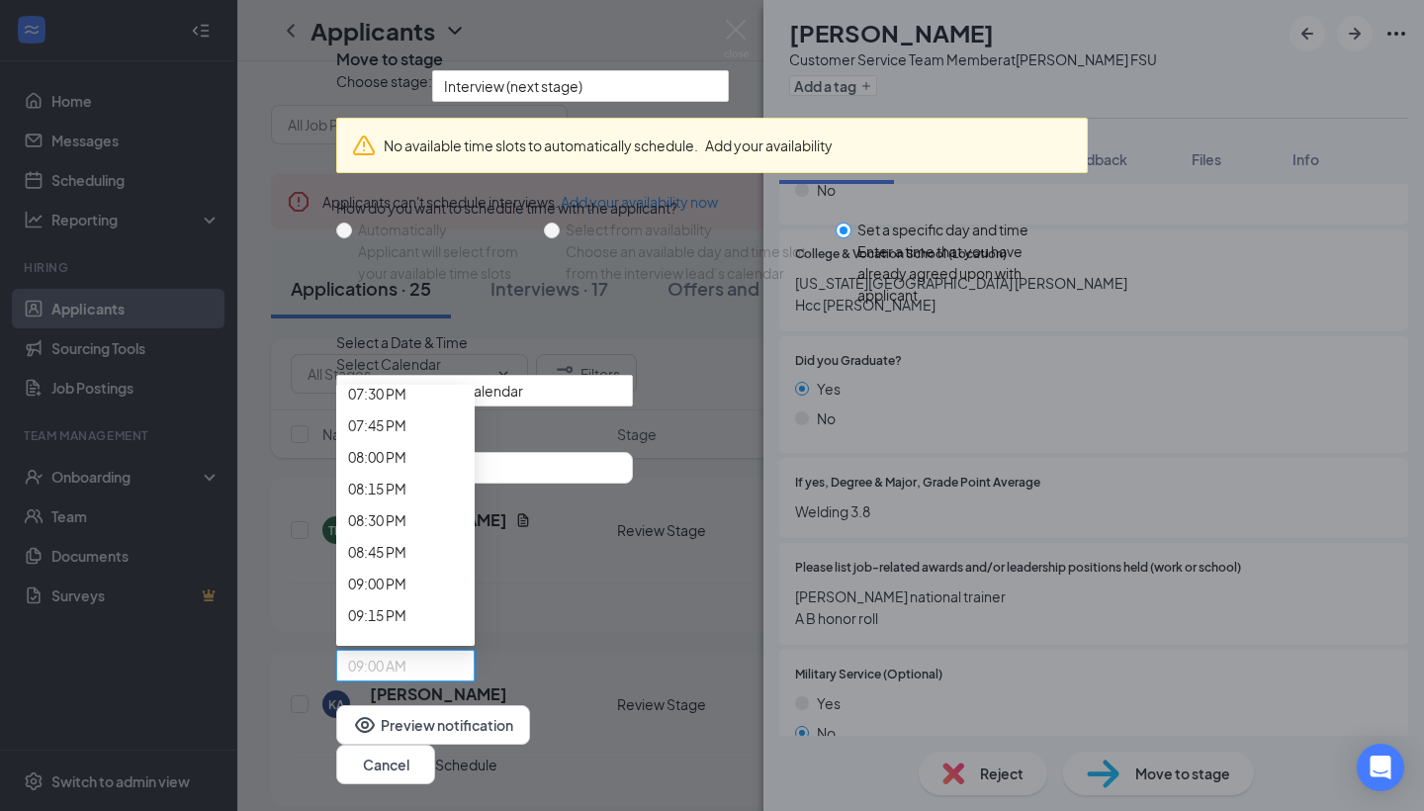
scroll to position [2497, 0]
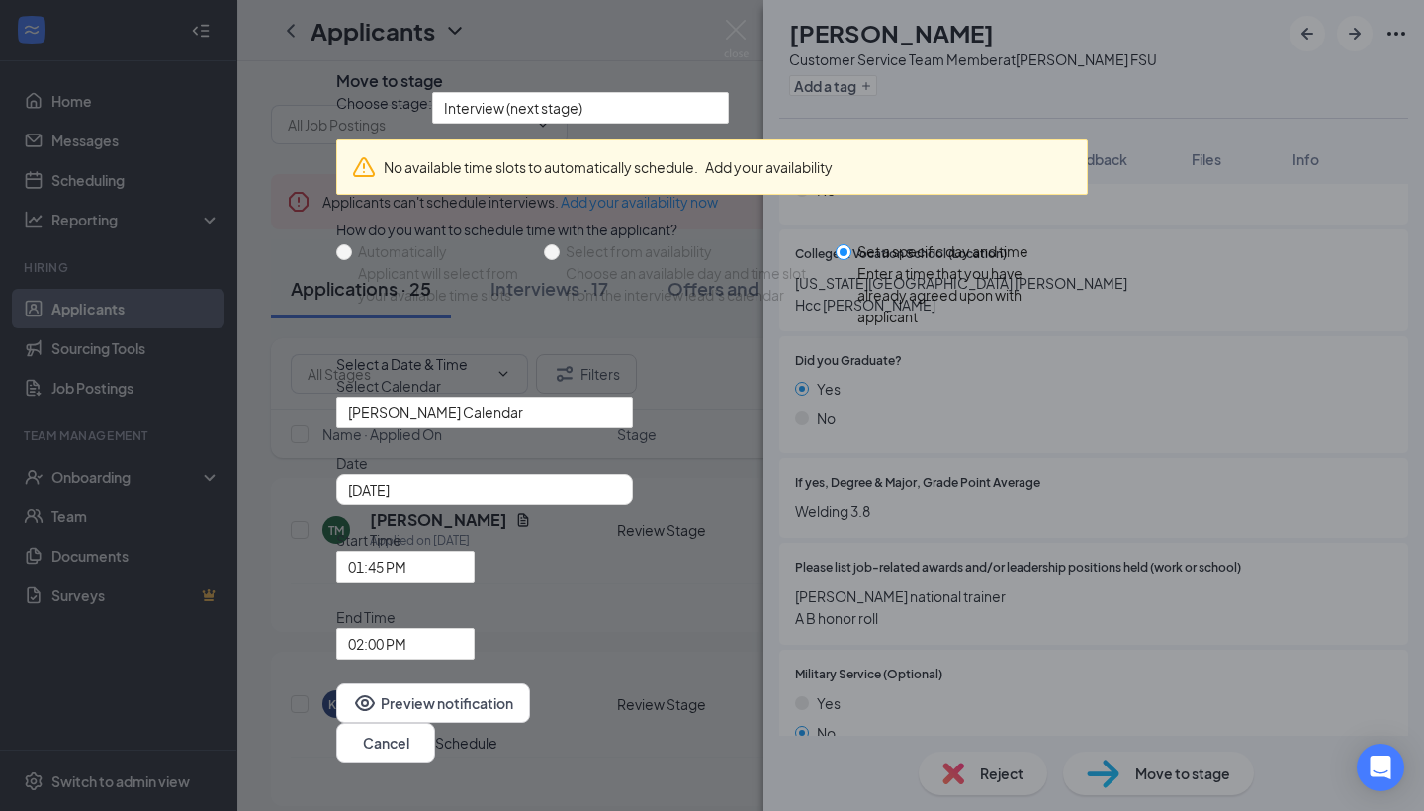
click at [497, 732] on button "Schedule" at bounding box center [466, 743] width 62 height 22
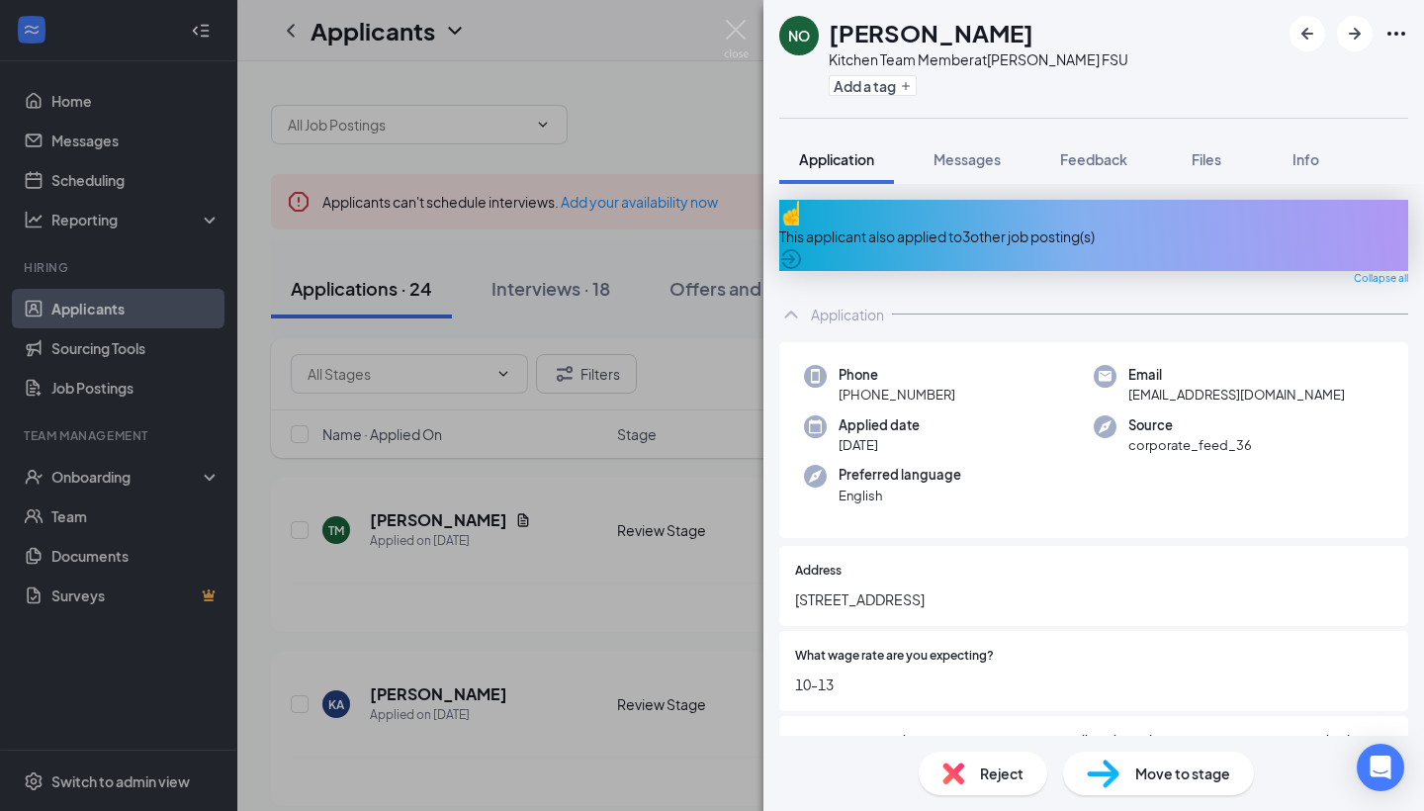
click at [988, 771] on span "Reject" at bounding box center [1002, 773] width 44 height 22
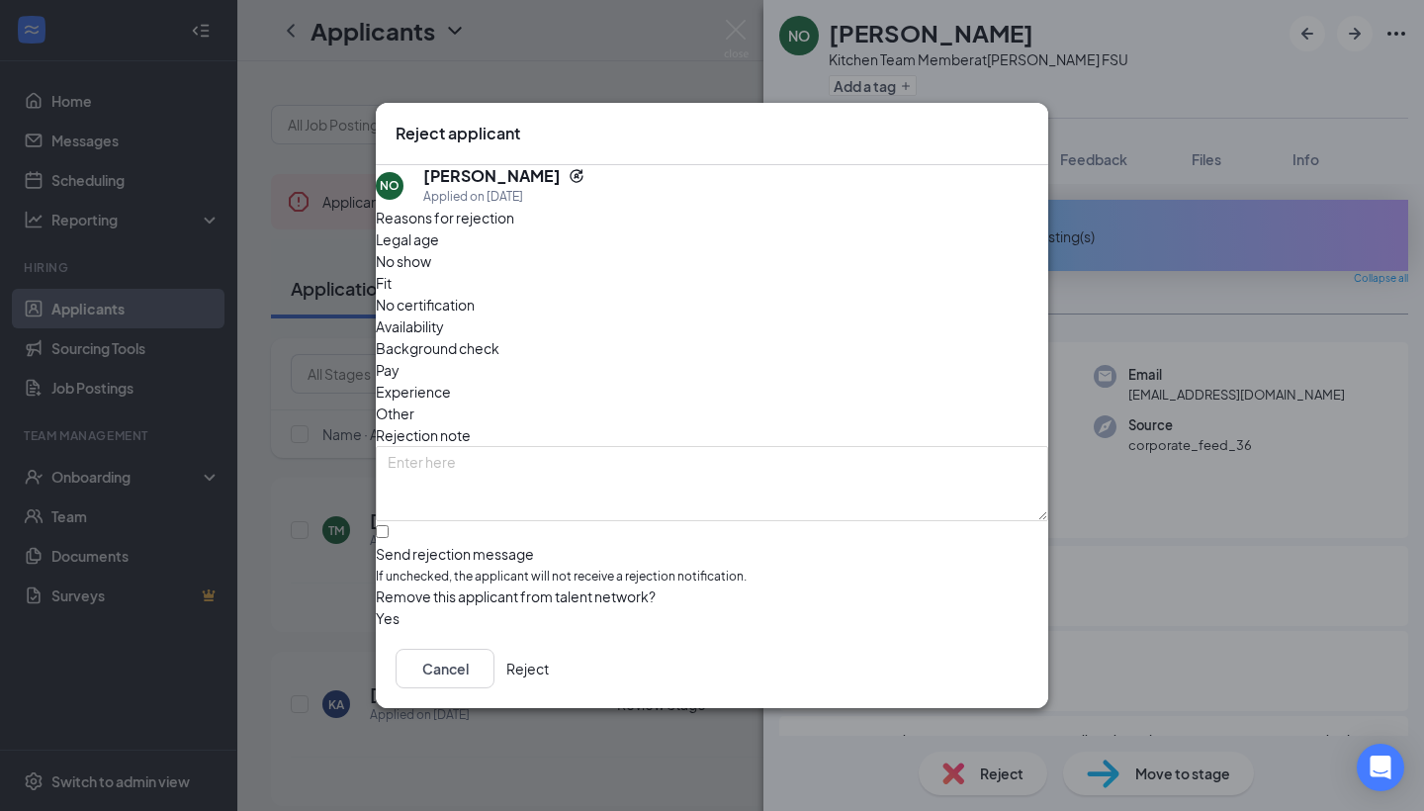
click at [549, 675] on button "Reject" at bounding box center [527, 669] width 43 height 40
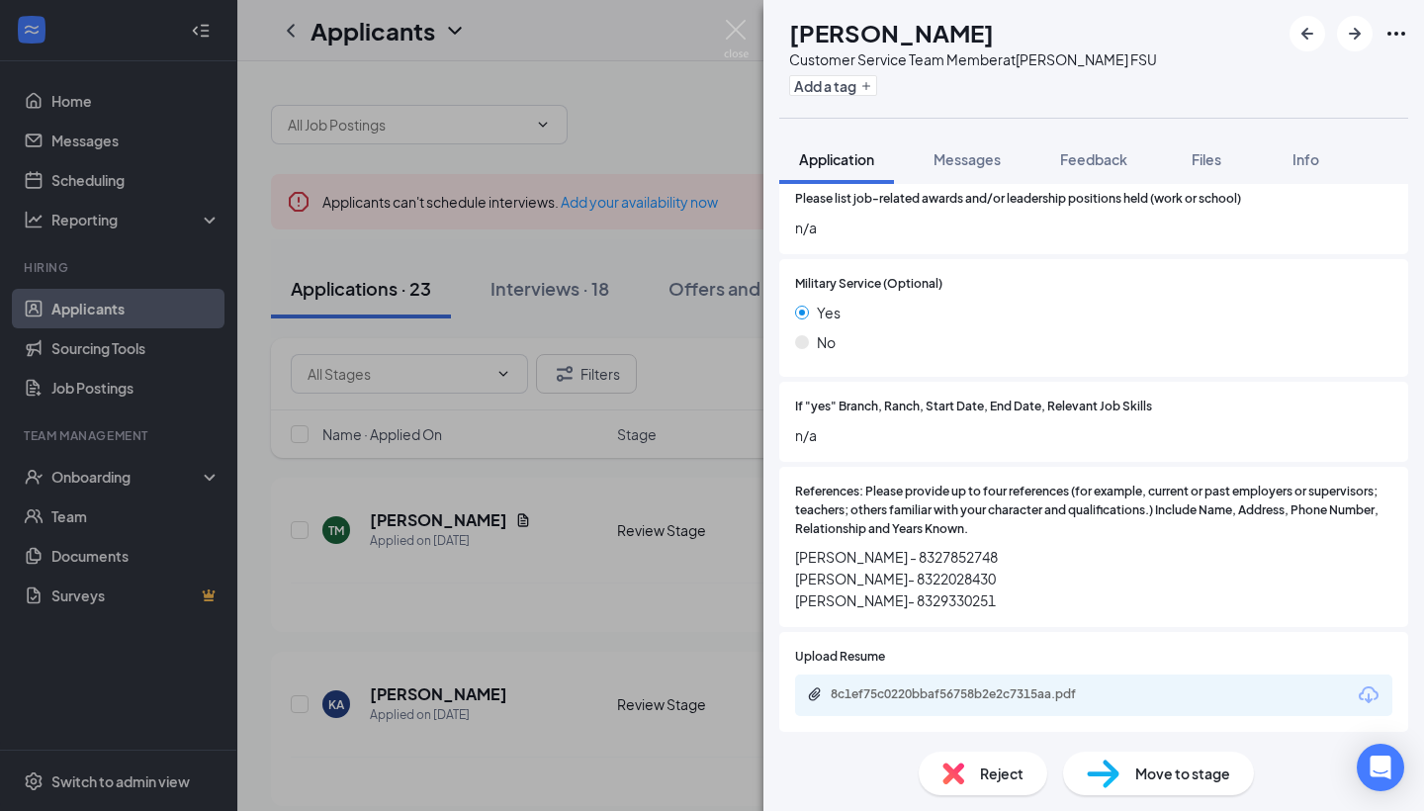
scroll to position [2513, 0]
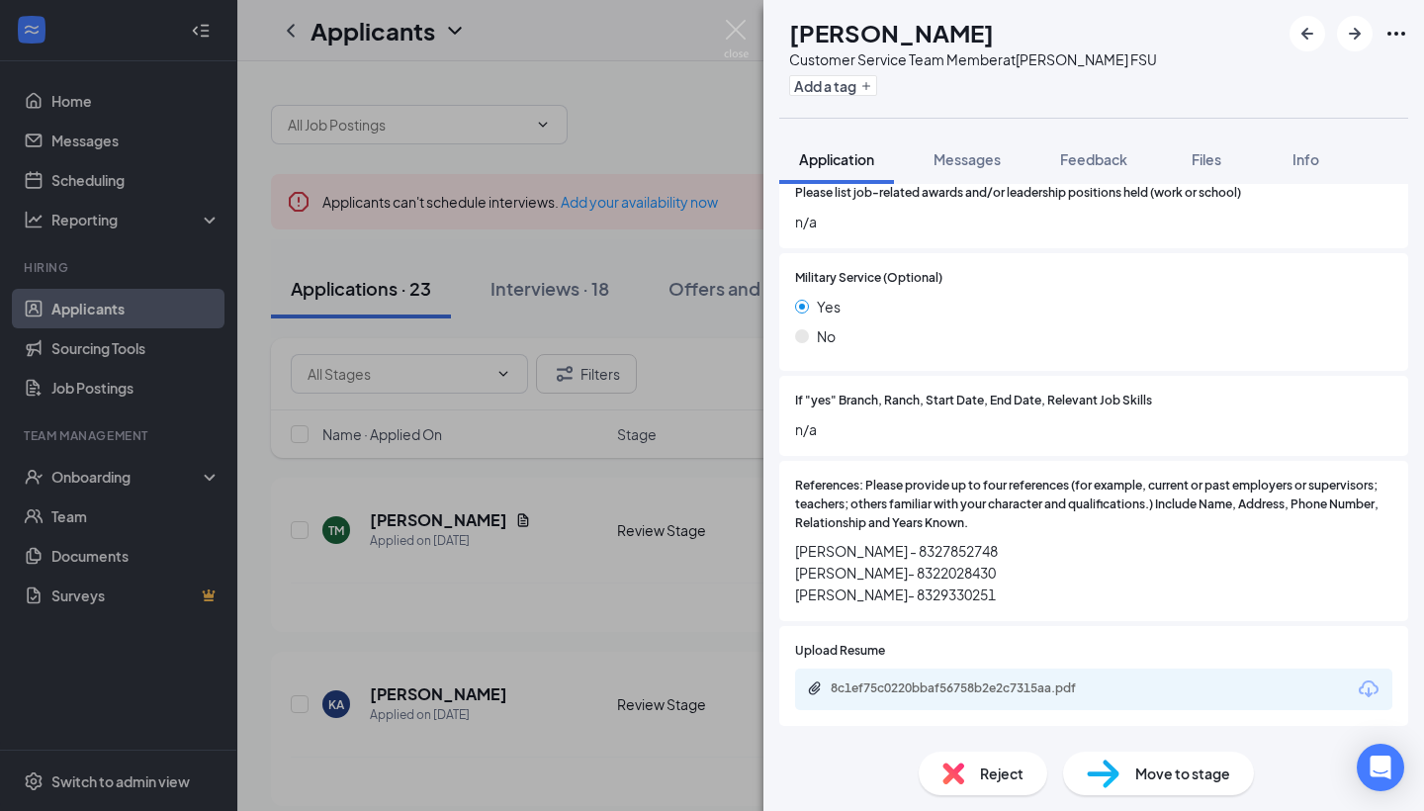
click at [995, 772] on span "Reject" at bounding box center [1002, 773] width 44 height 22
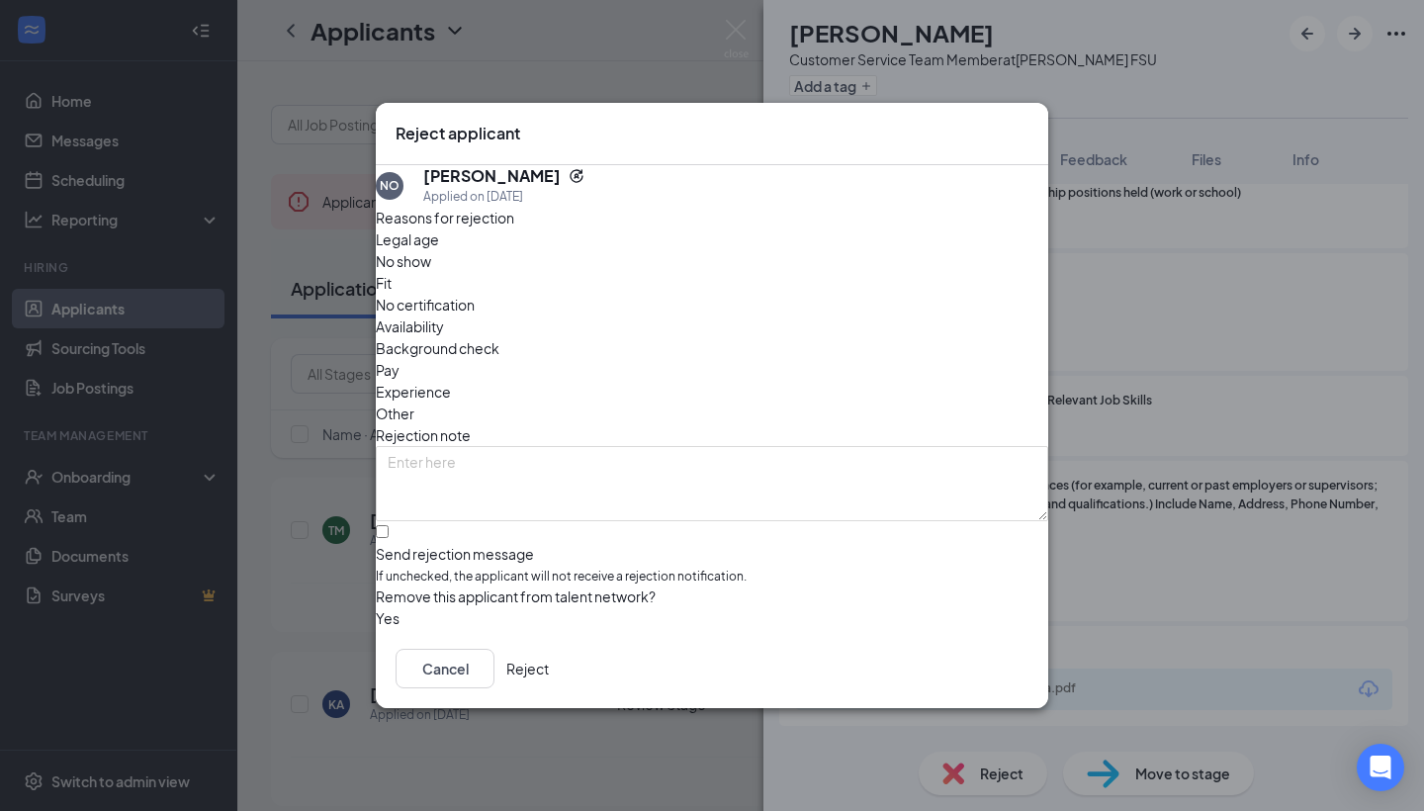
click at [549, 688] on button "Reject" at bounding box center [527, 669] width 43 height 40
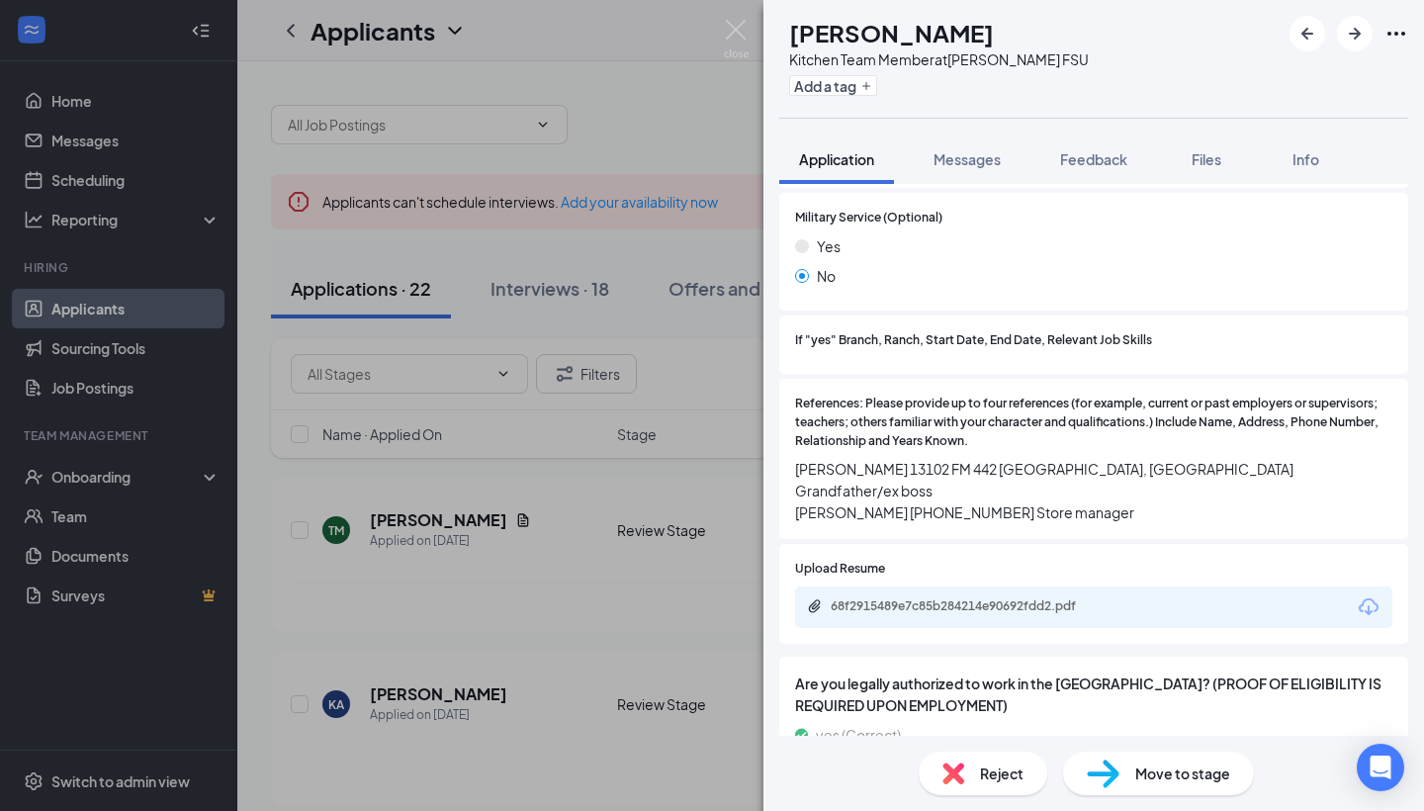
scroll to position [2414, 0]
click at [1059, 599] on div "68f2915489e7c85b284214e90692fdd2.pdf" at bounding box center [969, 607] width 277 height 16
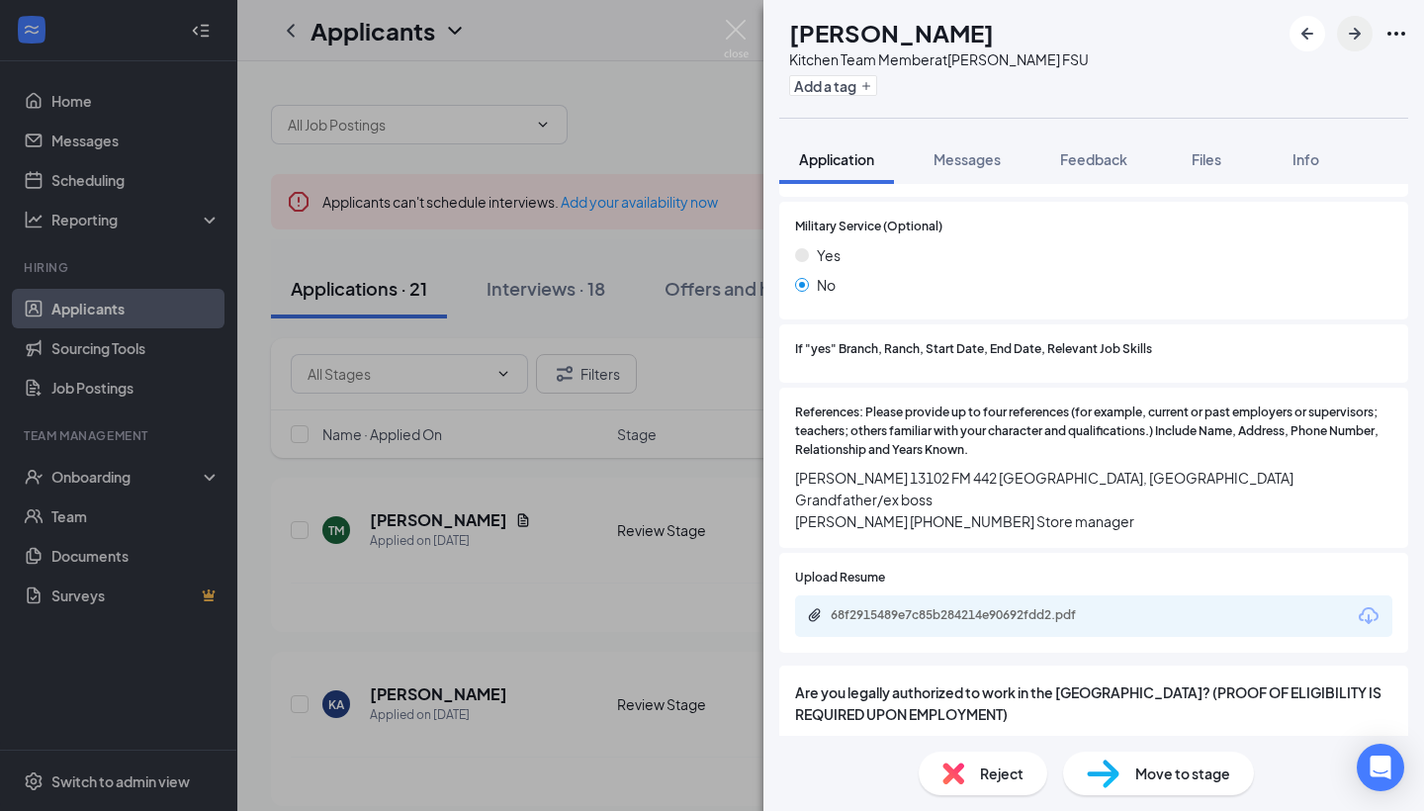
click at [1364, 30] on icon "ArrowRight" at bounding box center [1355, 34] width 24 height 24
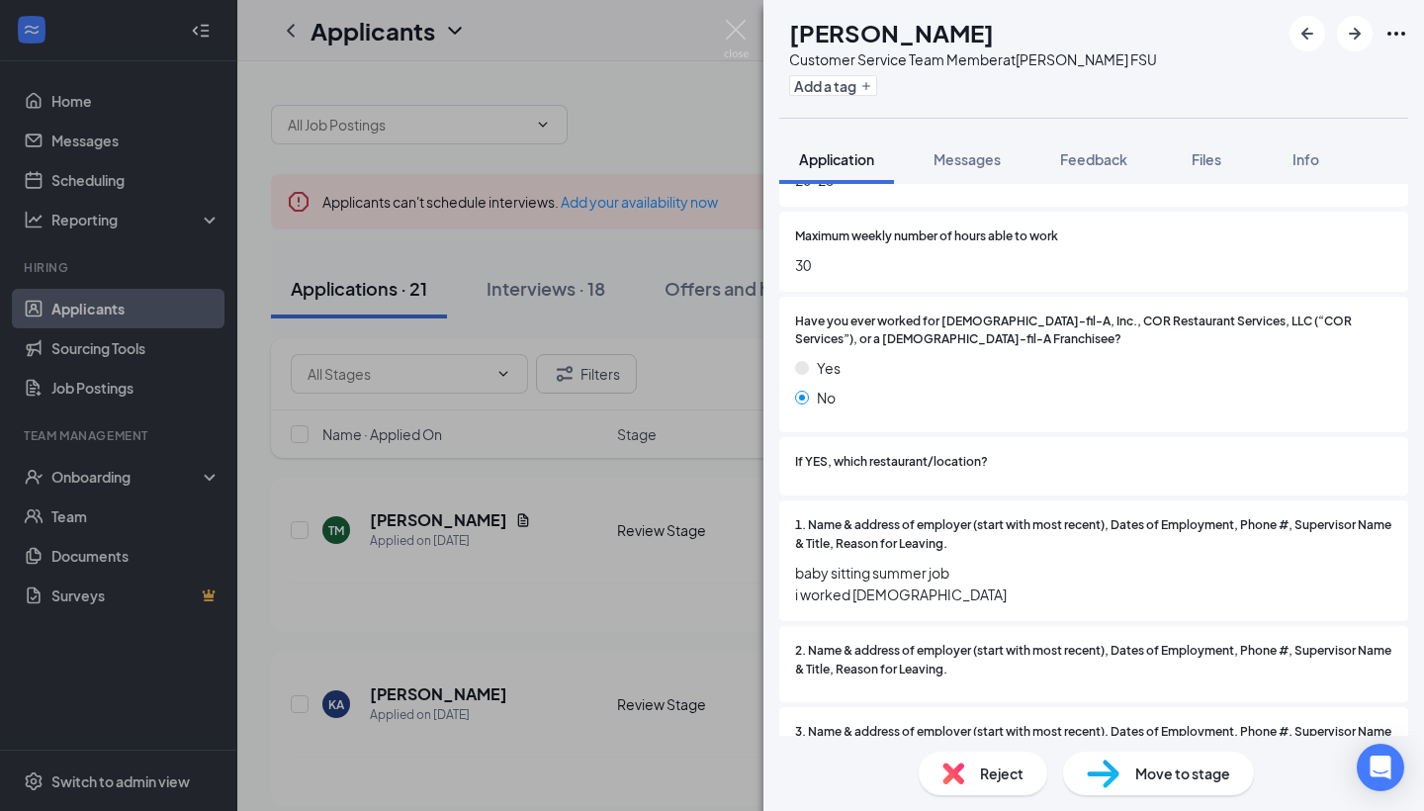
scroll to position [1269, 0]
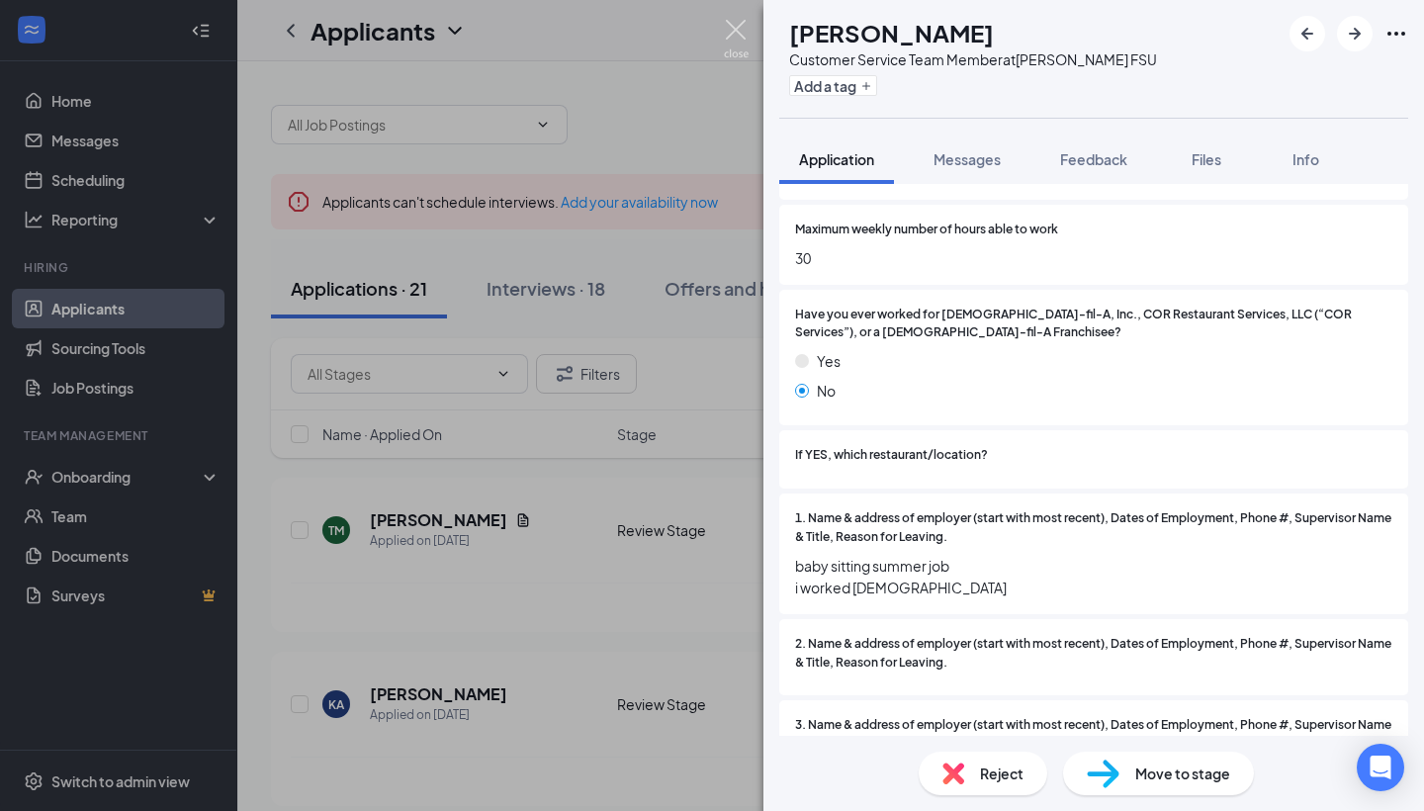
click at [736, 32] on img at bounding box center [736, 39] width 25 height 39
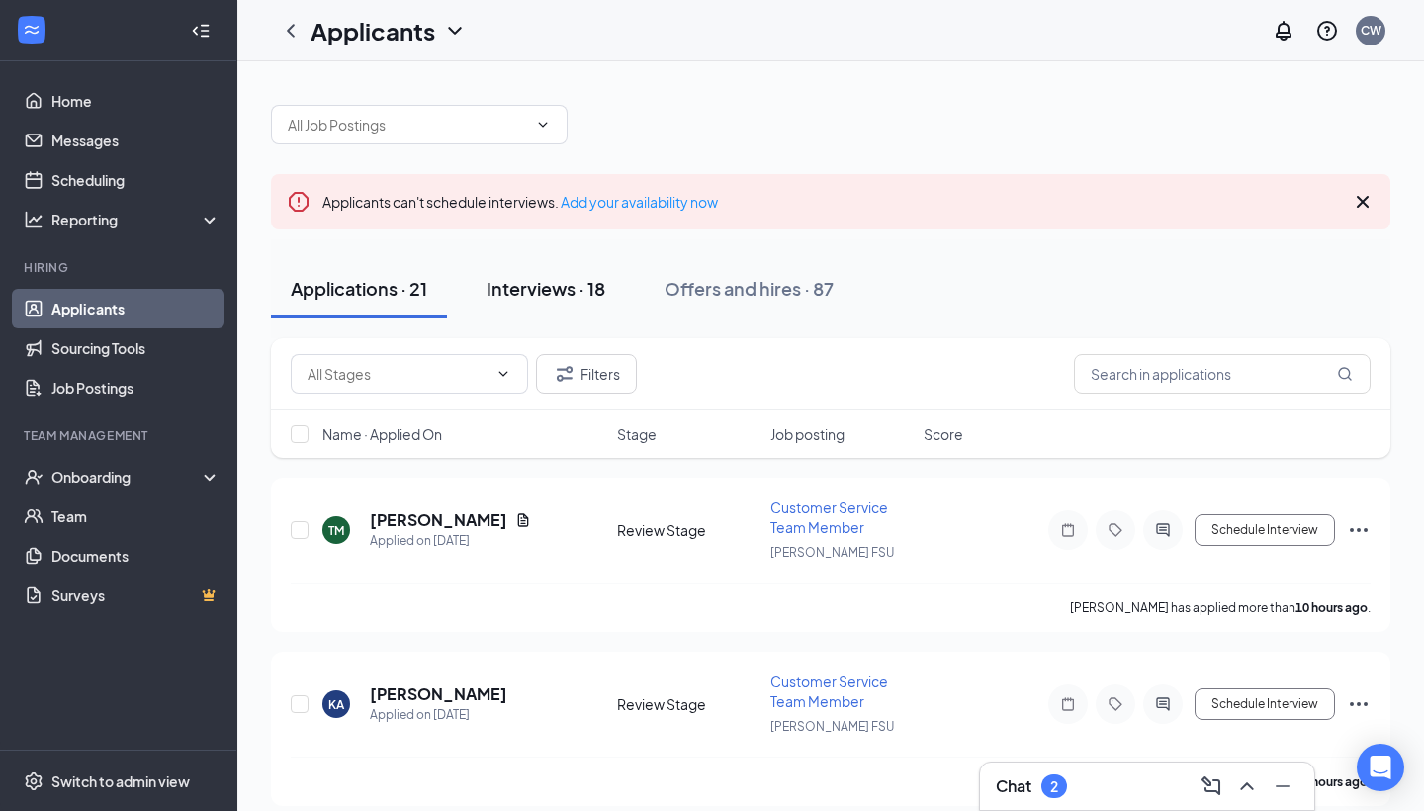
click at [562, 286] on div "Interviews · 18" at bounding box center [546, 288] width 119 height 25
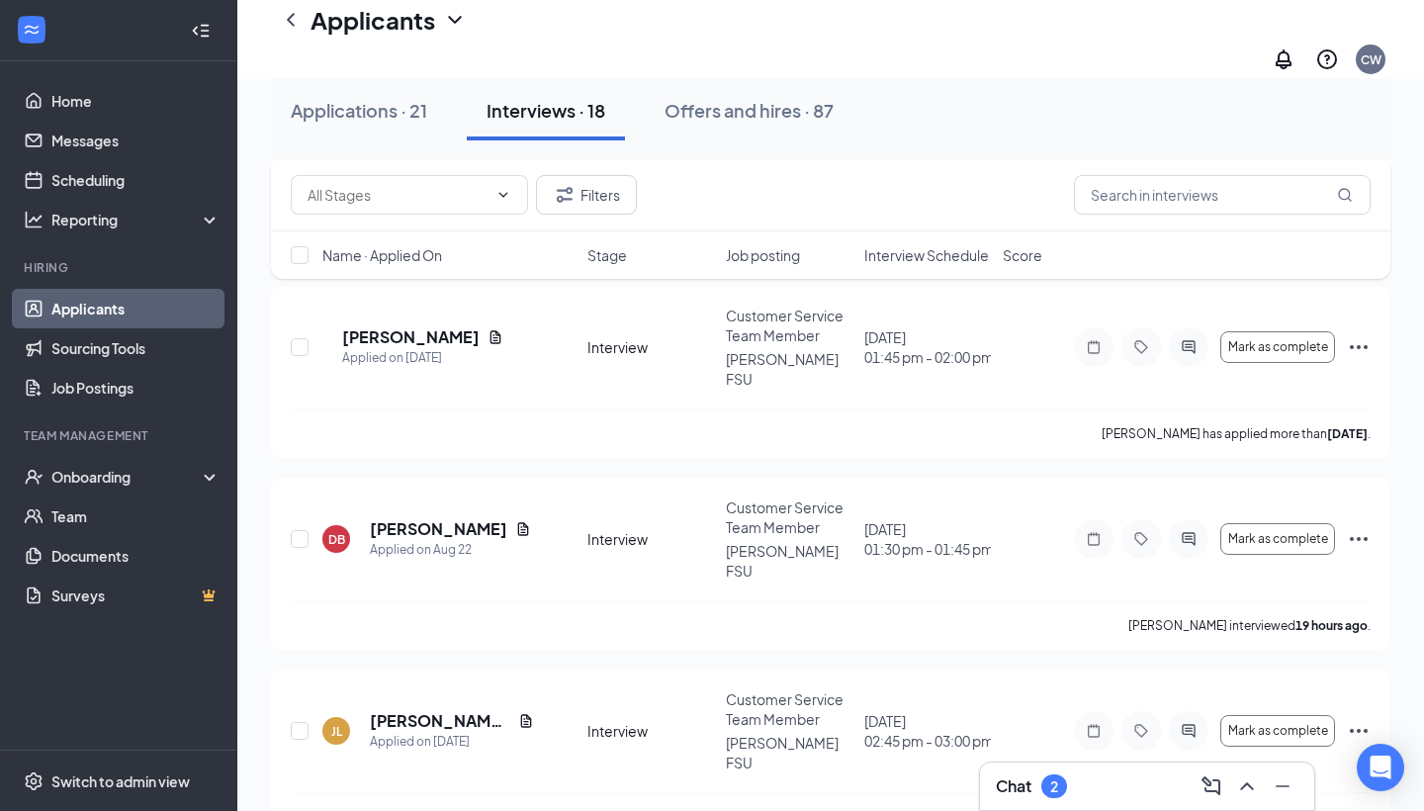
scroll to position [788, 0]
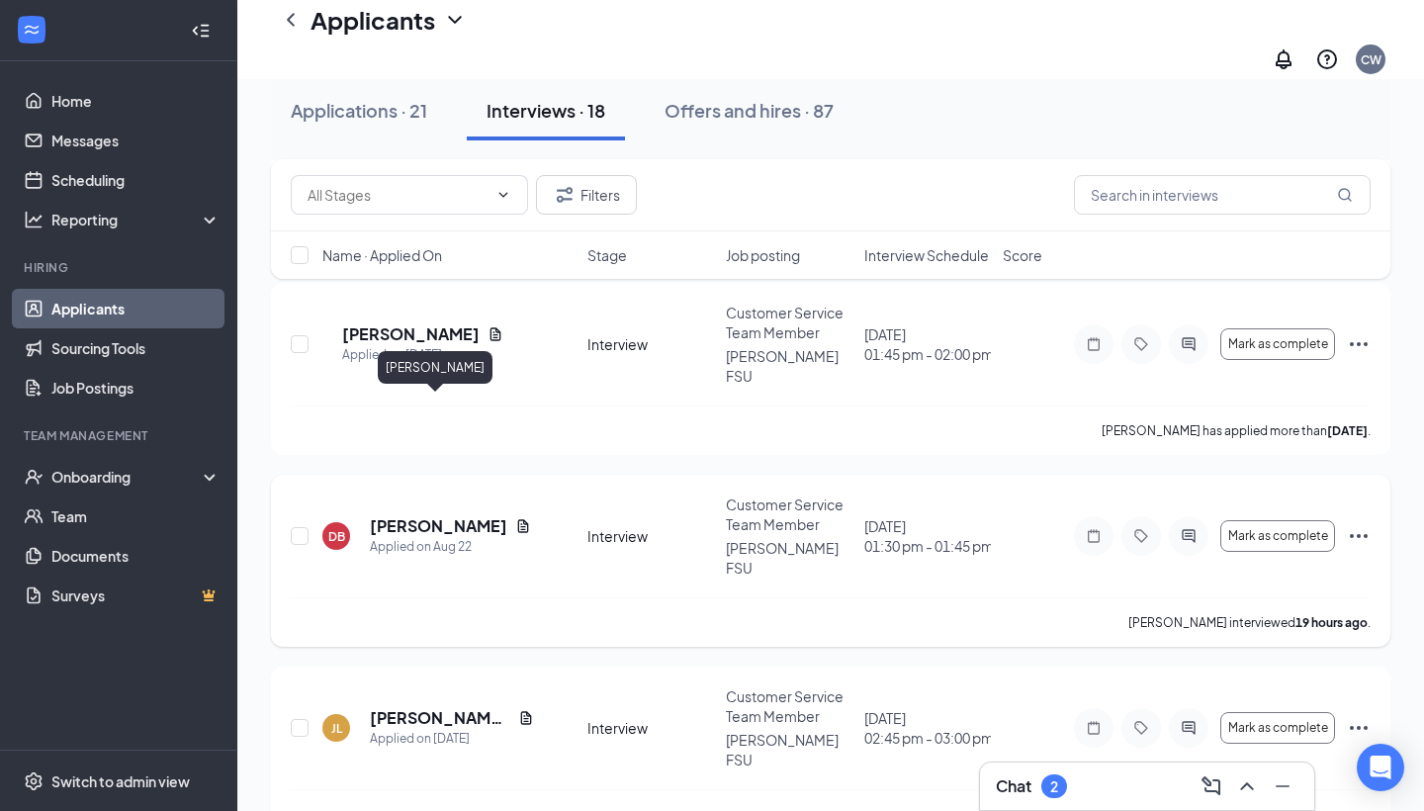
click at [422, 515] on h5 "[PERSON_NAME]" at bounding box center [438, 526] width 137 height 22
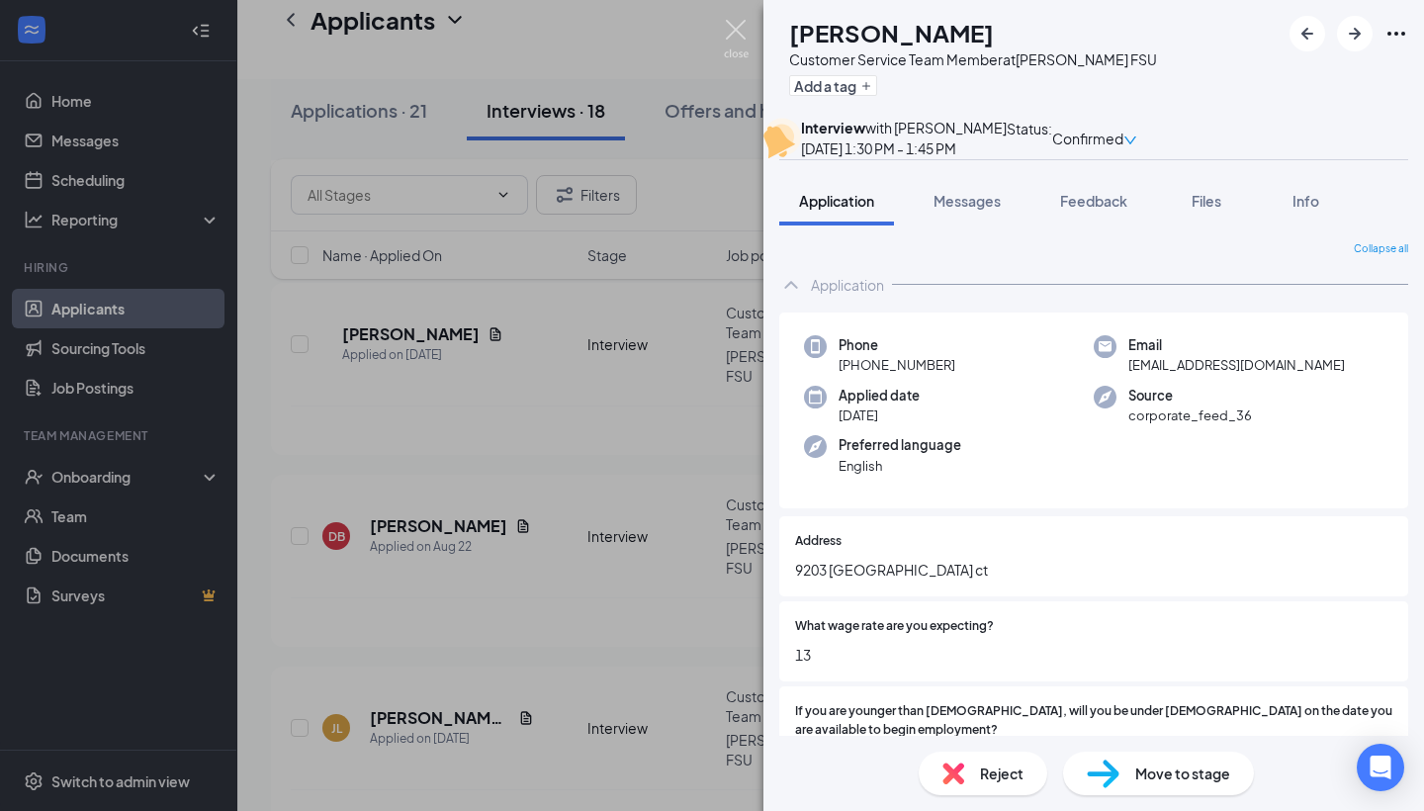
click at [732, 23] on img at bounding box center [736, 39] width 25 height 39
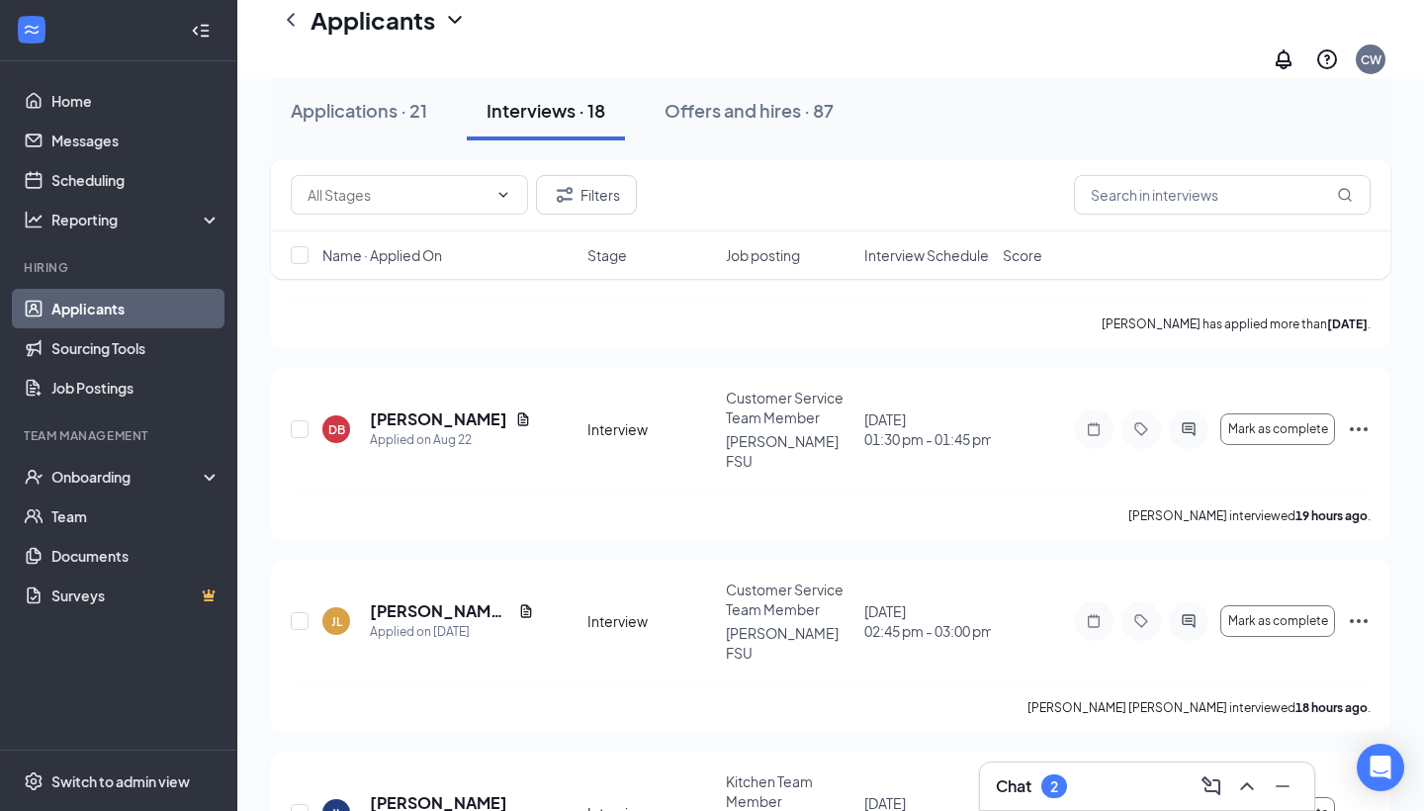
scroll to position [899, 0]
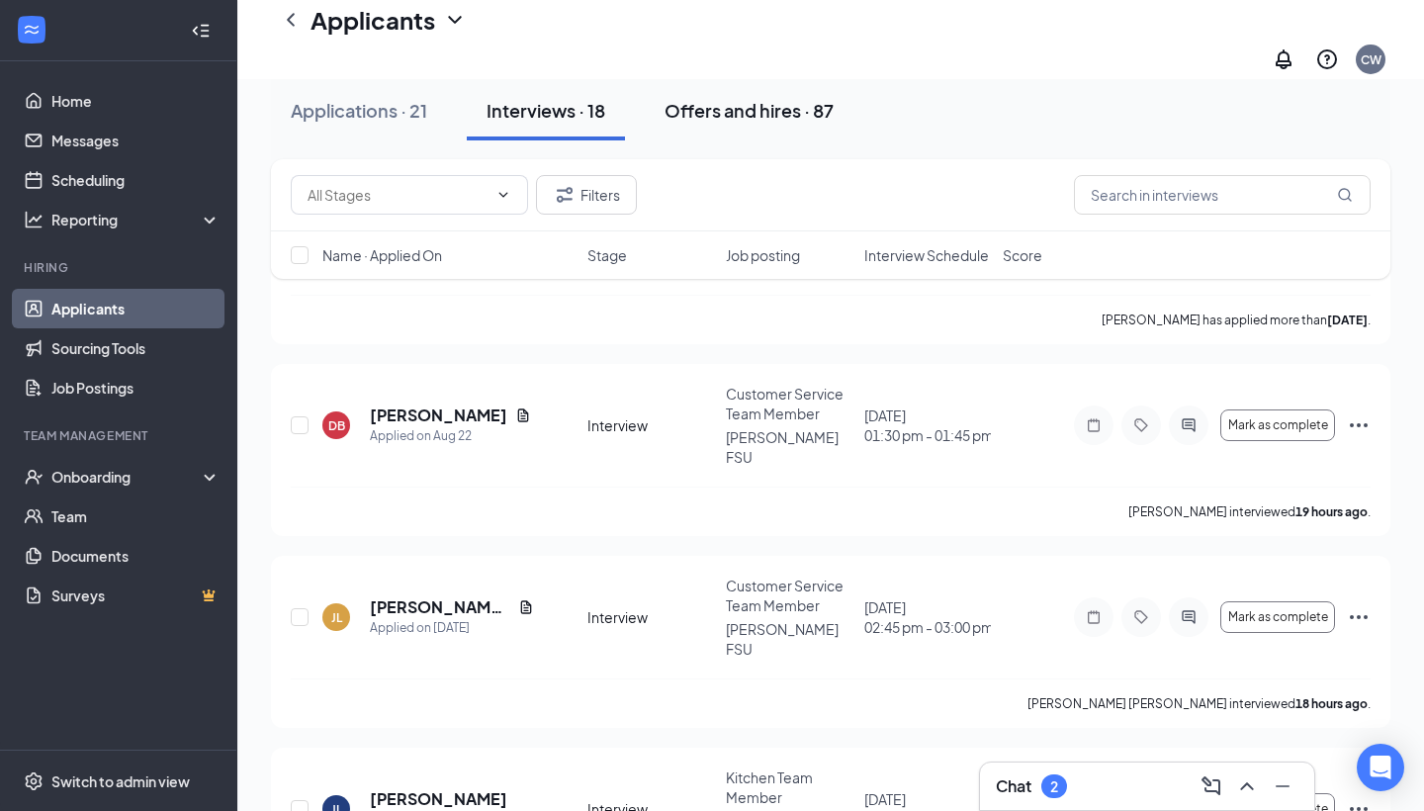
click at [737, 114] on div "Offers and hires · 87" at bounding box center [748, 110] width 169 height 25
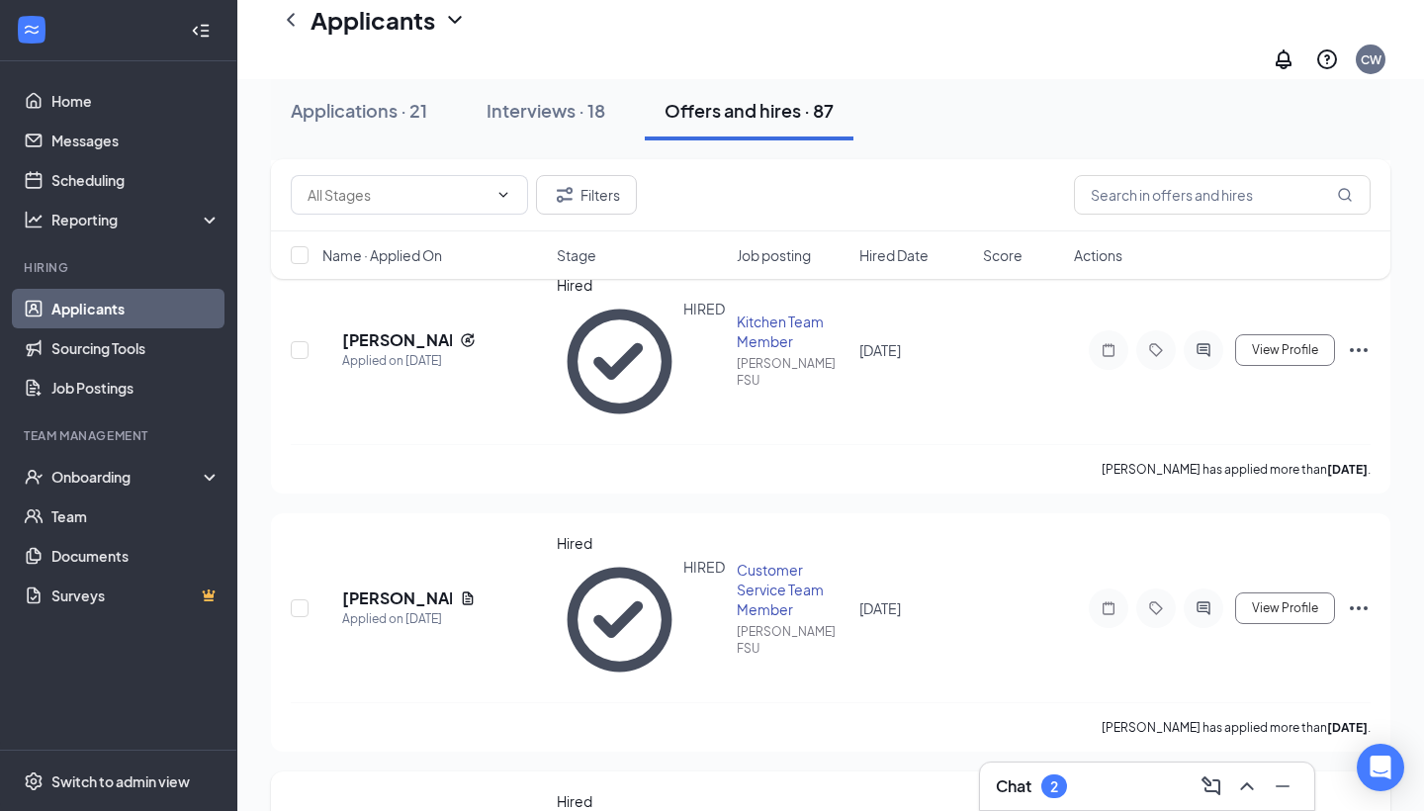
scroll to position [759, 0]
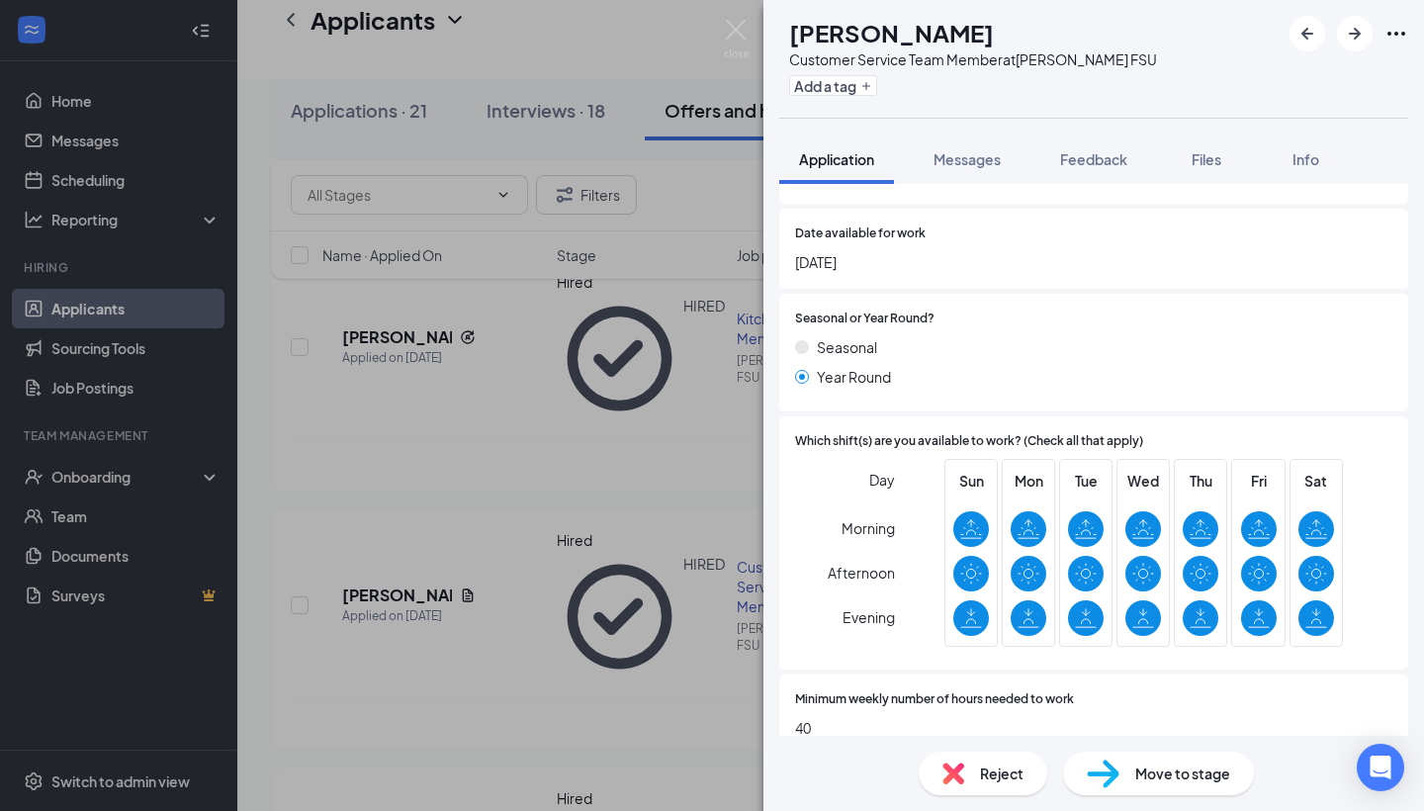
scroll to position [651, 0]
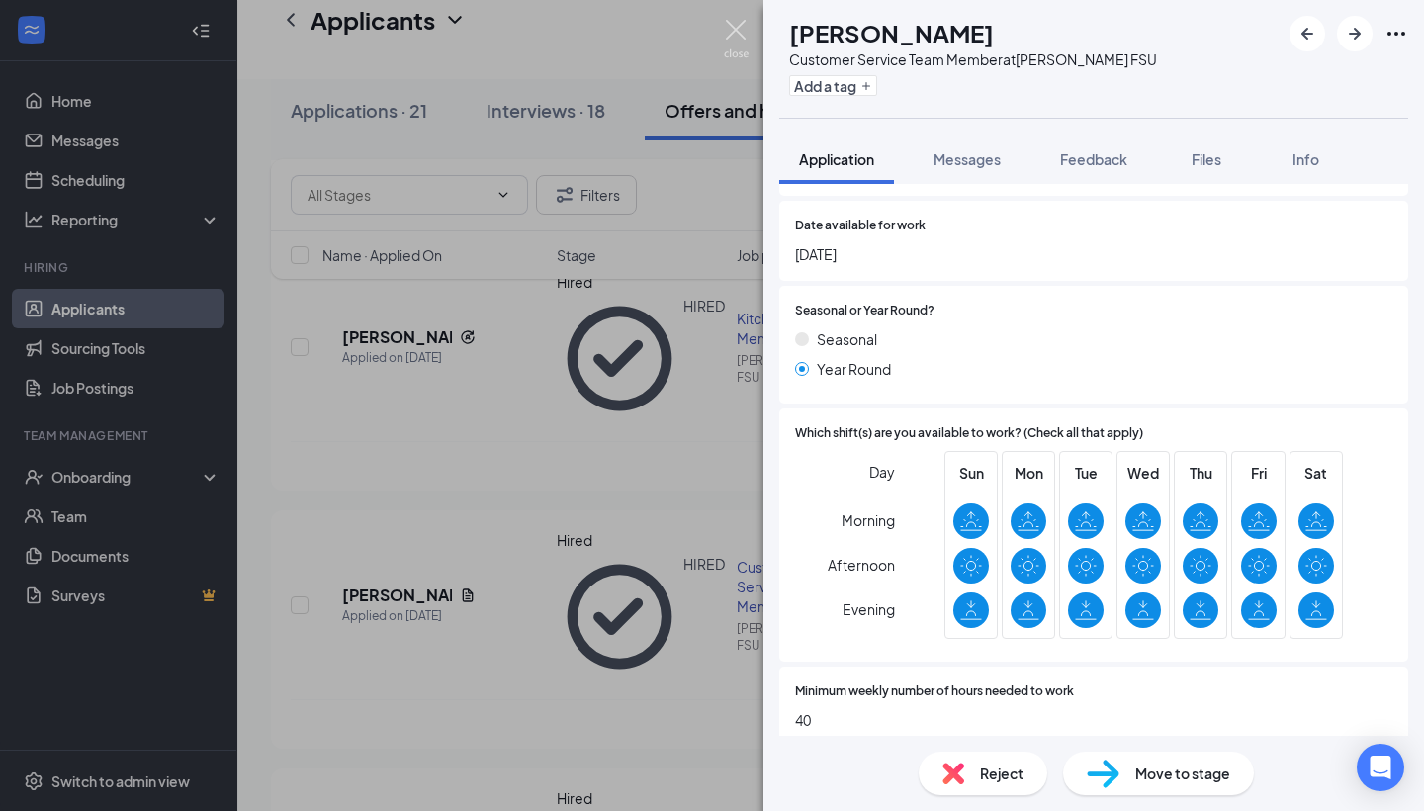
click at [744, 32] on img at bounding box center [736, 39] width 25 height 39
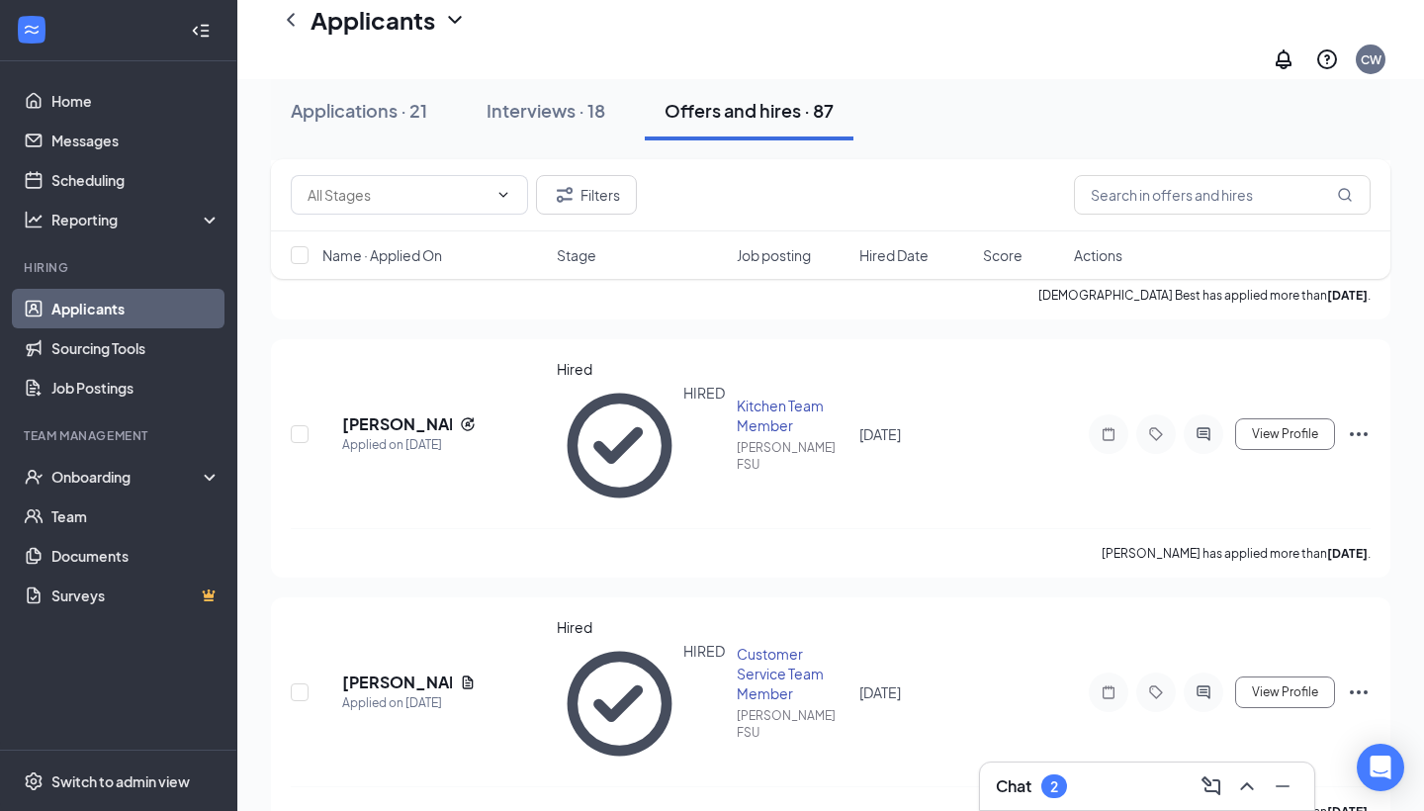
scroll to position [579, 0]
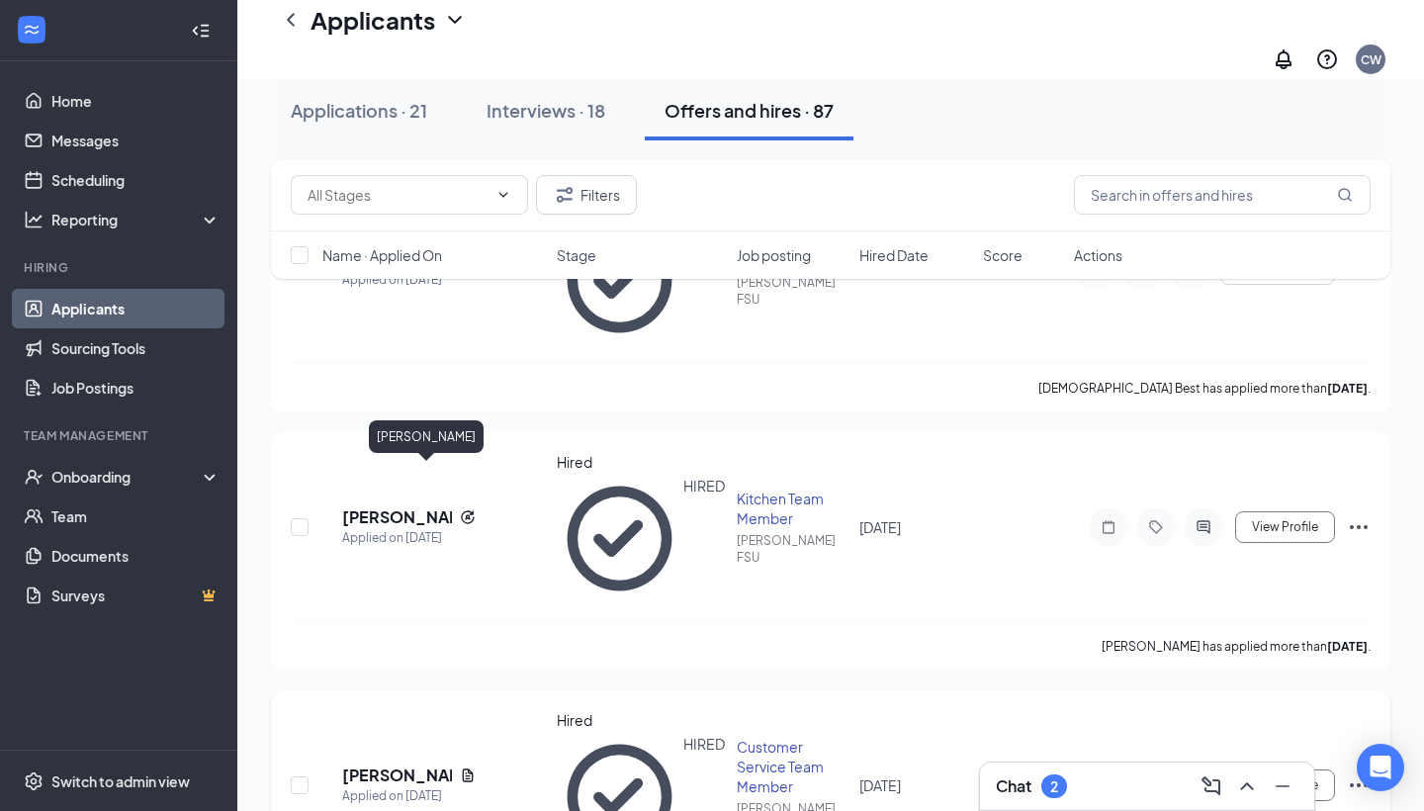
click at [402, 764] on h5 "[PERSON_NAME]" at bounding box center [397, 775] width 110 height 22
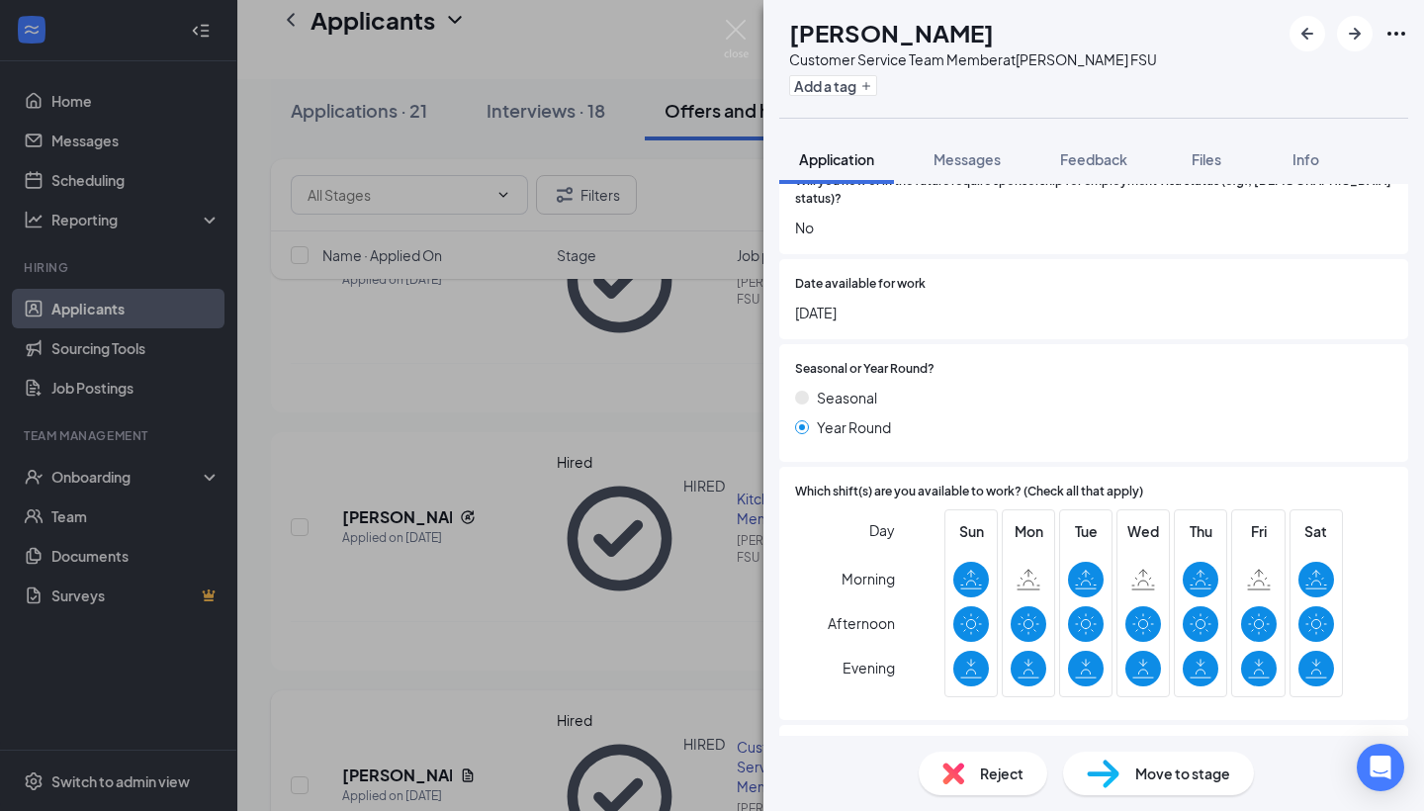
scroll to position [596, 0]
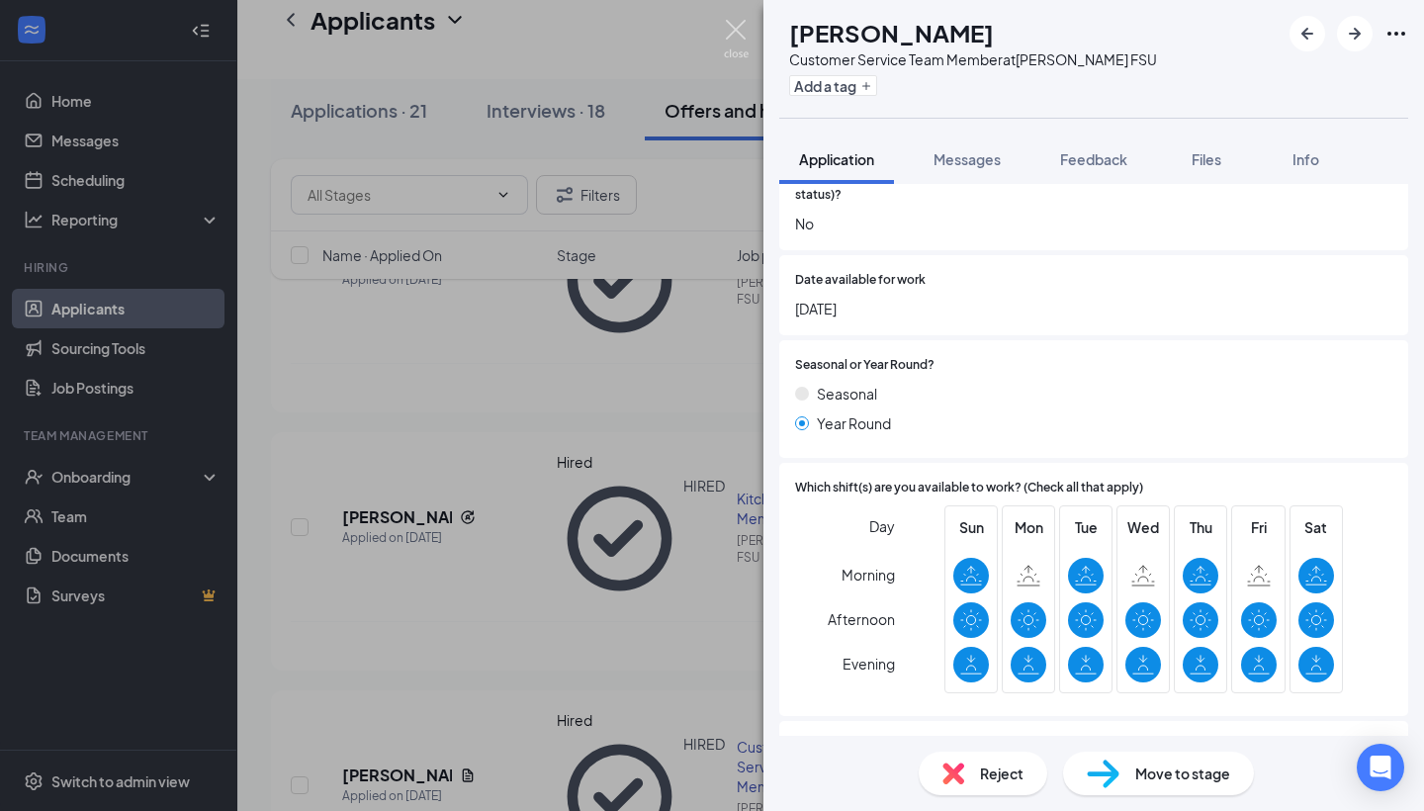
click at [730, 38] on img at bounding box center [736, 39] width 25 height 39
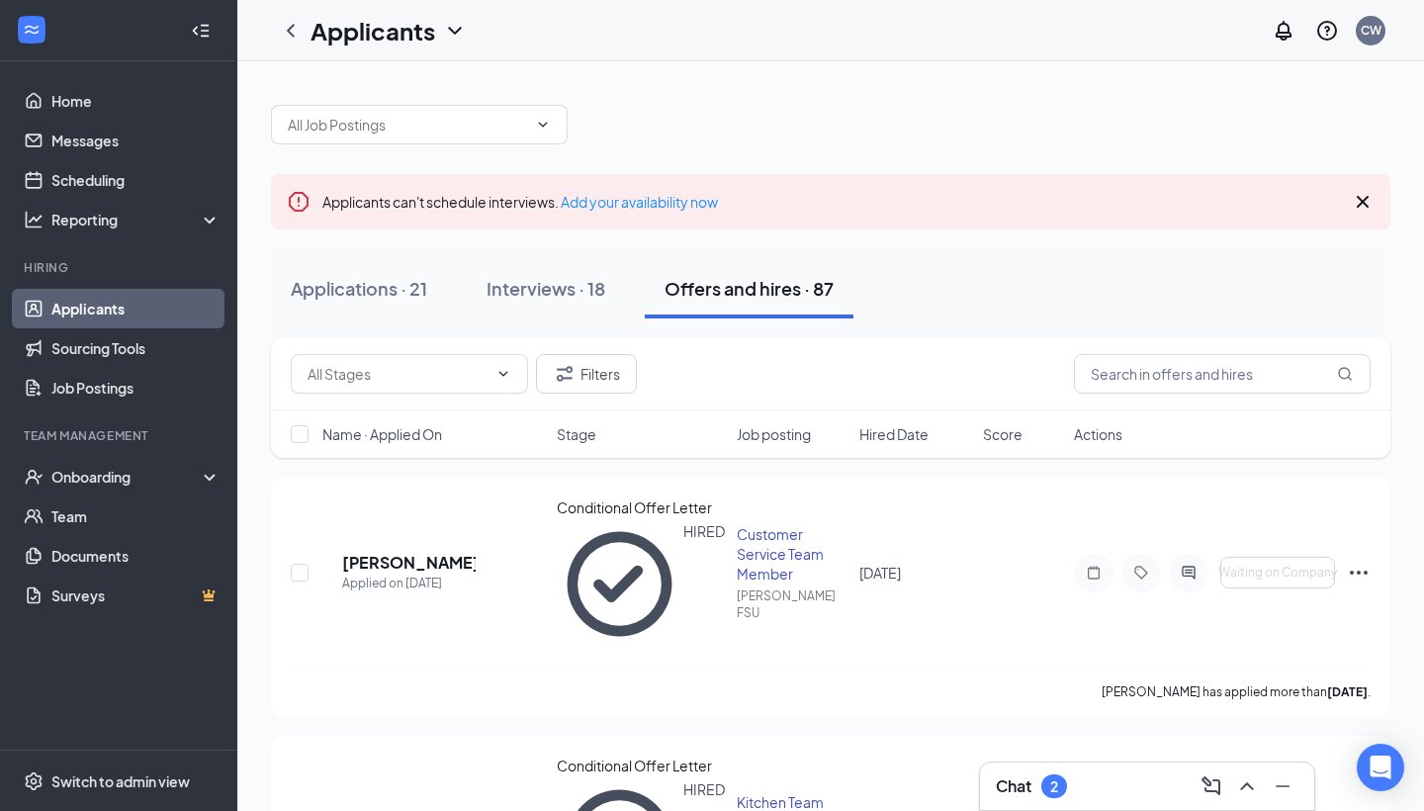
click at [1363, 203] on icon "Cross" at bounding box center [1363, 202] width 12 height 12
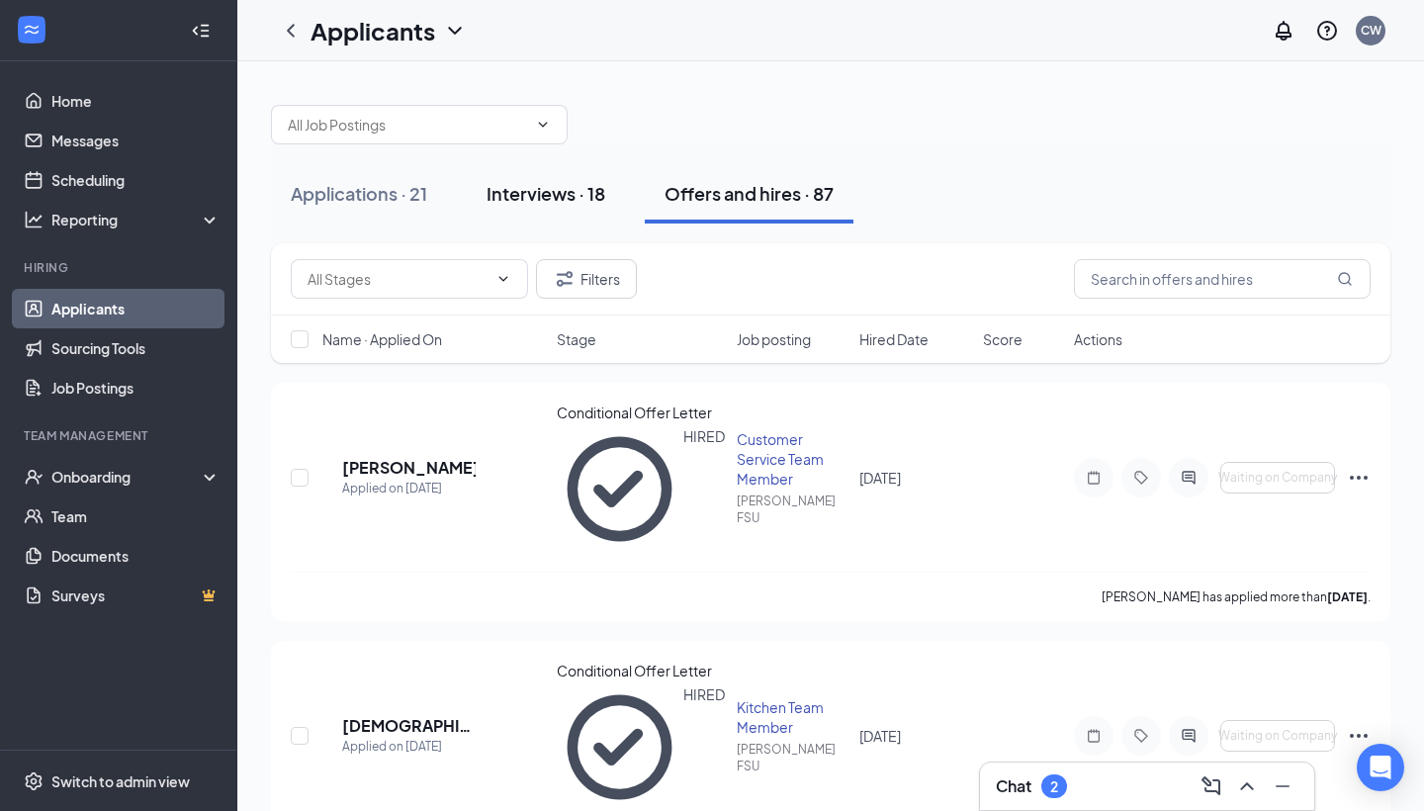
click at [566, 203] on div "Interviews · 18" at bounding box center [546, 193] width 119 height 25
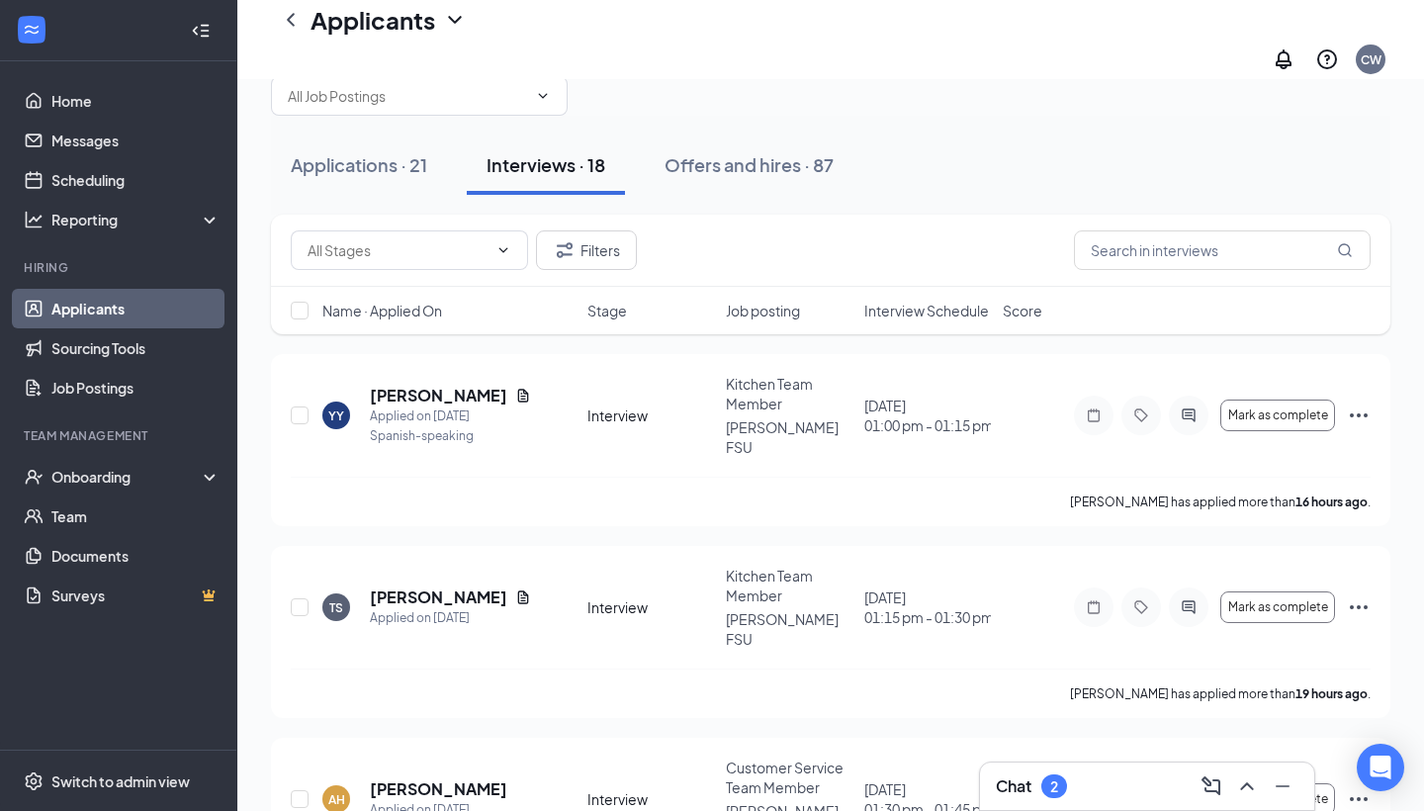
scroll to position [54, 0]
